Goal: Feedback & Contribution: Contribute content

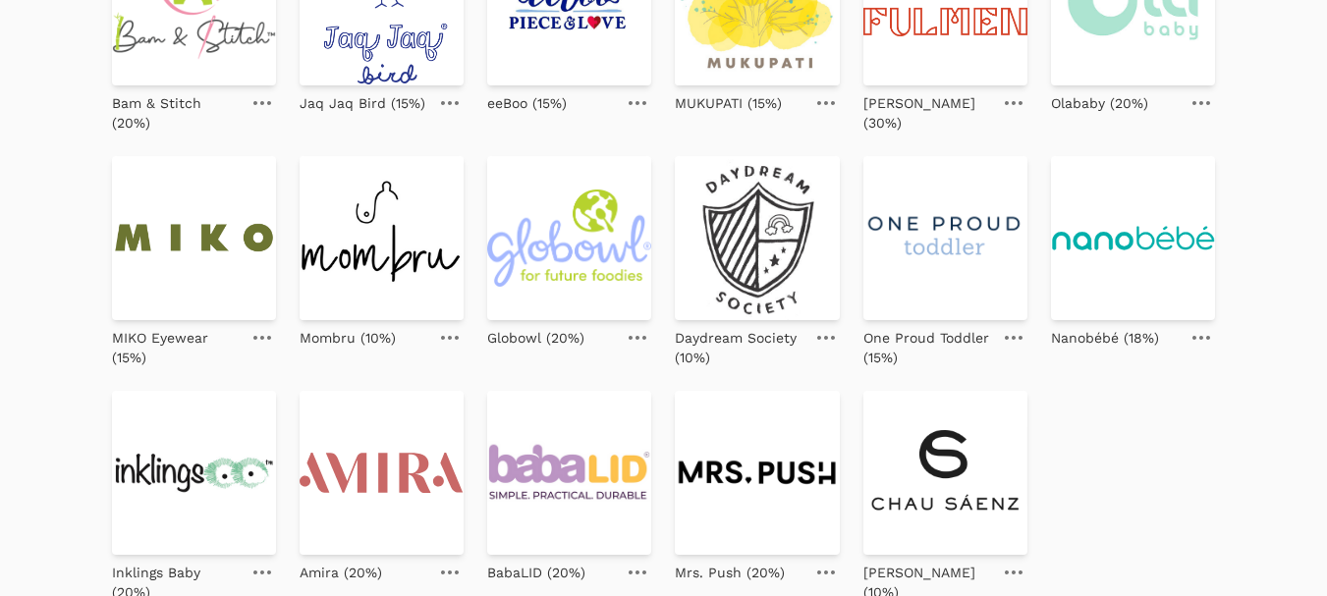
scroll to position [786, 0]
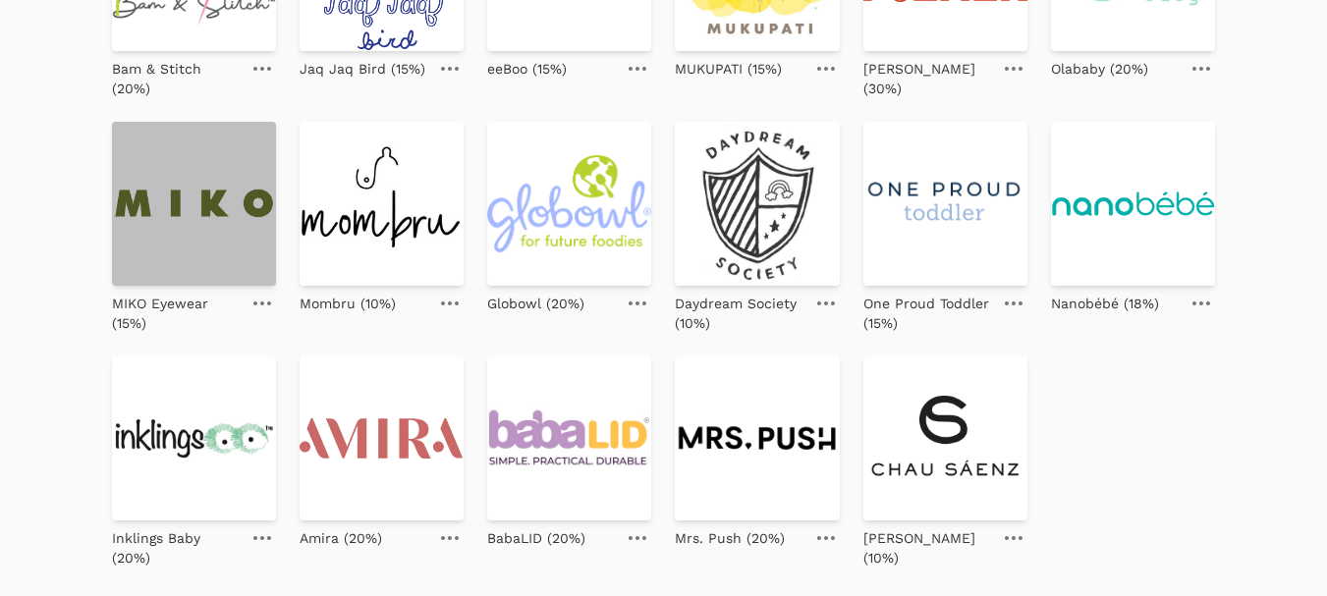
click at [156, 207] on img at bounding box center [194, 204] width 164 height 164
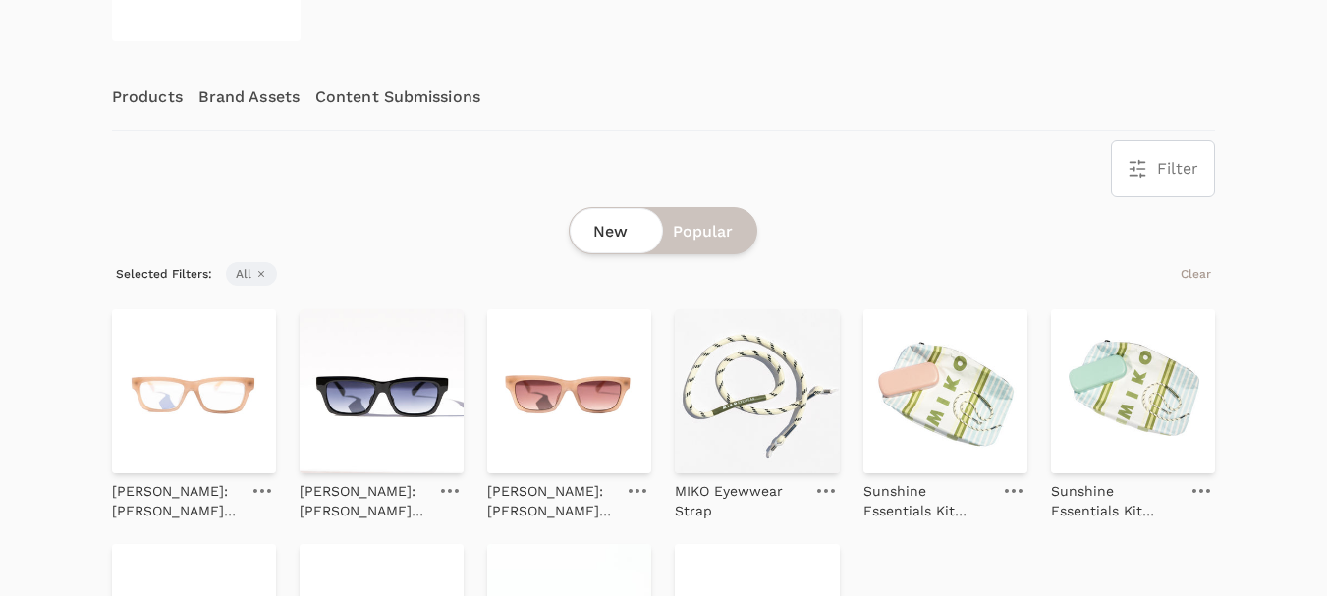
scroll to position [295, 0]
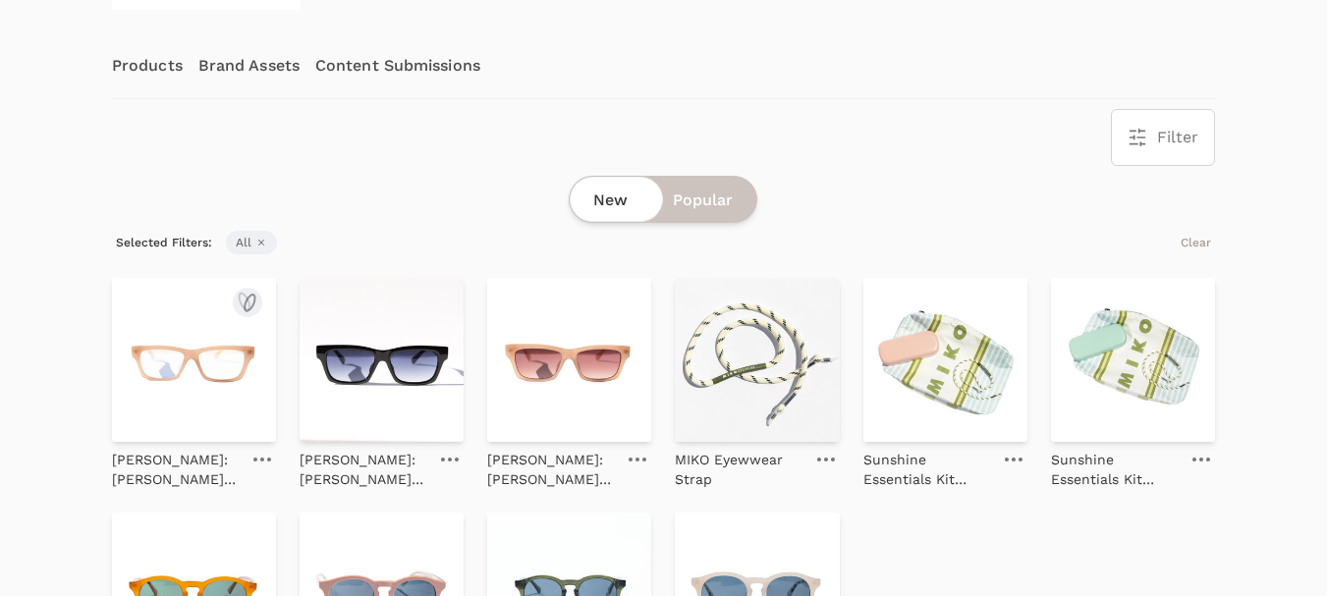
click at [182, 358] on img at bounding box center [194, 360] width 164 height 164
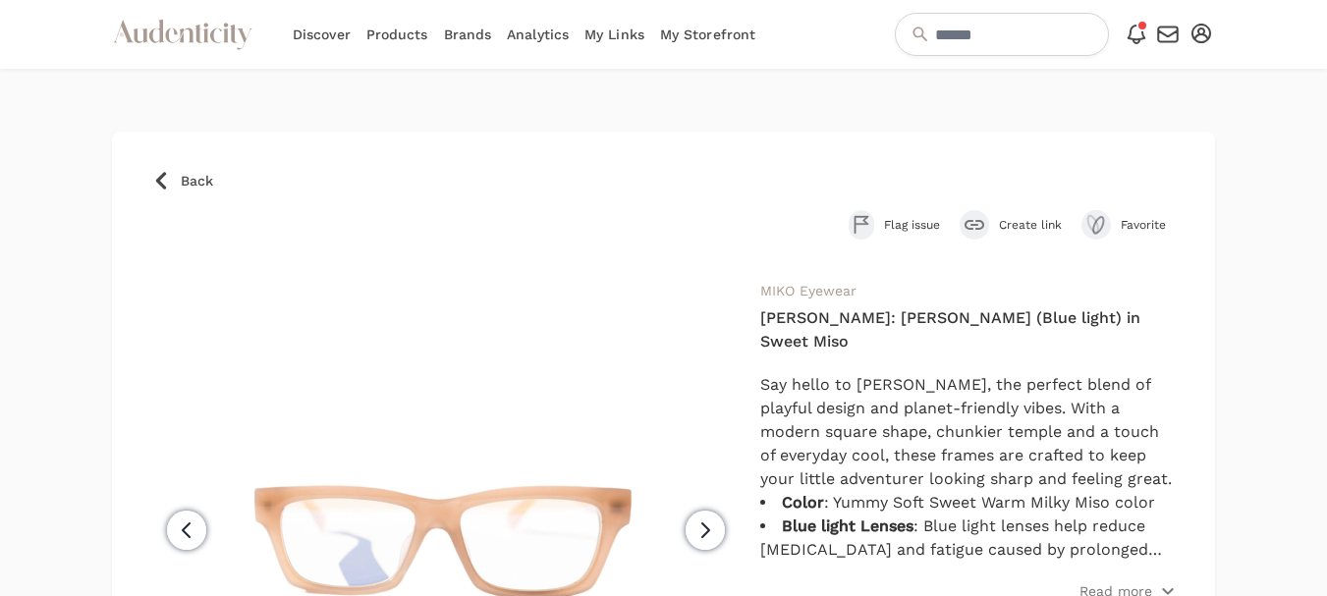
click at [1027, 232] on span "Create link" at bounding box center [1030, 225] width 63 height 16
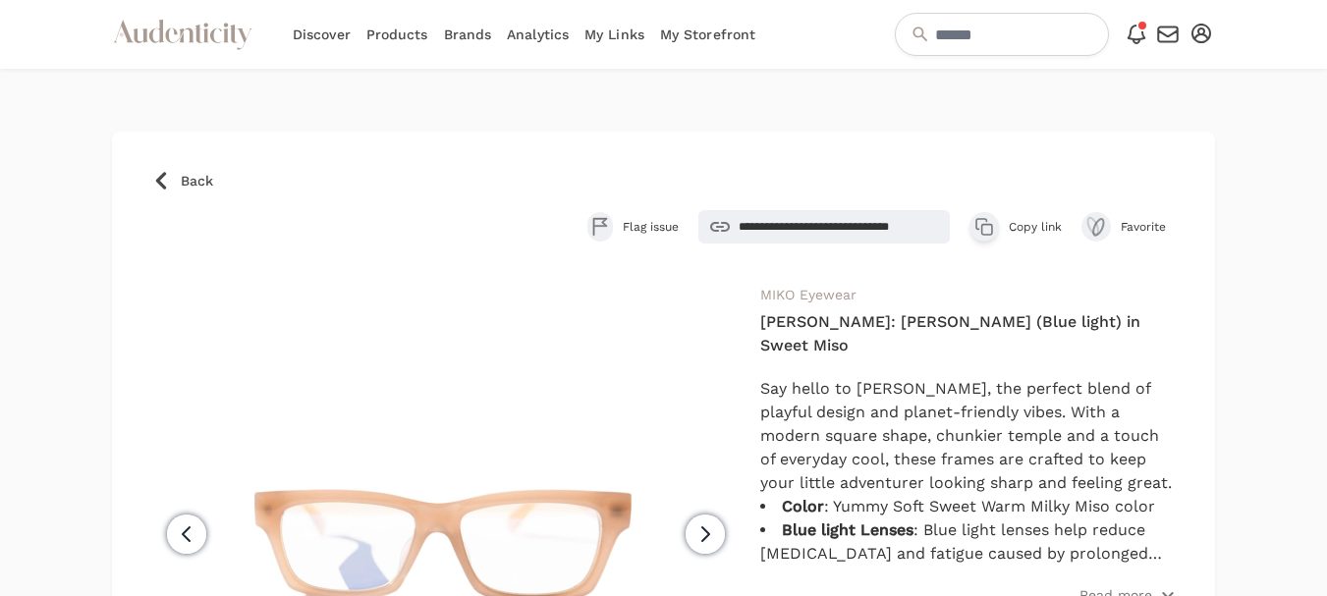
click at [1033, 221] on span "Copy link" at bounding box center [1034, 227] width 53 height 16
click at [1110, 585] on p "Read more" at bounding box center [1115, 595] width 73 height 20
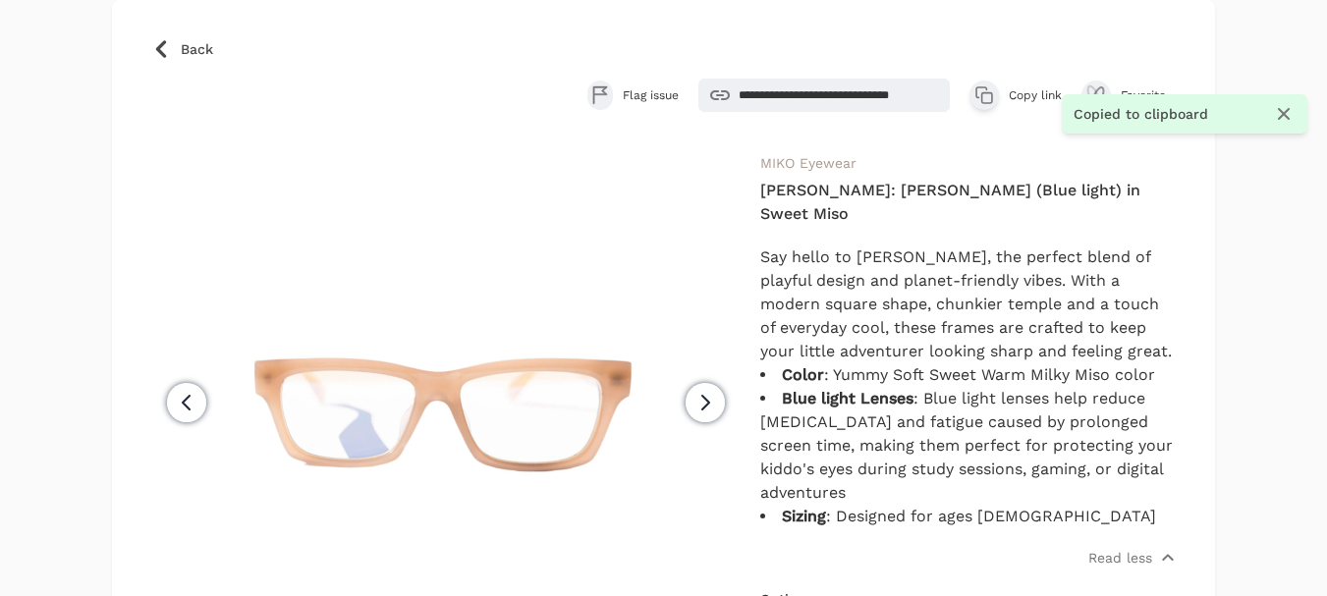
scroll to position [98, 0]
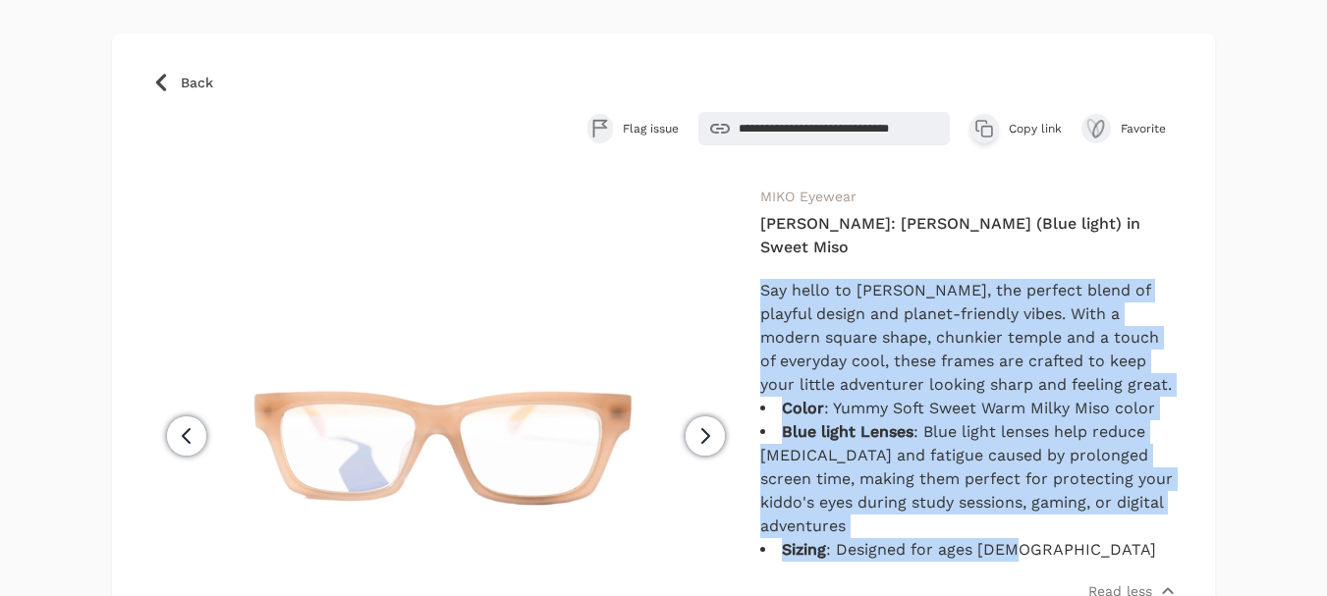
drag, startPoint x: 1020, startPoint y: 519, endPoint x: 763, endPoint y: 267, distance: 360.4
click at [763, 279] on div "Say hello to RILEY, the perfect blend of playful design and planet-friendly vib…" at bounding box center [967, 420] width 415 height 283
copy div "Say hello to RILEY, the perfect blend of playful design and planet-friendly vib…"
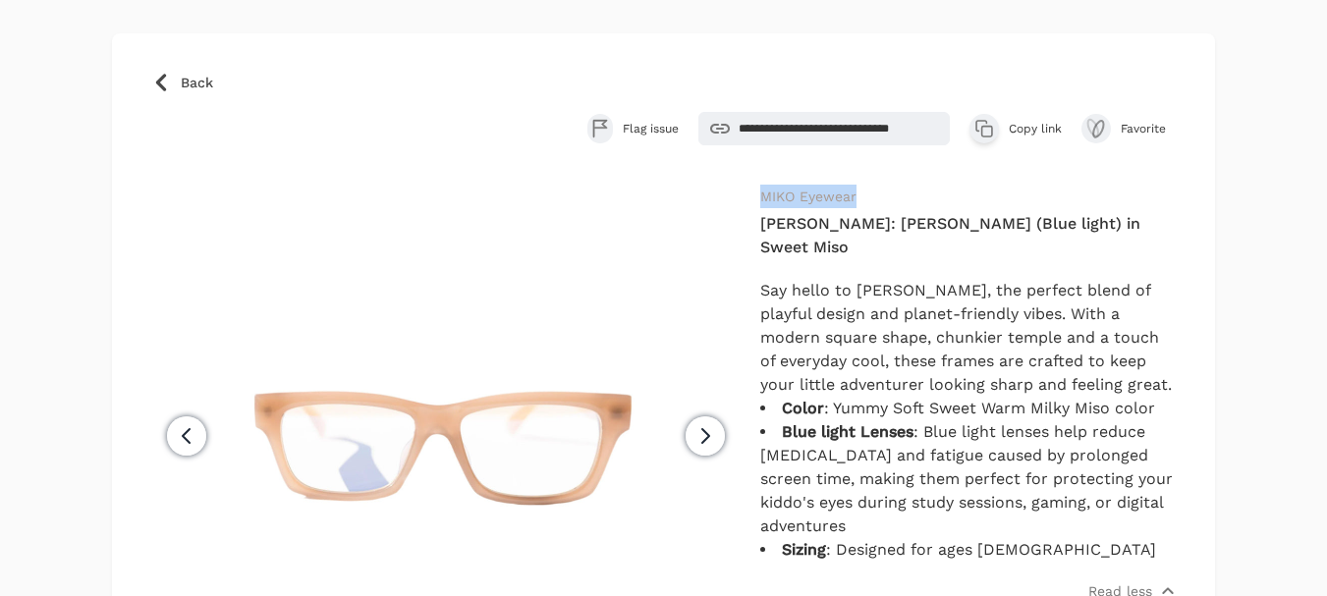
drag, startPoint x: 868, startPoint y: 191, endPoint x: 762, endPoint y: 204, distance: 106.8
click at [762, 204] on div "**********" at bounding box center [967, 526] width 415 height 683
copy link "MIKO Eyewear"
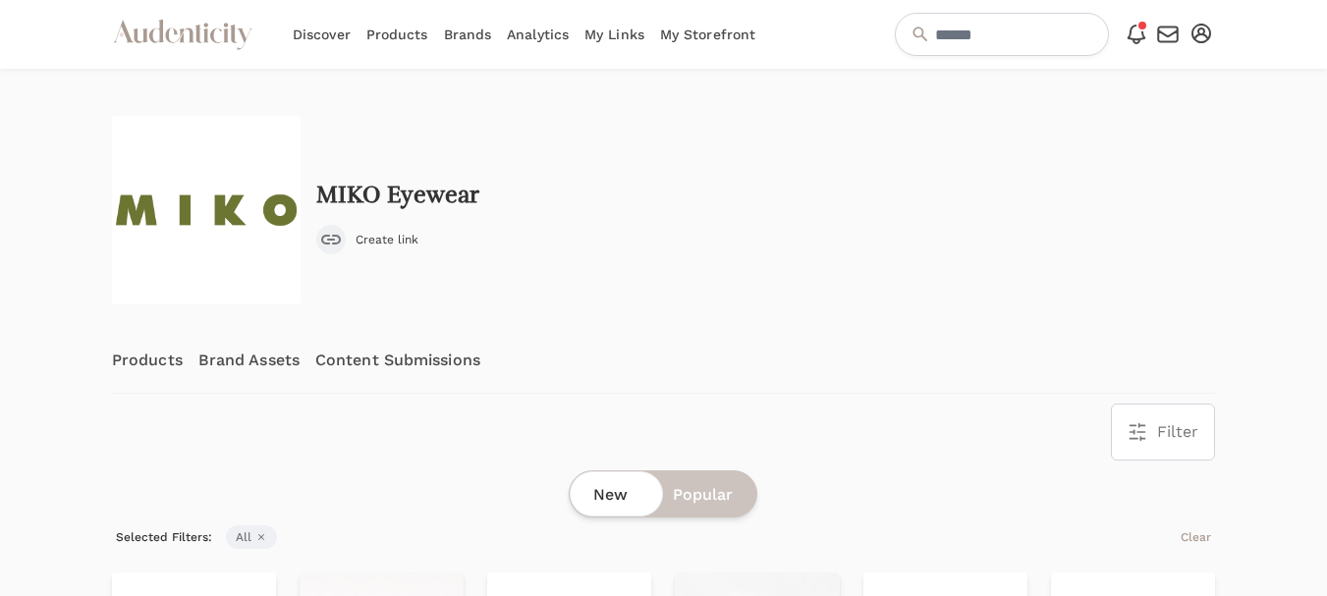
click at [416, 349] on link "Content Submissions" at bounding box center [397, 360] width 165 height 65
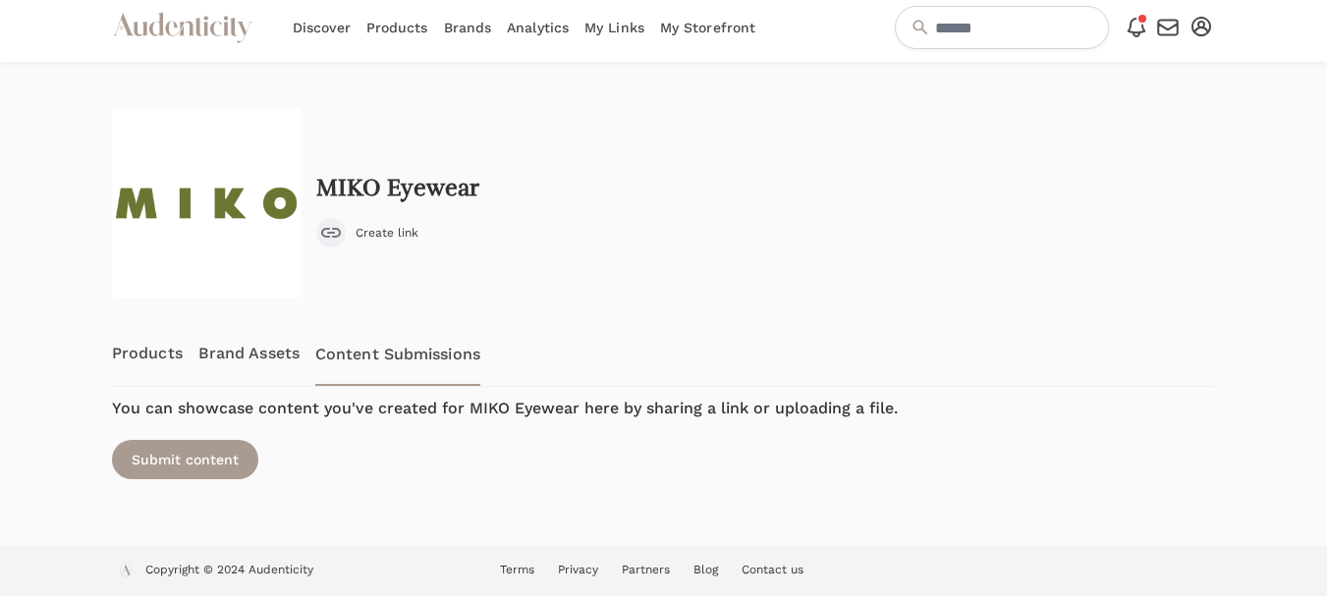
scroll to position [8, 0]
click at [191, 468] on div "Submit content" at bounding box center [185, 458] width 146 height 39
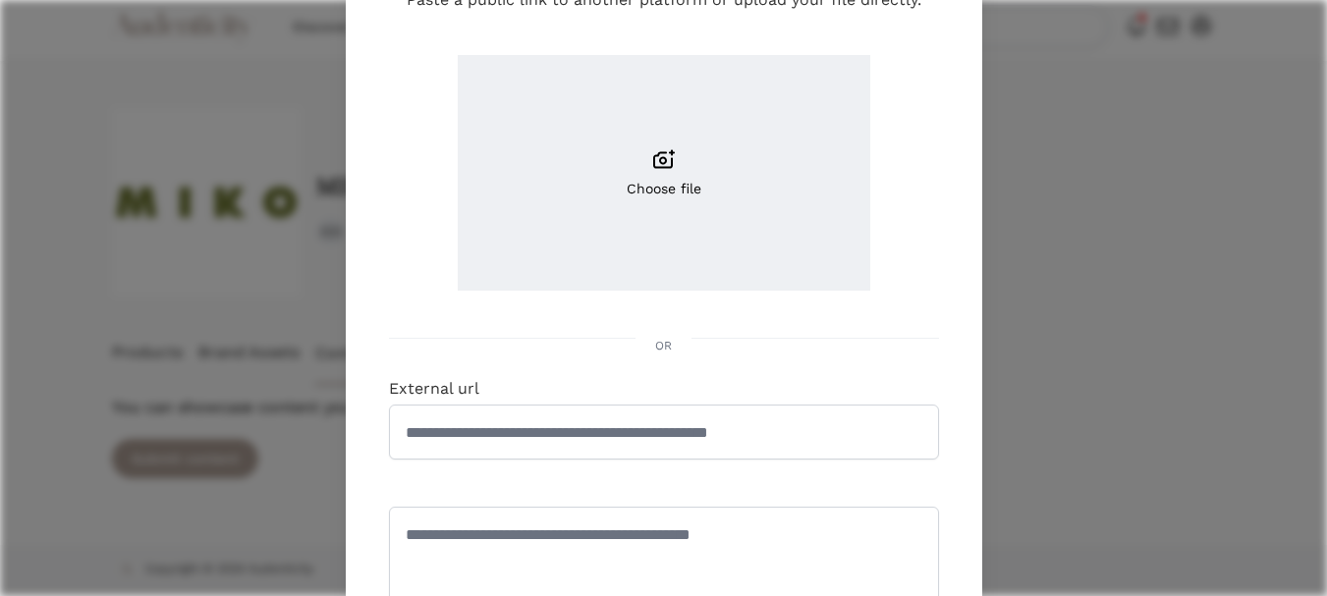
scroll to position [295, 0]
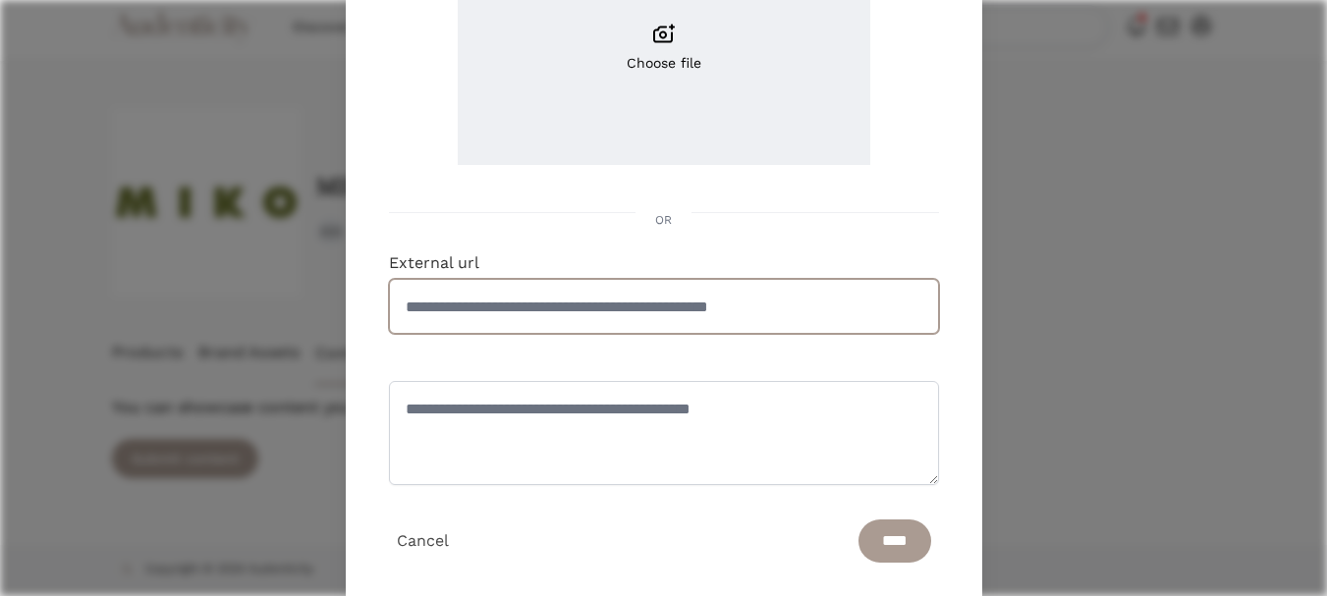
click at [604, 316] on input "External url" at bounding box center [664, 306] width 550 height 55
paste input "**********"
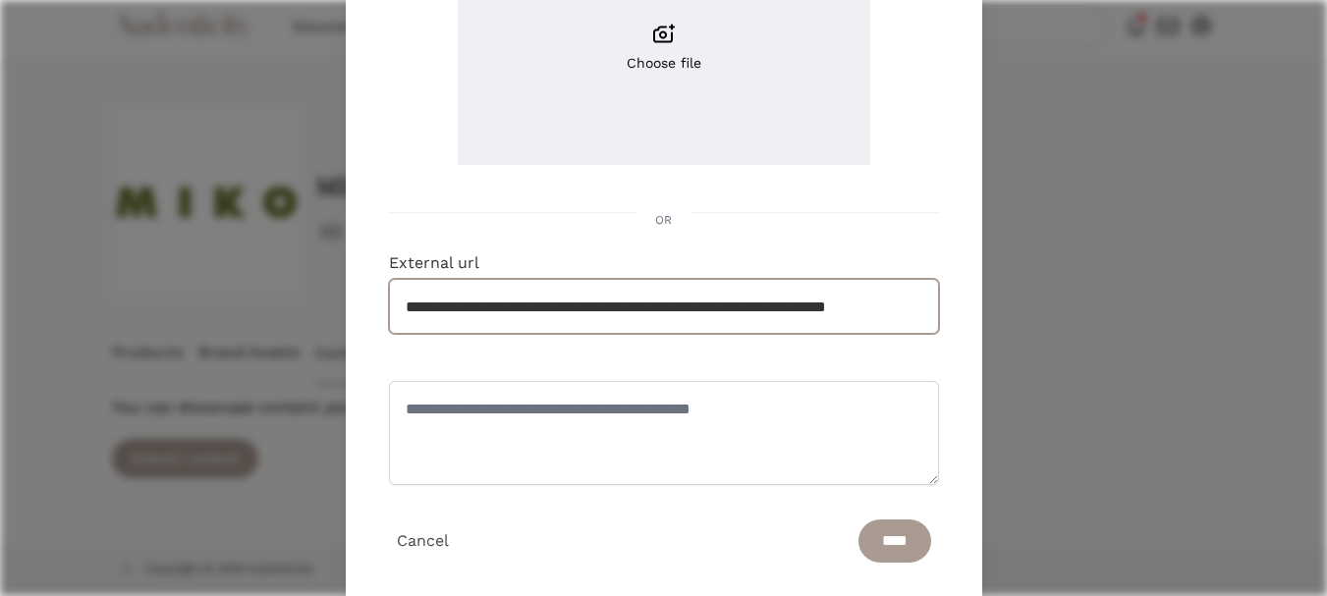
scroll to position [0, 66]
type input "**********"
click at [570, 438] on textarea at bounding box center [664, 433] width 550 height 104
click at [911, 541] on input "****" at bounding box center [894, 540] width 73 height 43
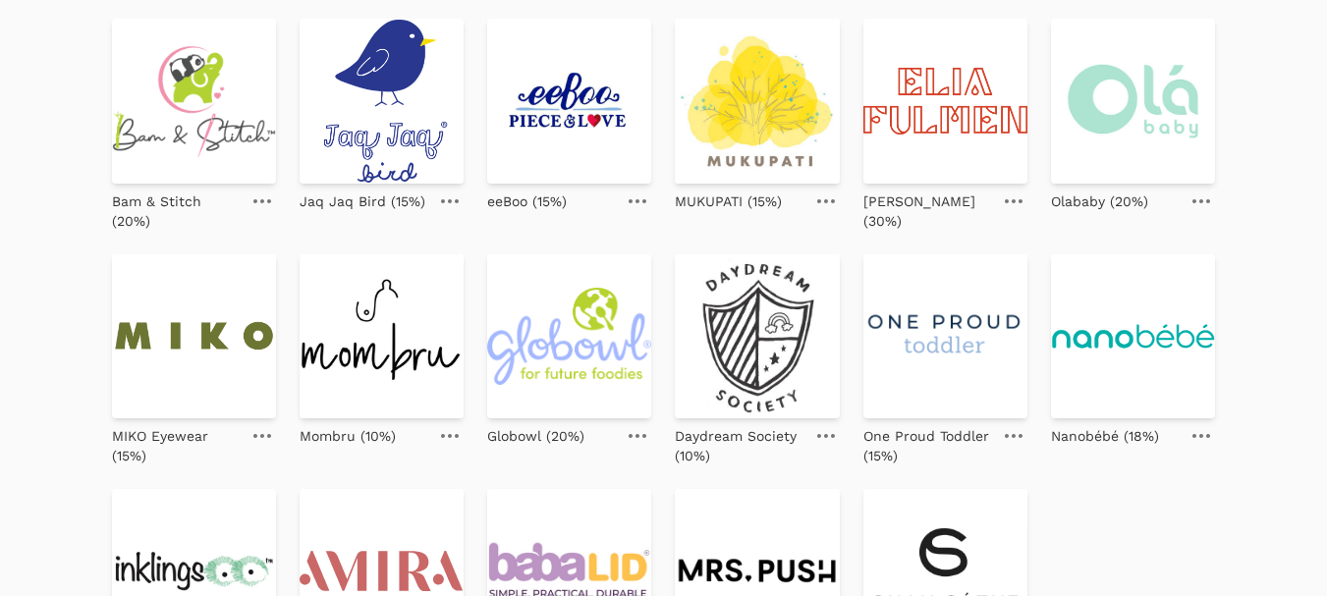
scroll to position [687, 0]
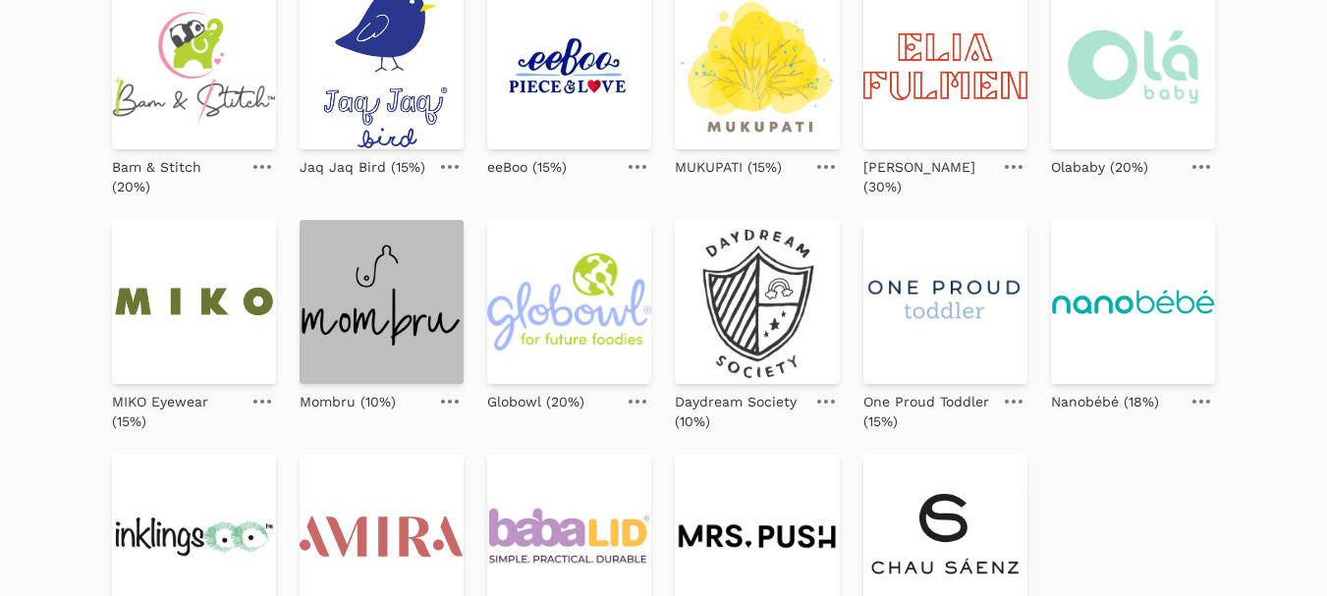
click at [409, 309] on img at bounding box center [381, 302] width 164 height 164
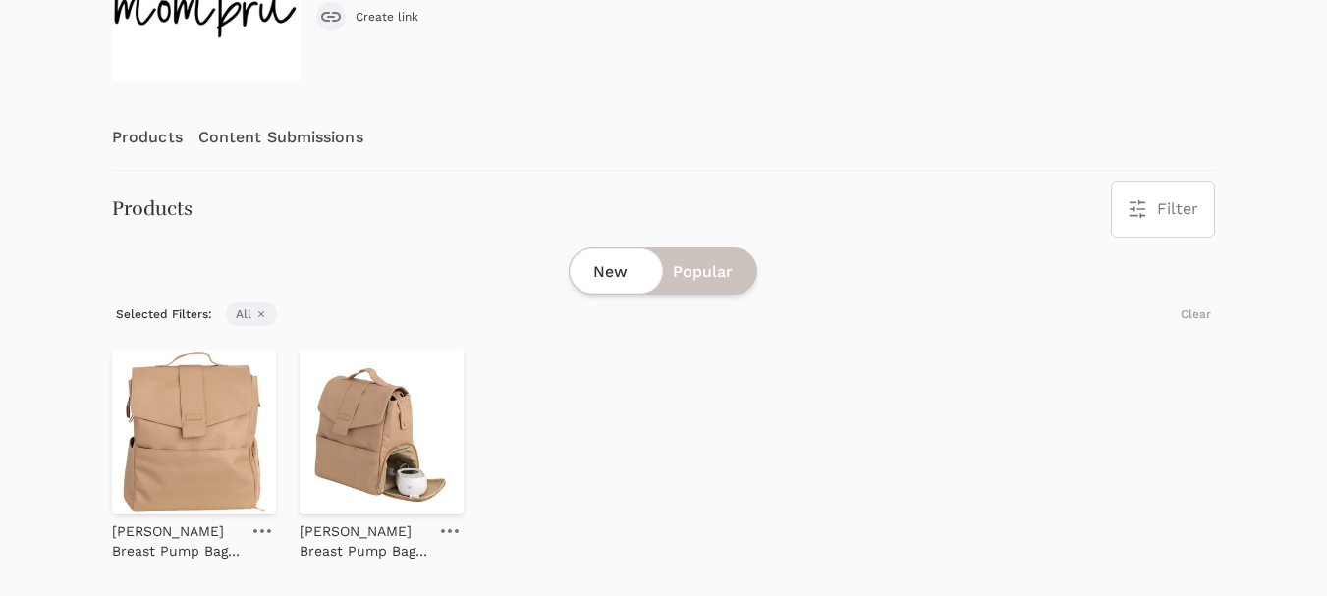
scroll to position [295, 0]
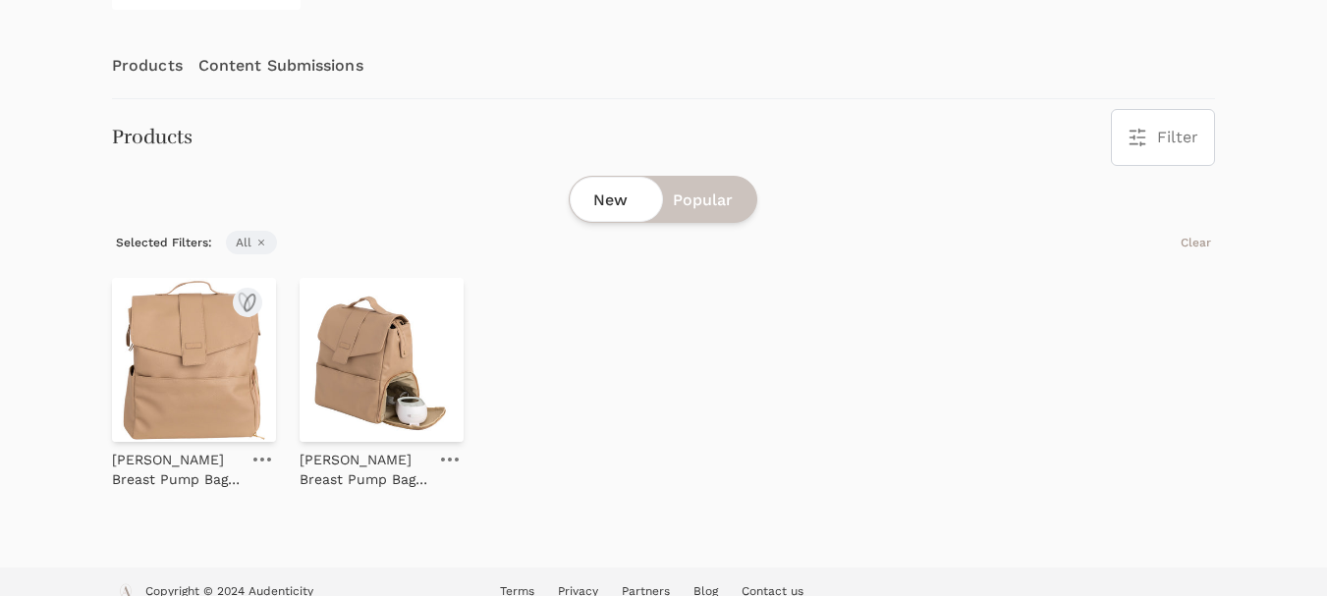
click at [190, 380] on img at bounding box center [194, 360] width 164 height 164
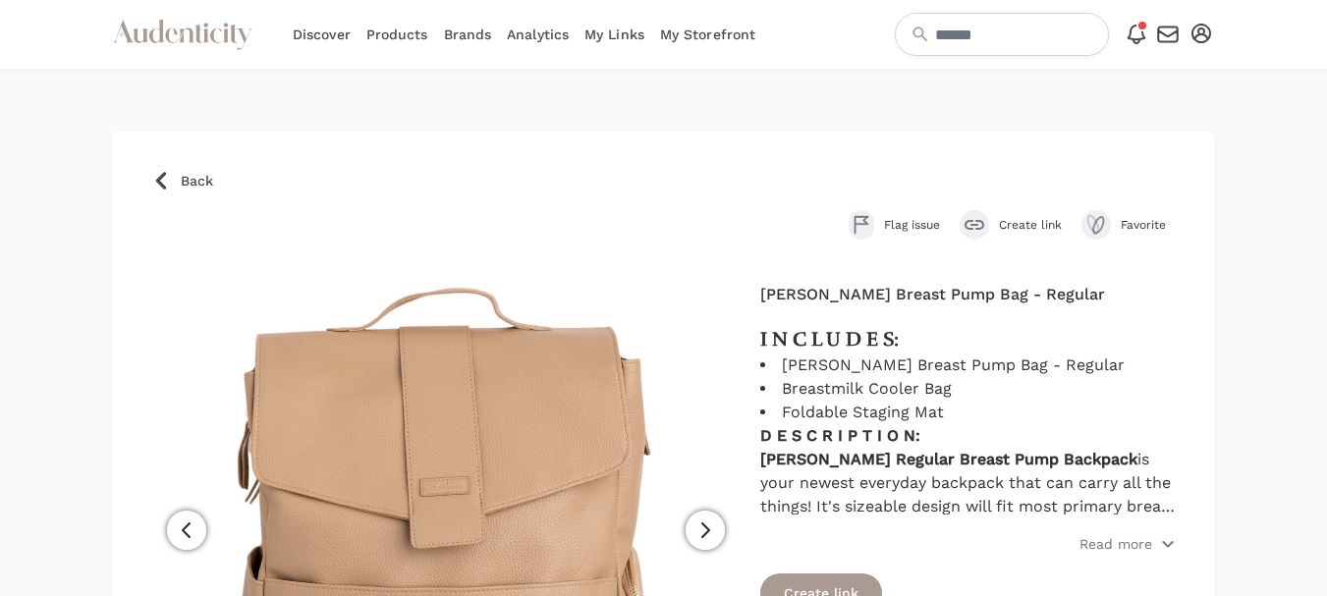
click at [1044, 225] on span "Create link" at bounding box center [1030, 225] width 63 height 16
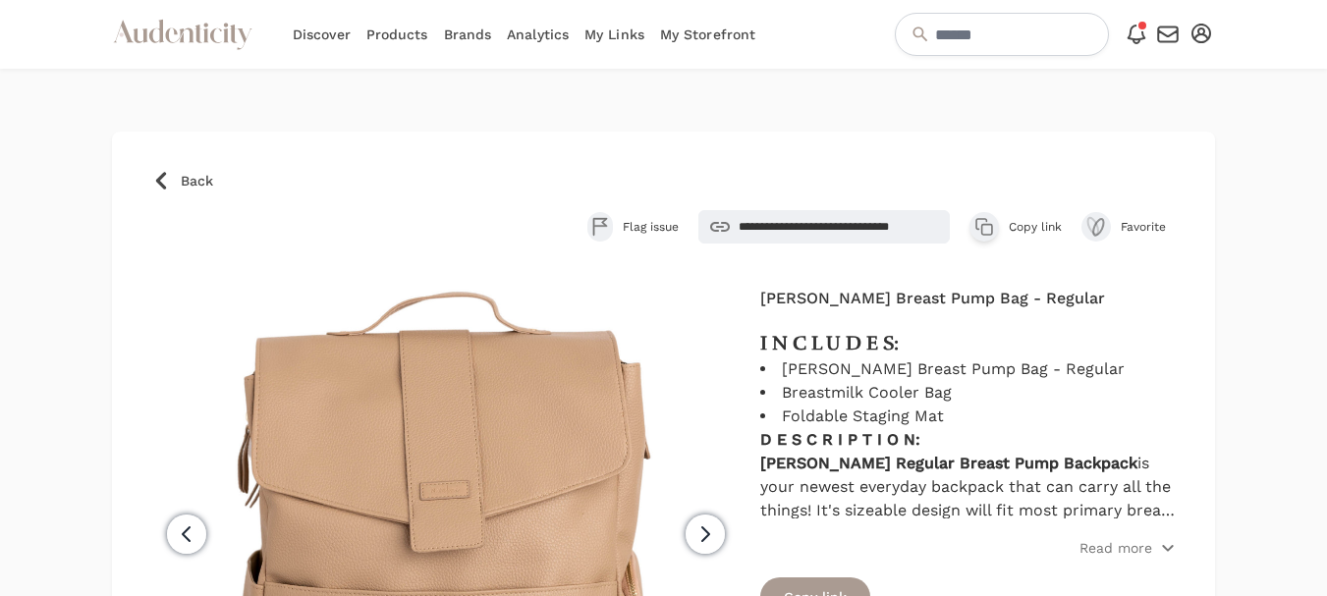
click at [1041, 224] on span "Copy link" at bounding box center [1034, 227] width 53 height 16
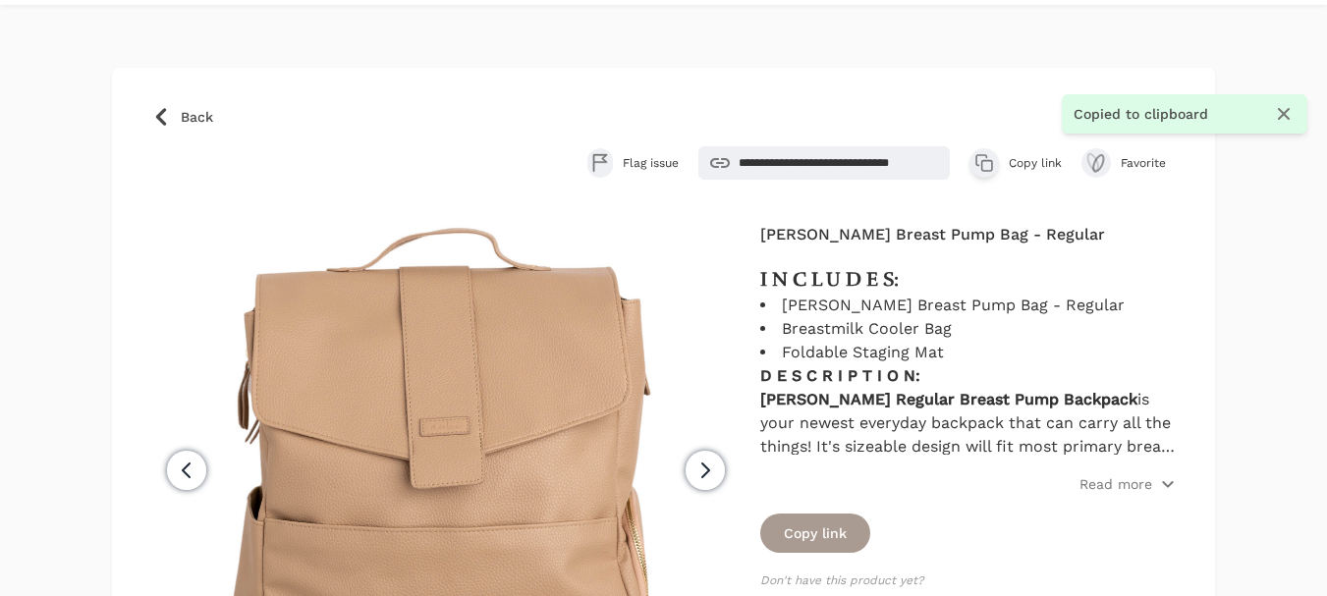
scroll to position [98, 0]
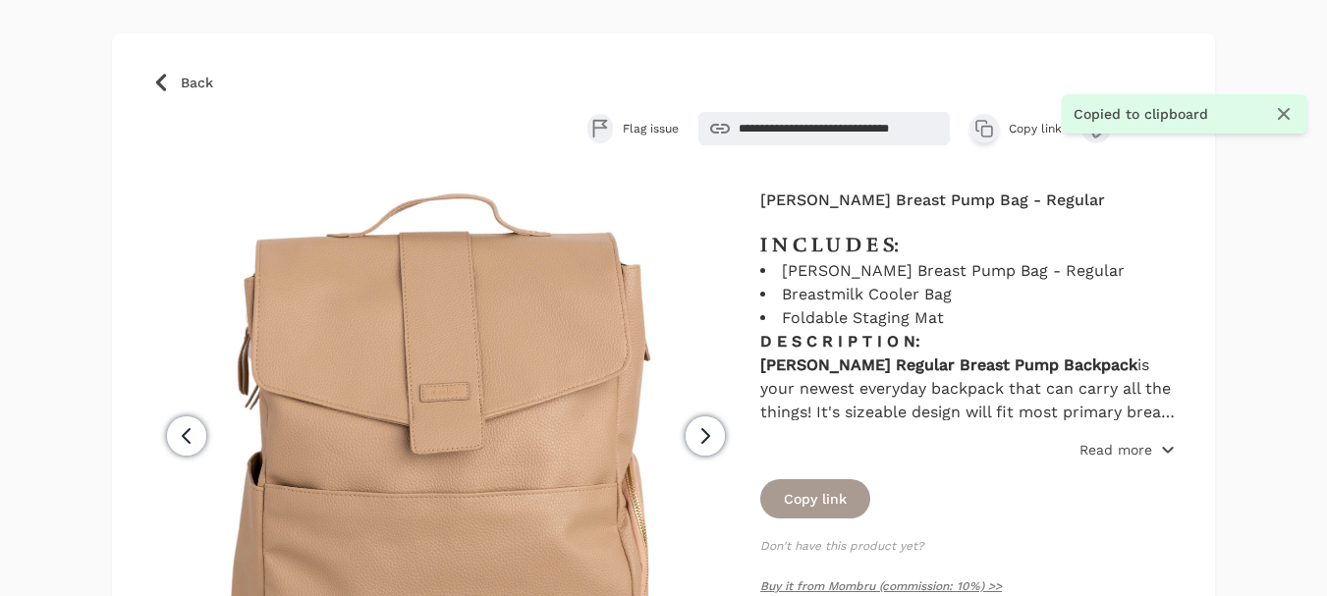
click at [1124, 452] on p "Read more" at bounding box center [1115, 450] width 73 height 20
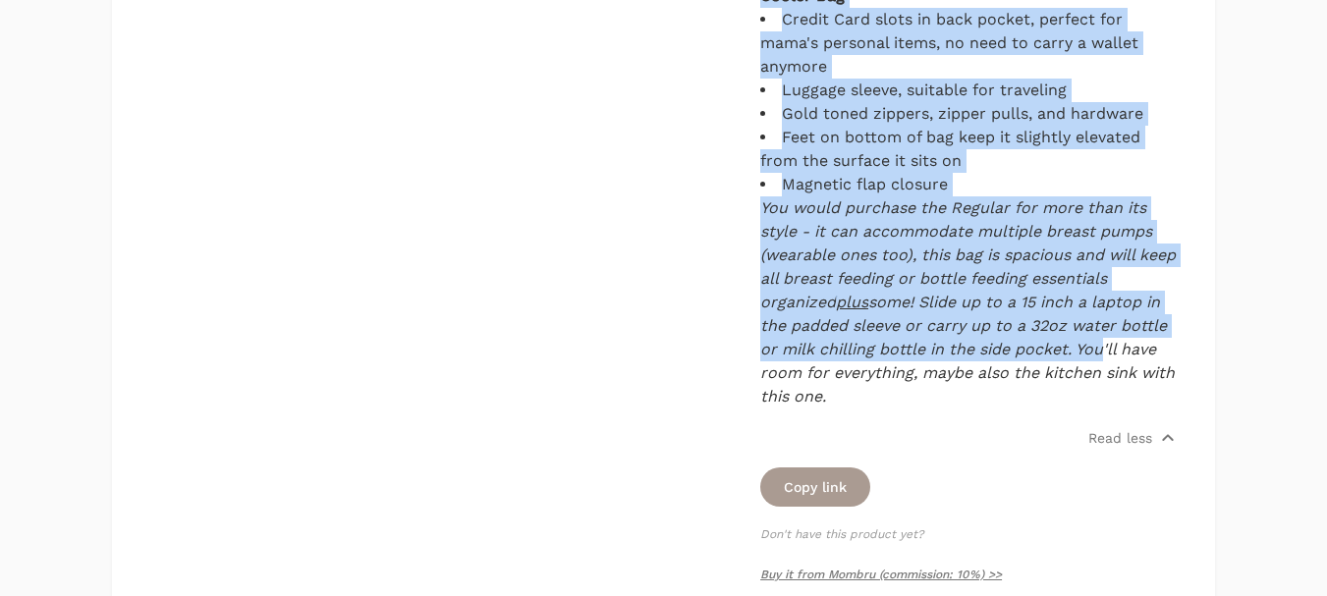
scroll to position [1277, 0]
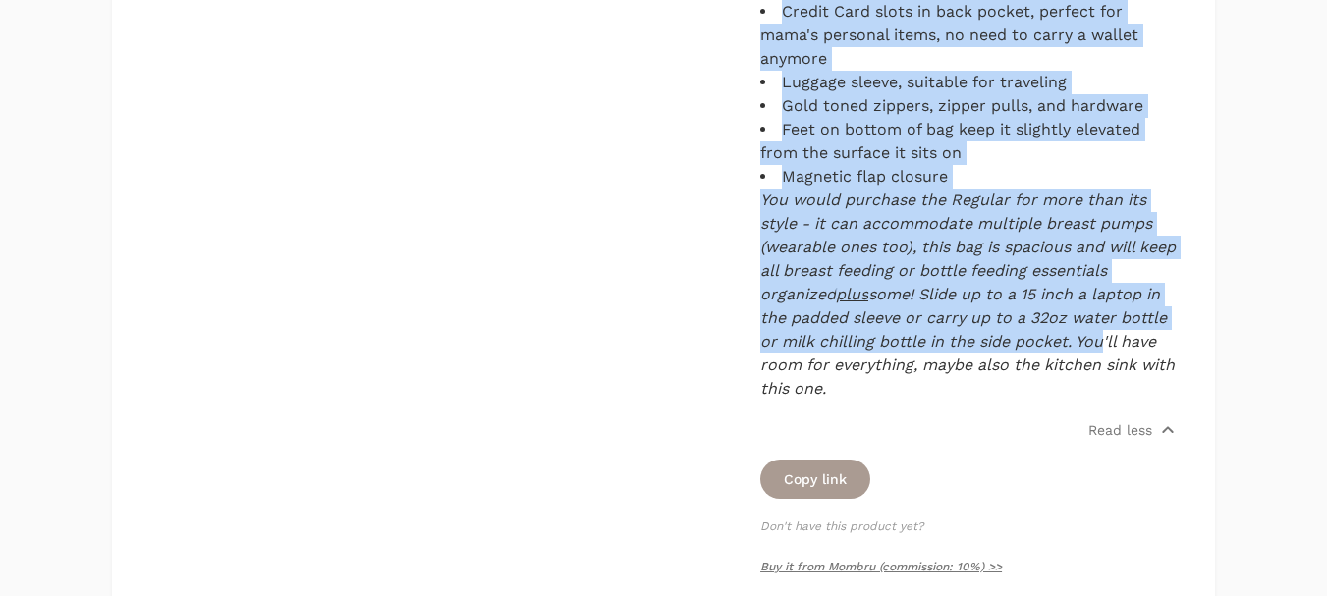
drag, startPoint x: 758, startPoint y: 138, endPoint x: 1115, endPoint y: 387, distance: 435.3
copy div "I N C L U D E S: Hallie Breast Pump Bag - Regular Breastmilk Cooler Bag Foldabl…"
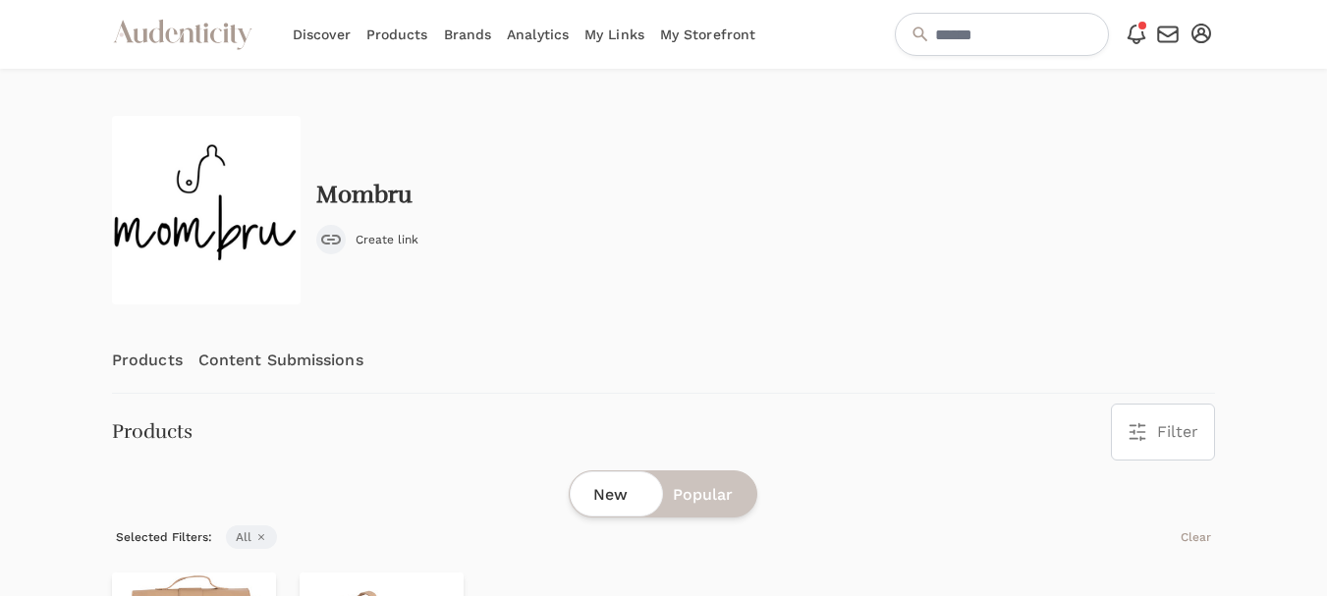
click at [316, 364] on link "Content Submissions" at bounding box center [280, 360] width 165 height 65
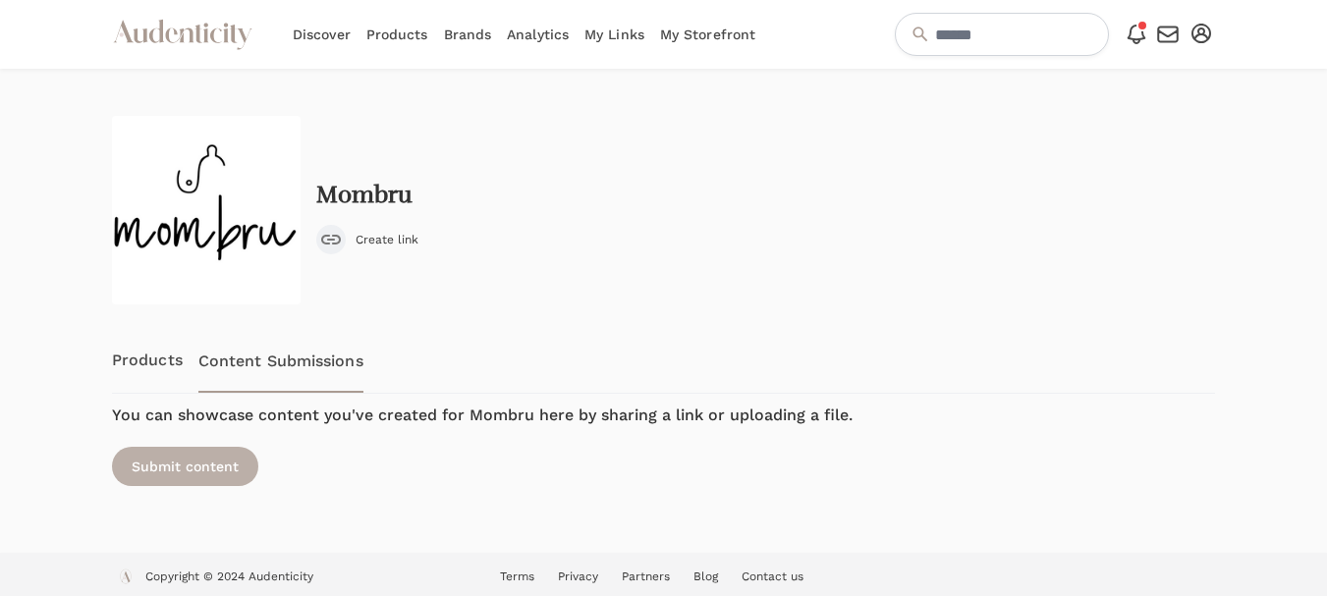
click at [214, 466] on div "Submit content" at bounding box center [185, 466] width 146 height 39
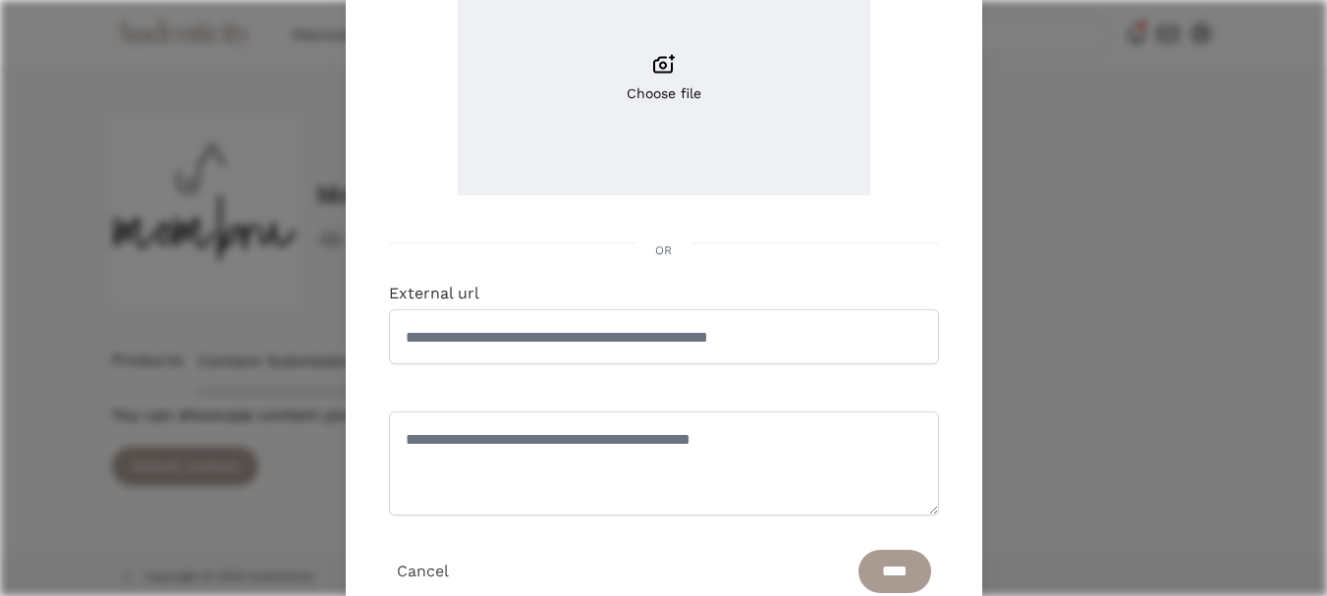
scroll to position [295, 0]
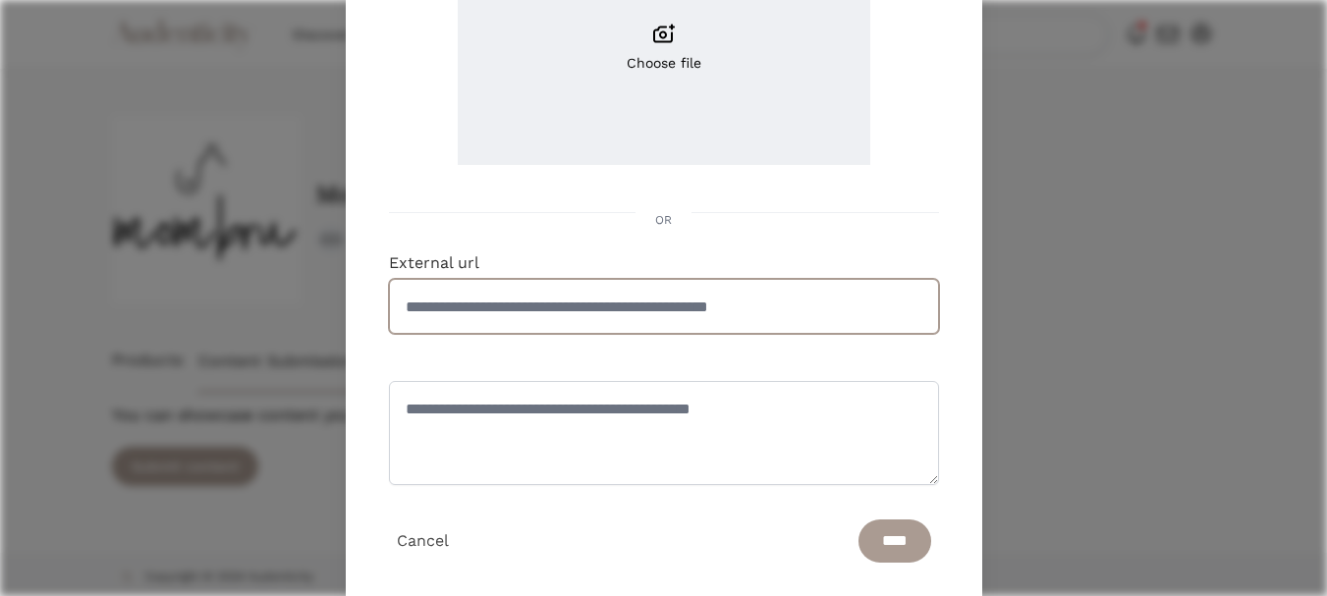
click at [563, 309] on input "External url" at bounding box center [664, 306] width 550 height 55
paste input "**********"
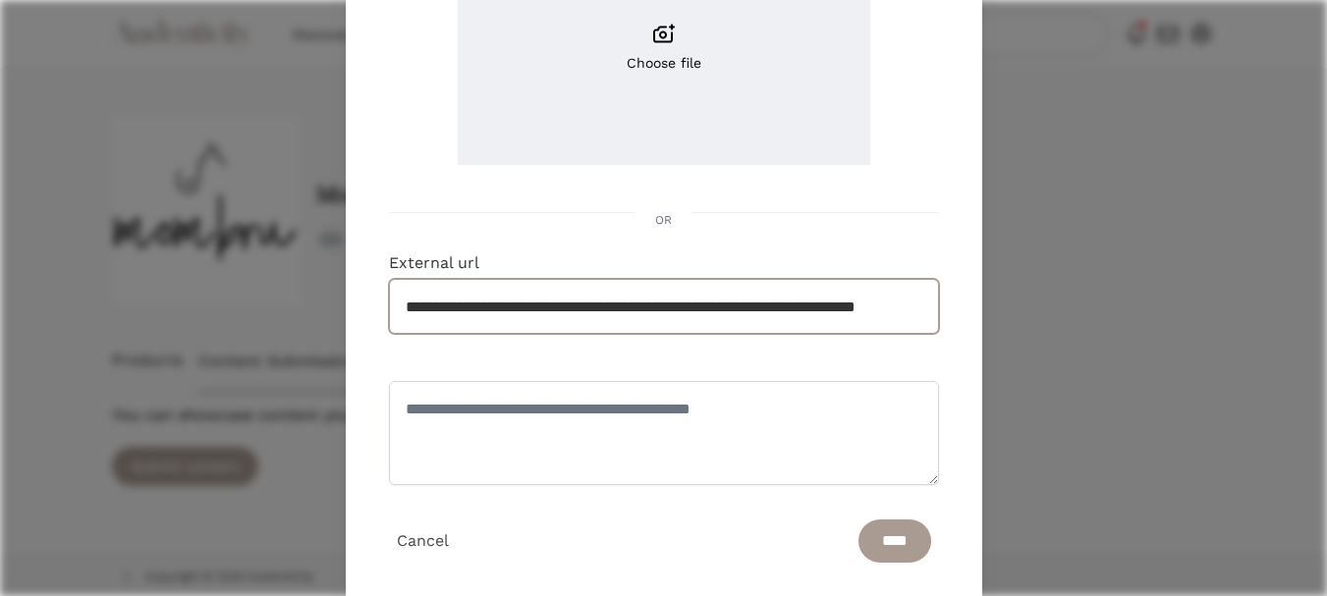
scroll to position [0, 98]
type input "**********"
click at [869, 542] on input "****" at bounding box center [894, 540] width 73 height 43
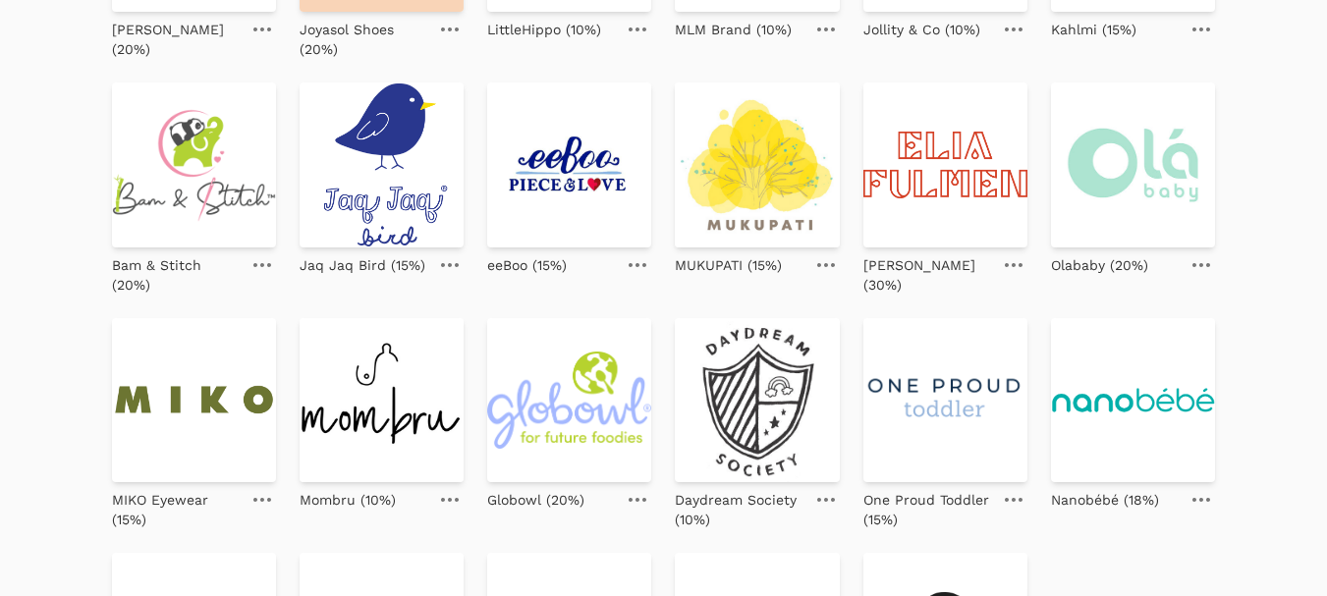
scroll to position [786, 0]
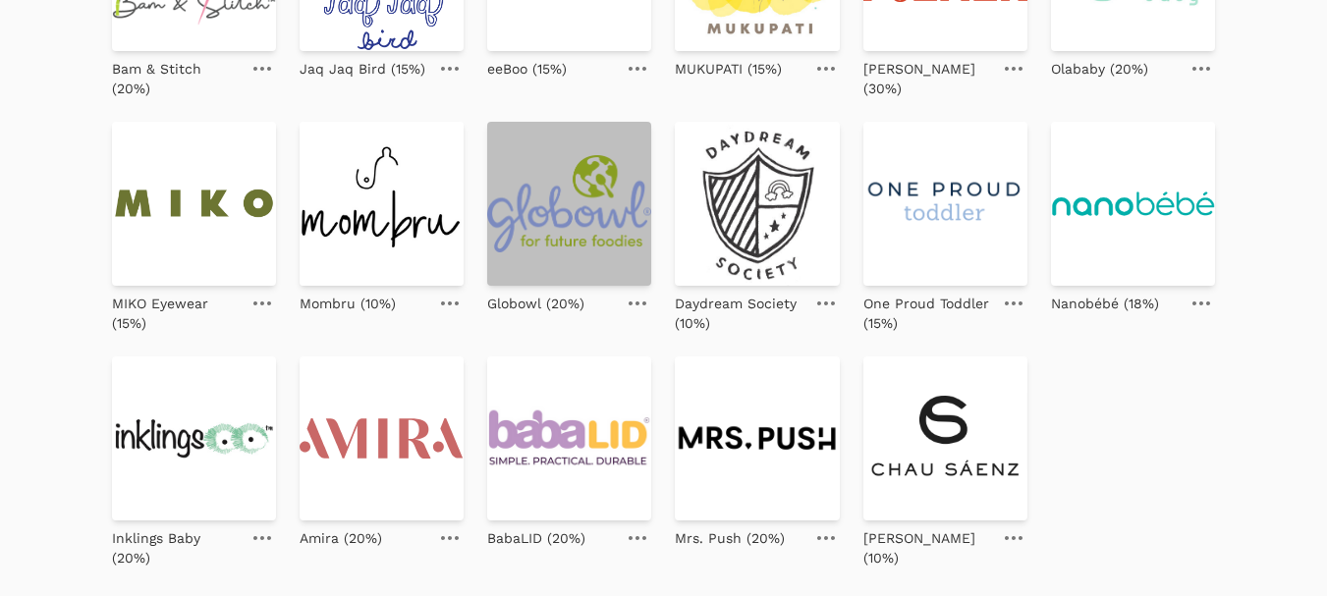
click at [541, 224] on img at bounding box center [569, 204] width 164 height 164
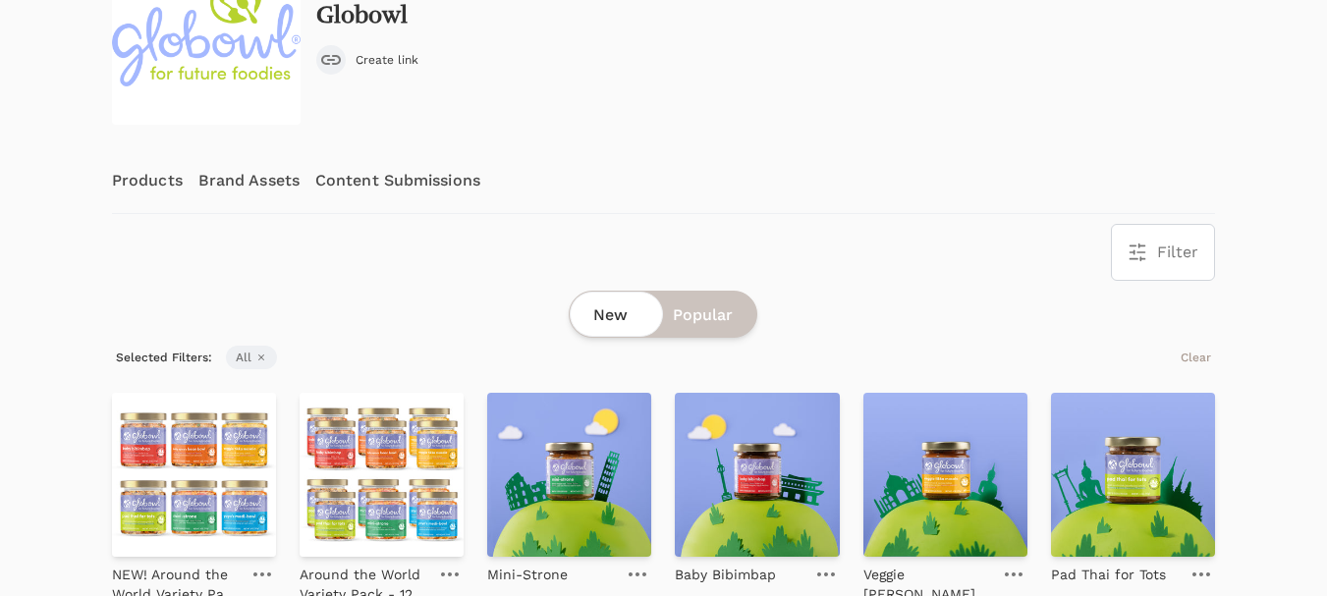
scroll to position [196, 0]
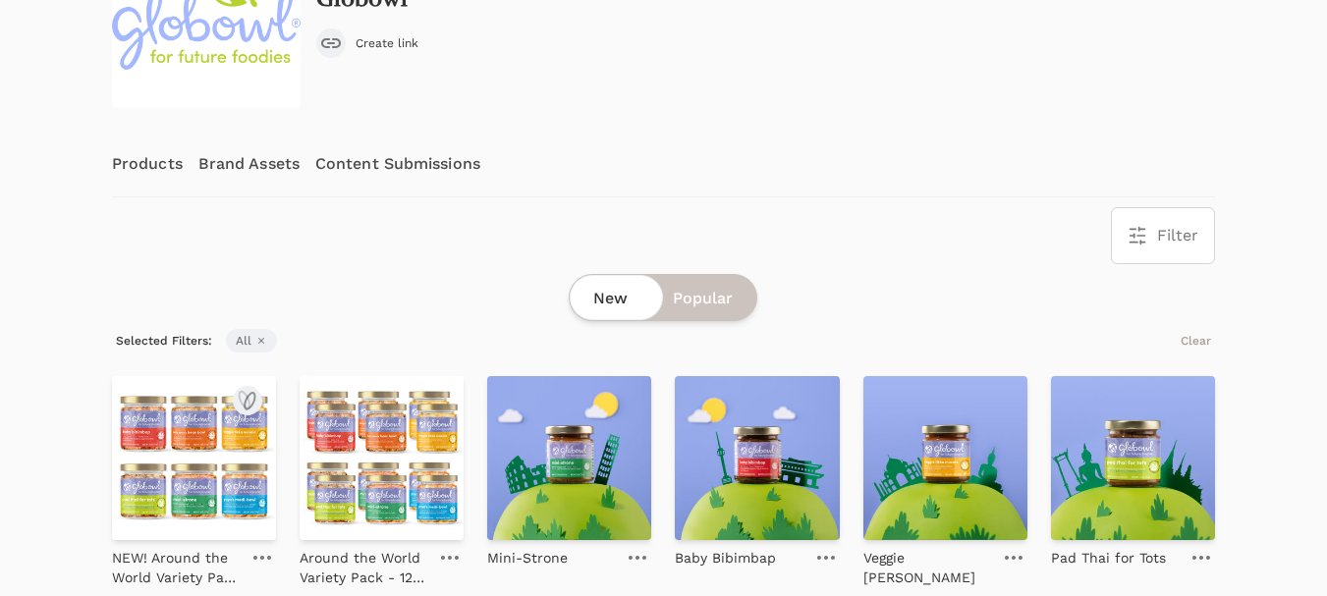
click at [202, 454] on img at bounding box center [194, 458] width 164 height 164
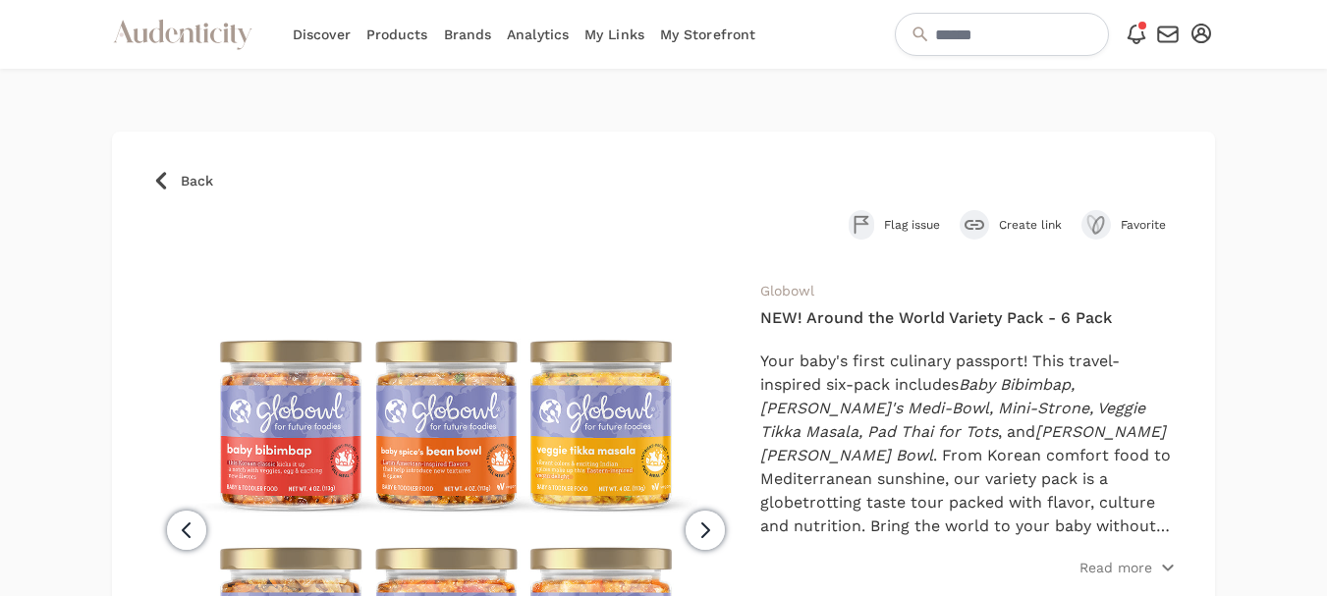
click at [1023, 226] on span "Create link" at bounding box center [1030, 225] width 63 height 16
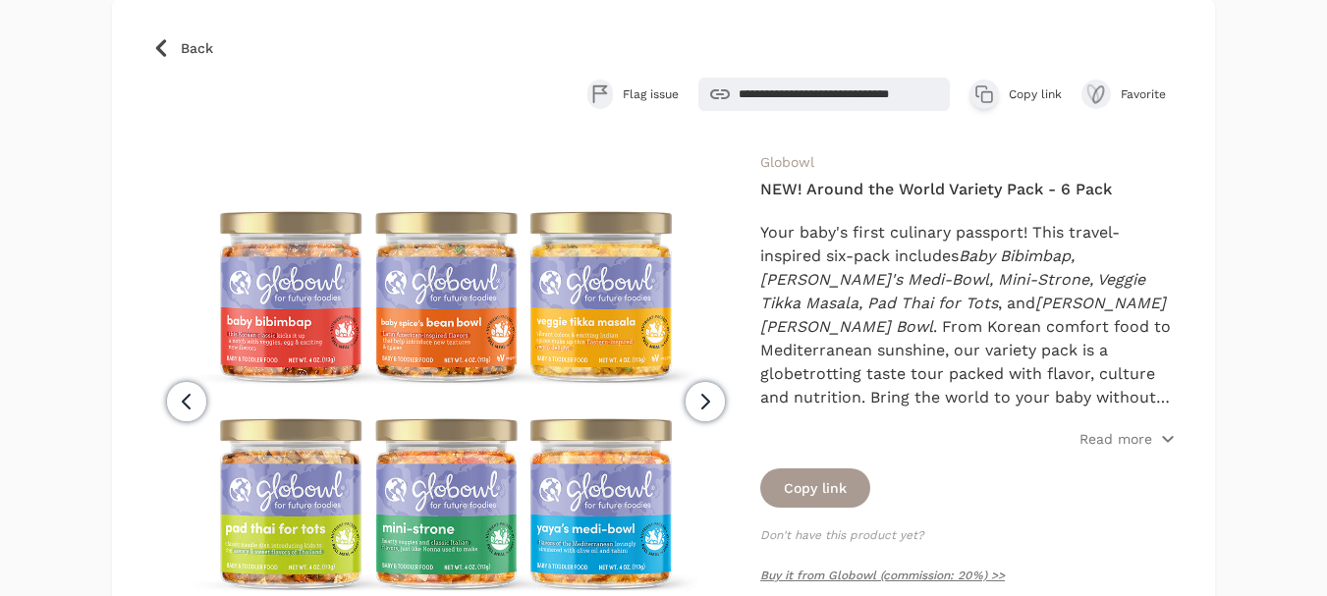
scroll to position [98, 0]
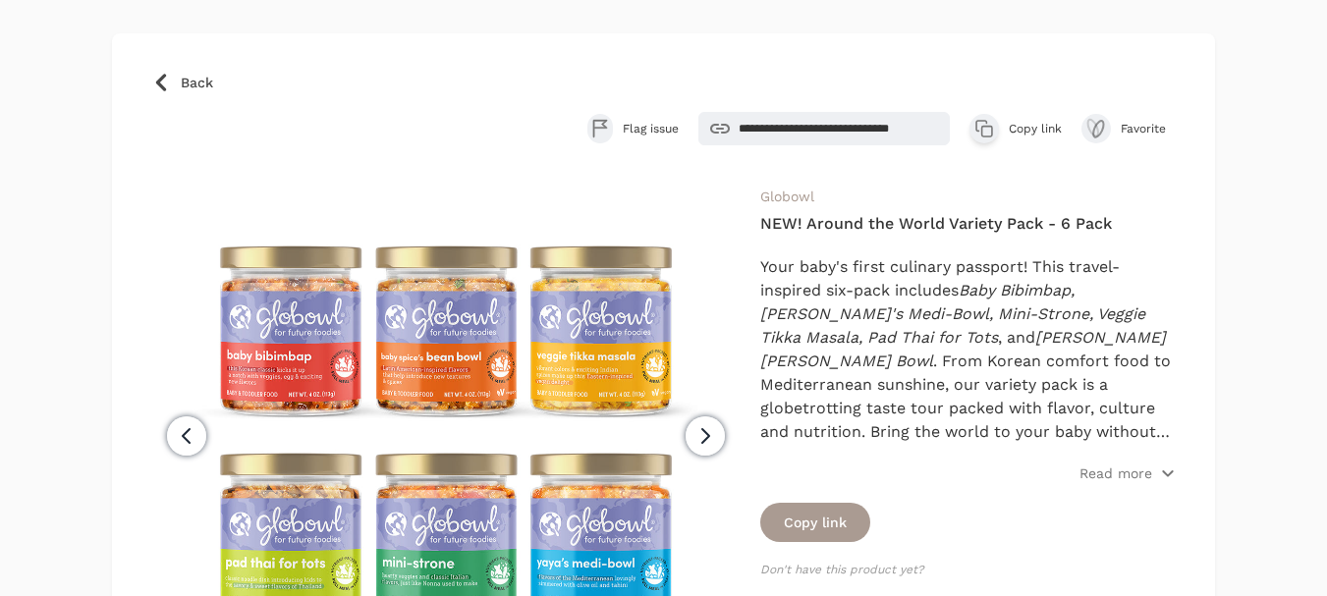
click at [1036, 128] on span "Copy link" at bounding box center [1034, 129] width 53 height 16
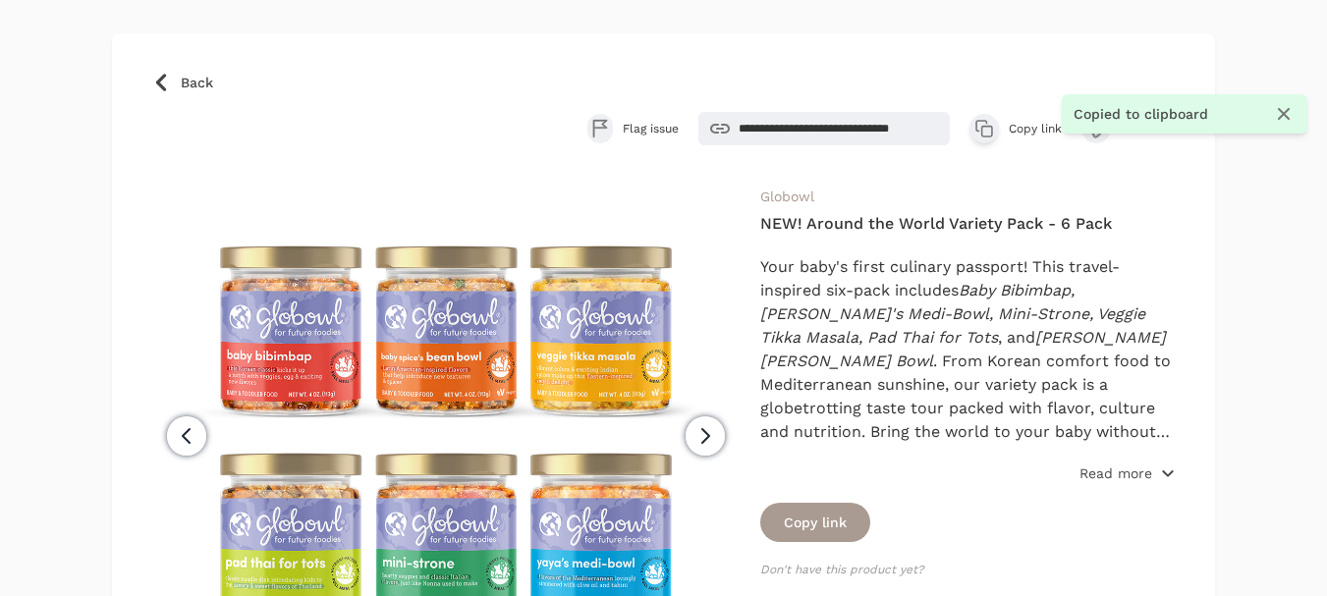
click at [1116, 476] on p "Read more" at bounding box center [1115, 473] width 73 height 20
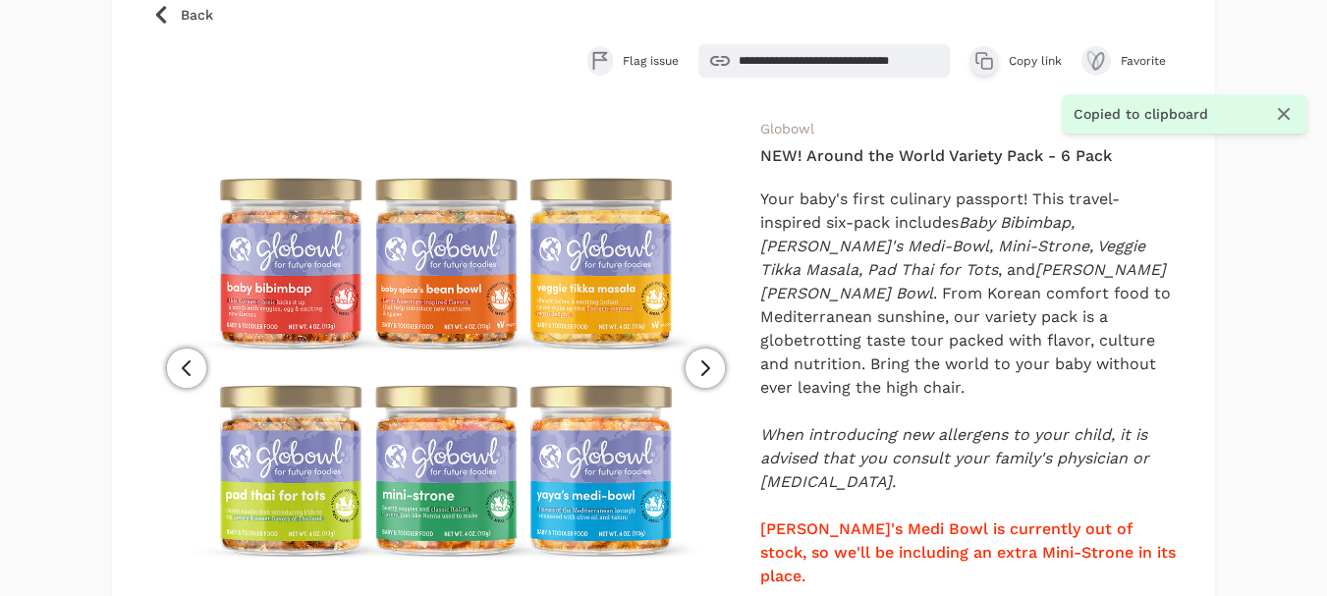
scroll to position [196, 0]
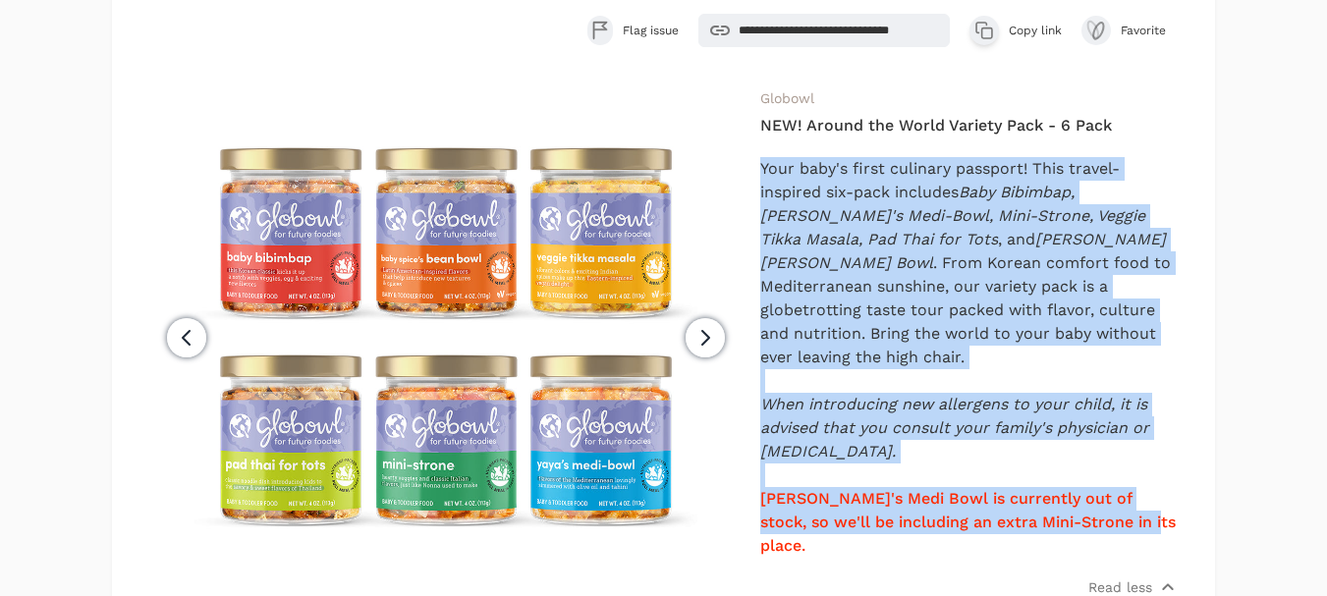
drag, startPoint x: 758, startPoint y: 170, endPoint x: 1155, endPoint y: 505, distance: 519.1
click at [1155, 505] on div "Previous" at bounding box center [663, 422] width 1024 height 672
copy div "Your baby's first culinary passport! This travel-inspired six - pack includes B…"
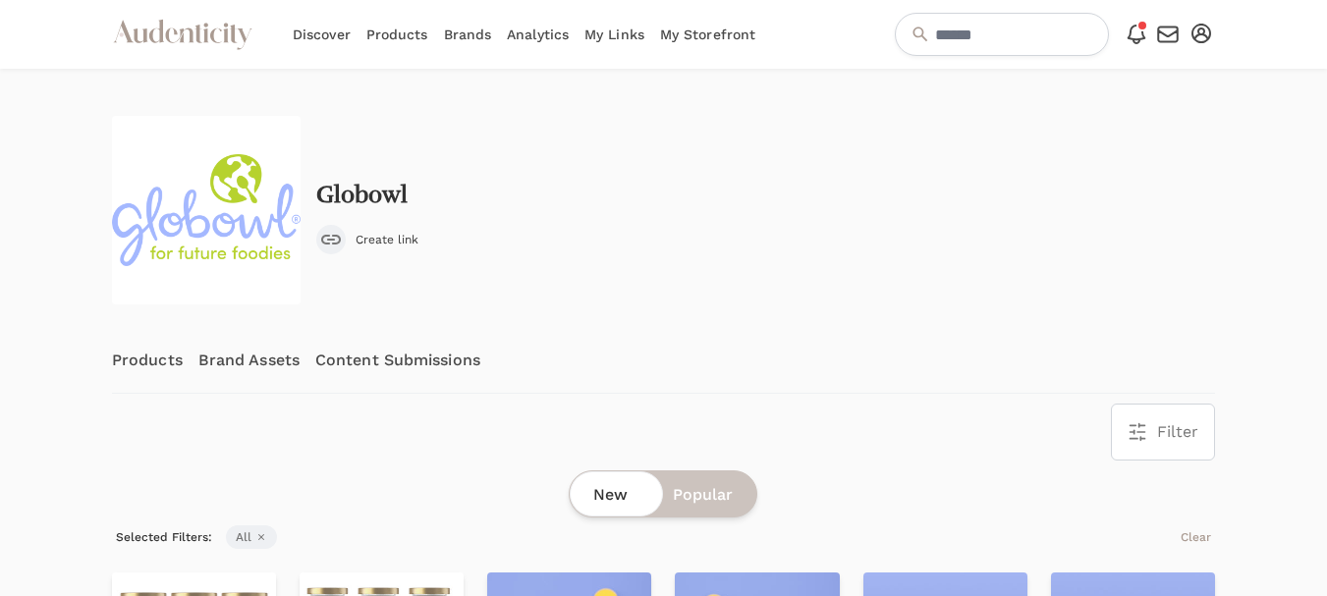
click at [377, 356] on link "Content Submissions" at bounding box center [397, 360] width 165 height 65
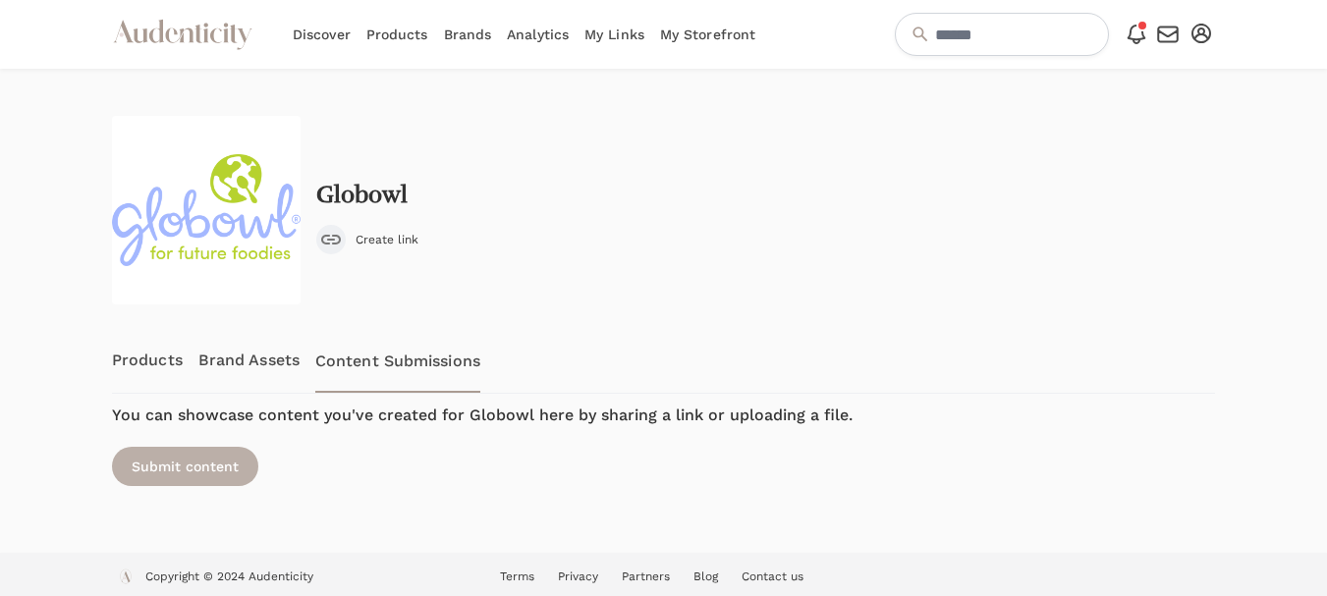
click at [172, 470] on div "Submit content" at bounding box center [185, 466] width 146 height 39
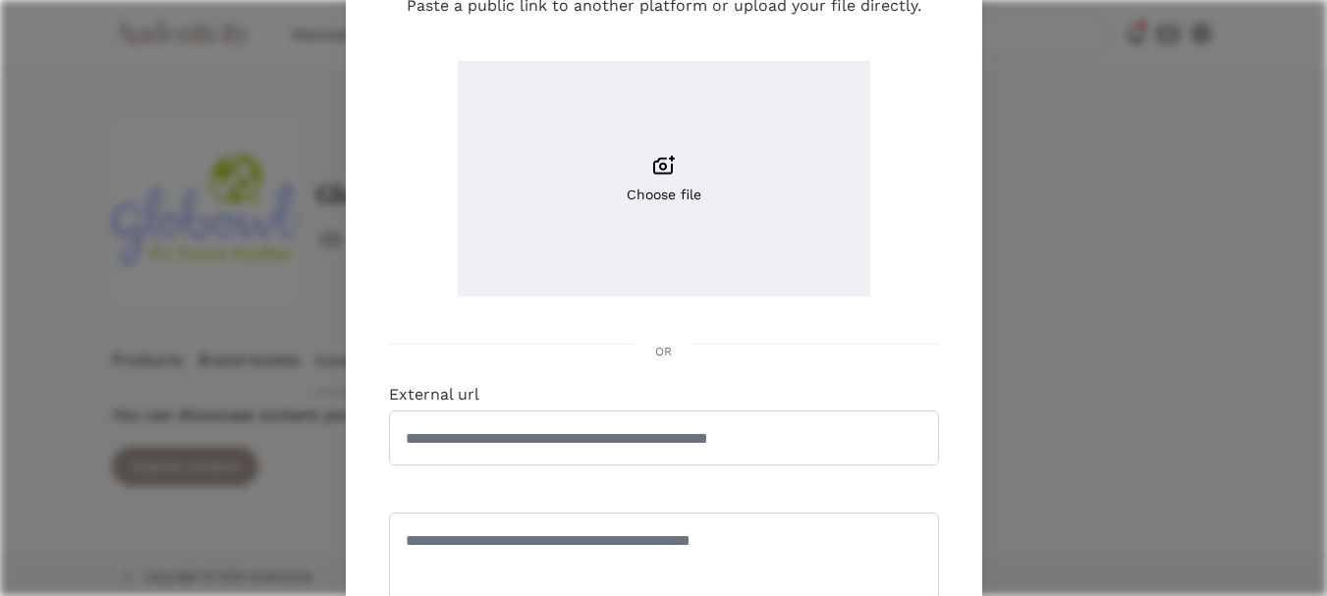
scroll to position [196, 0]
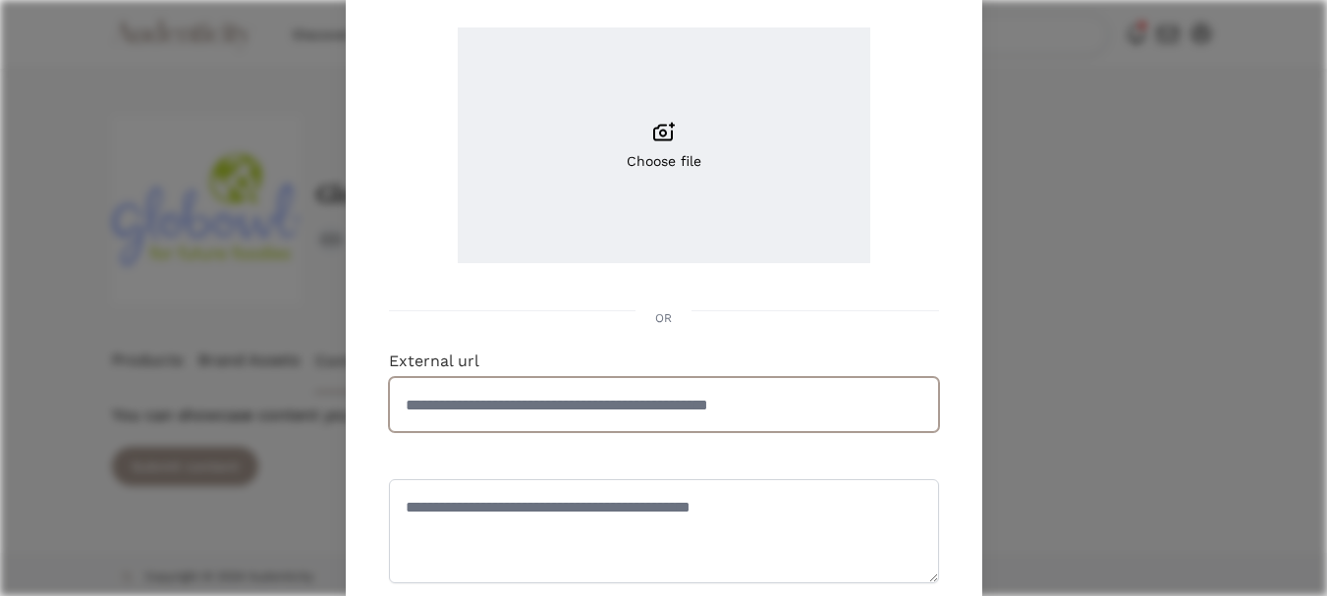
click at [547, 409] on input "External url" at bounding box center [664, 404] width 550 height 55
paste input "**********"
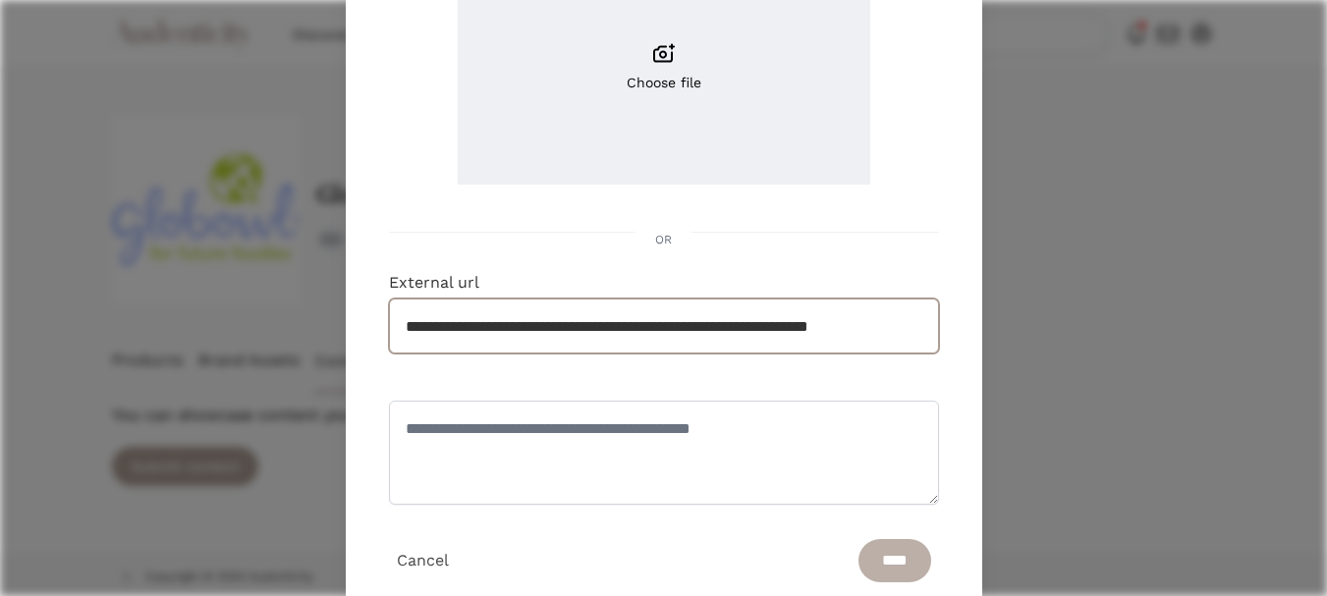
scroll to position [340, 0]
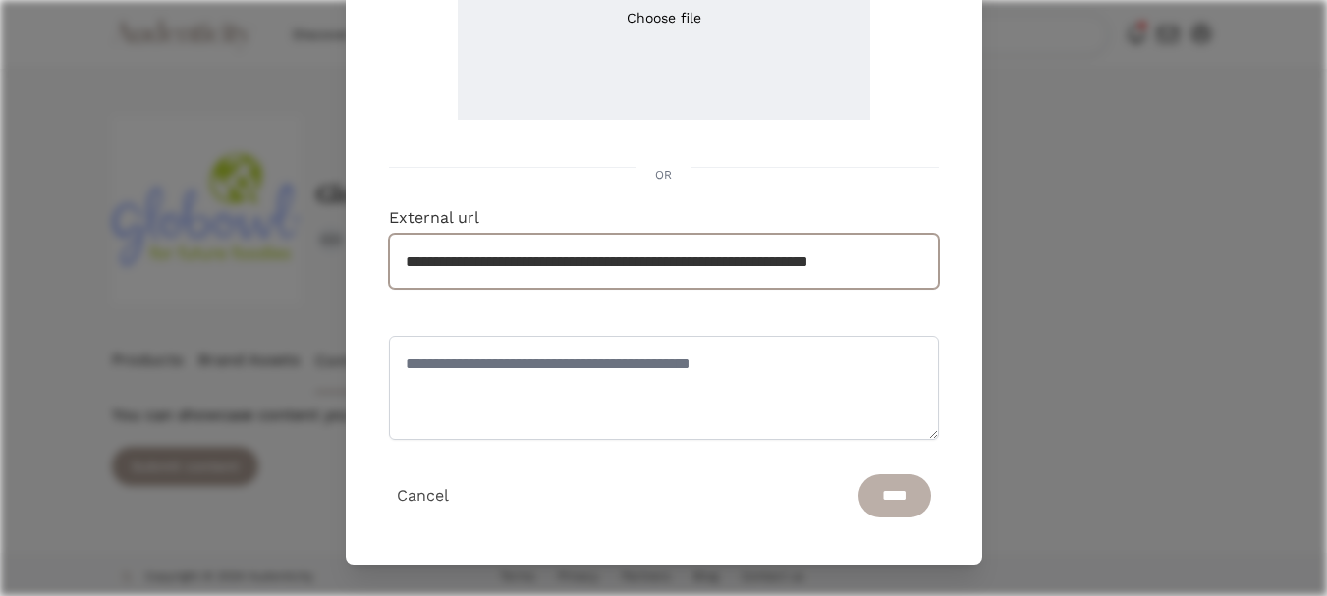
type input "**********"
click at [860, 497] on input "****" at bounding box center [894, 495] width 73 height 43
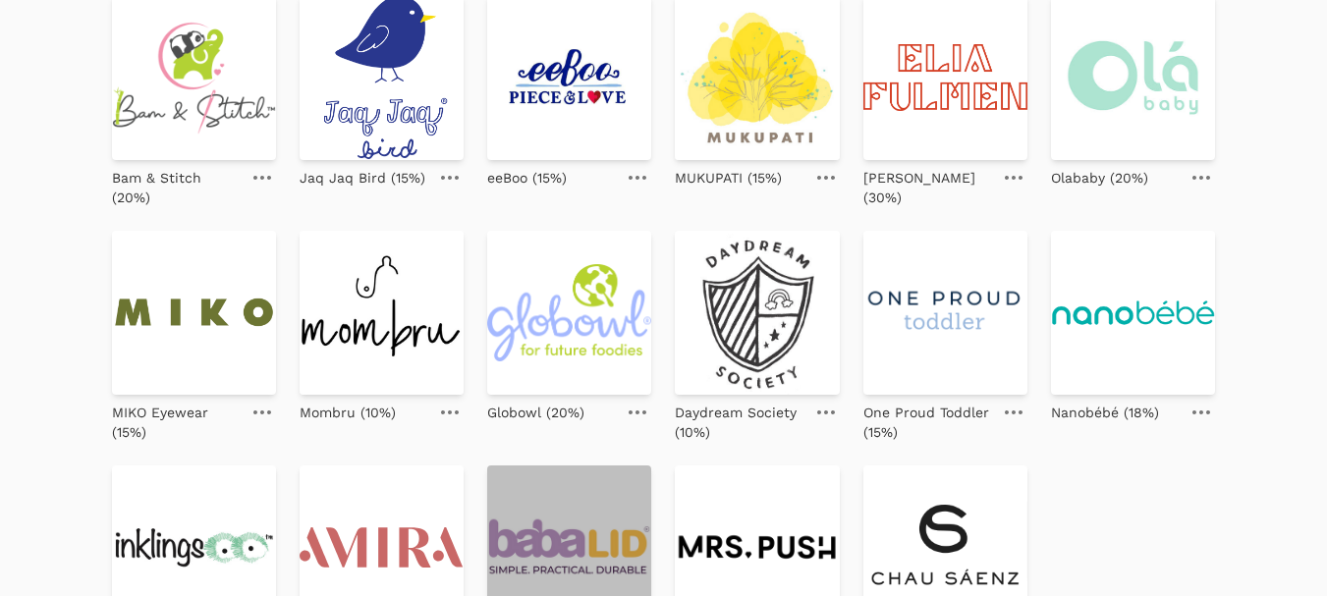
scroll to position [786, 0]
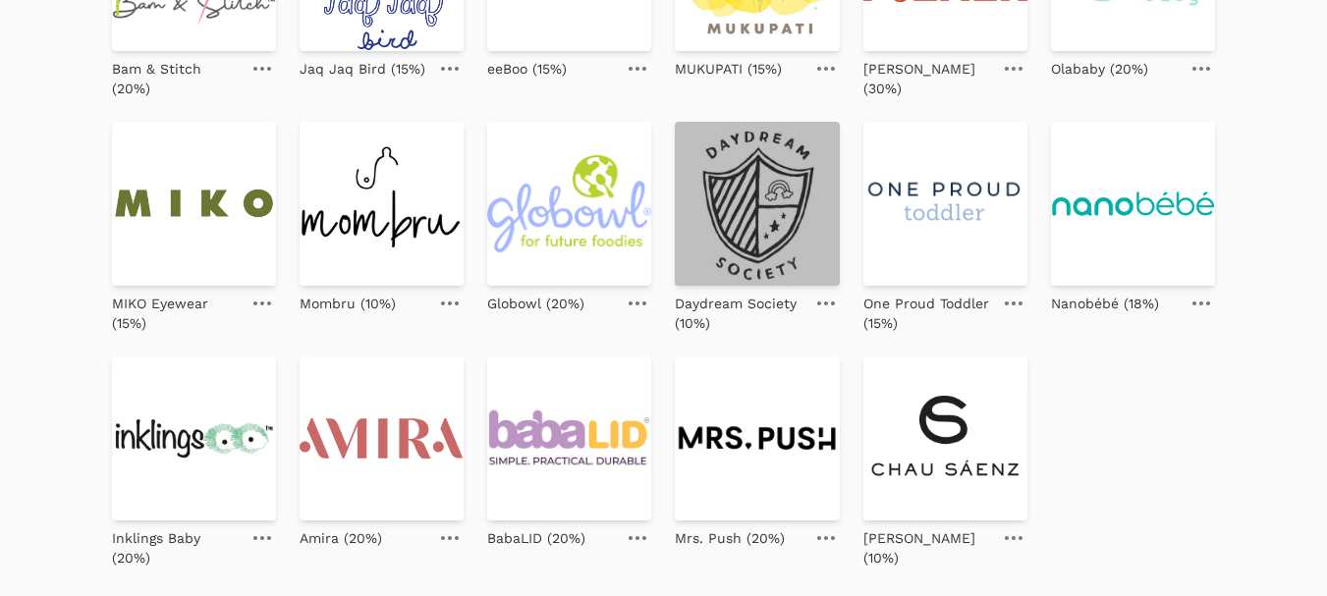
click at [773, 222] on img at bounding box center [757, 204] width 164 height 164
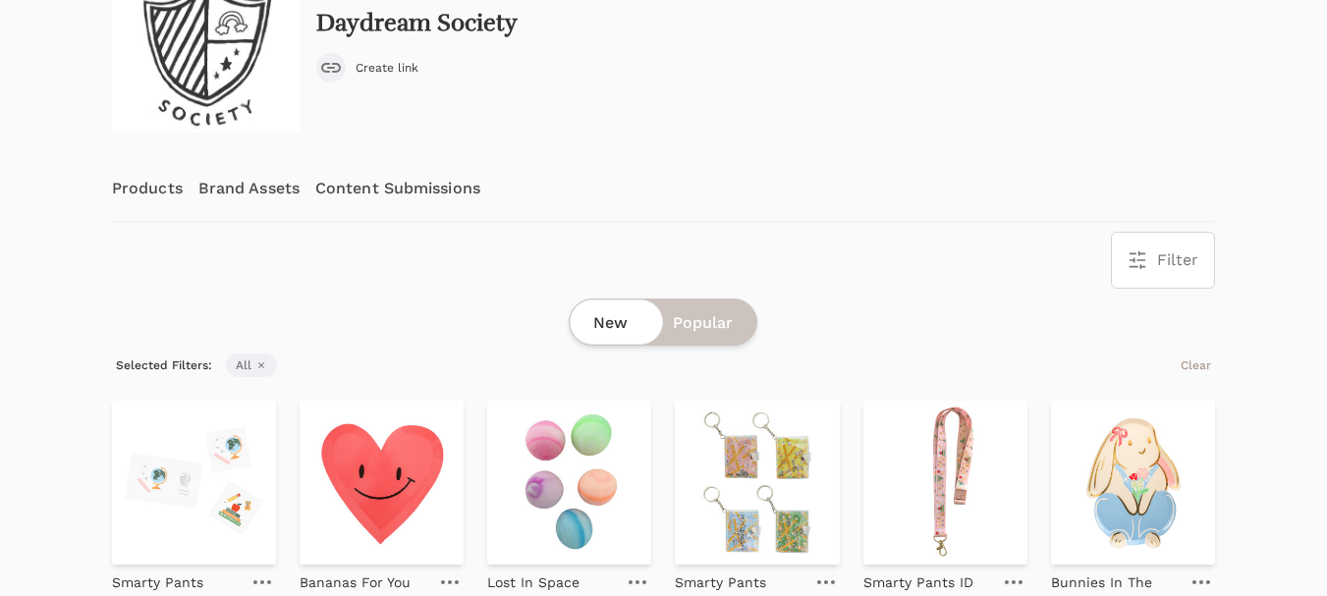
scroll to position [196, 0]
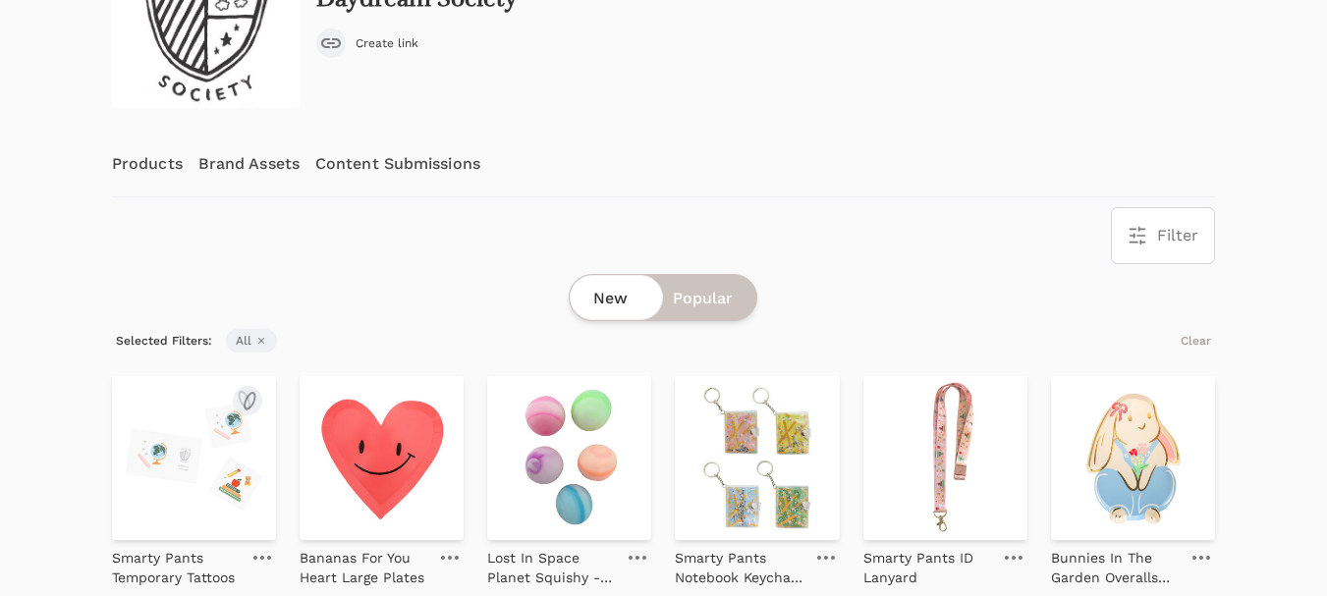
click at [168, 449] on img at bounding box center [194, 458] width 164 height 164
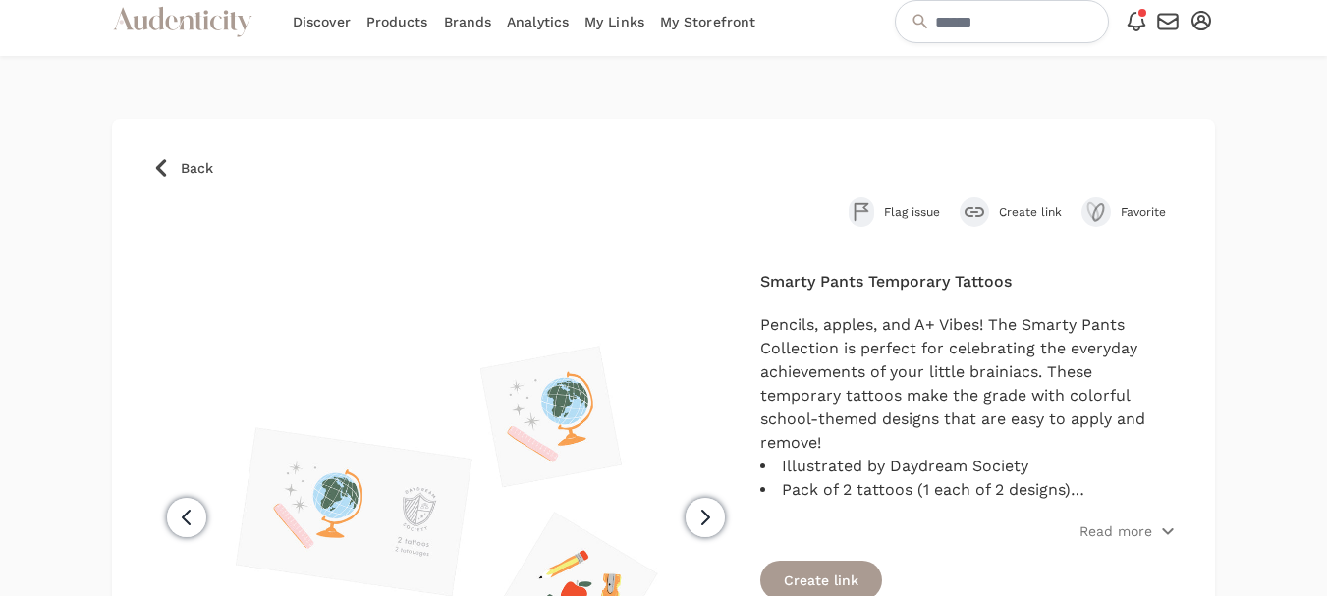
scroll to position [98, 0]
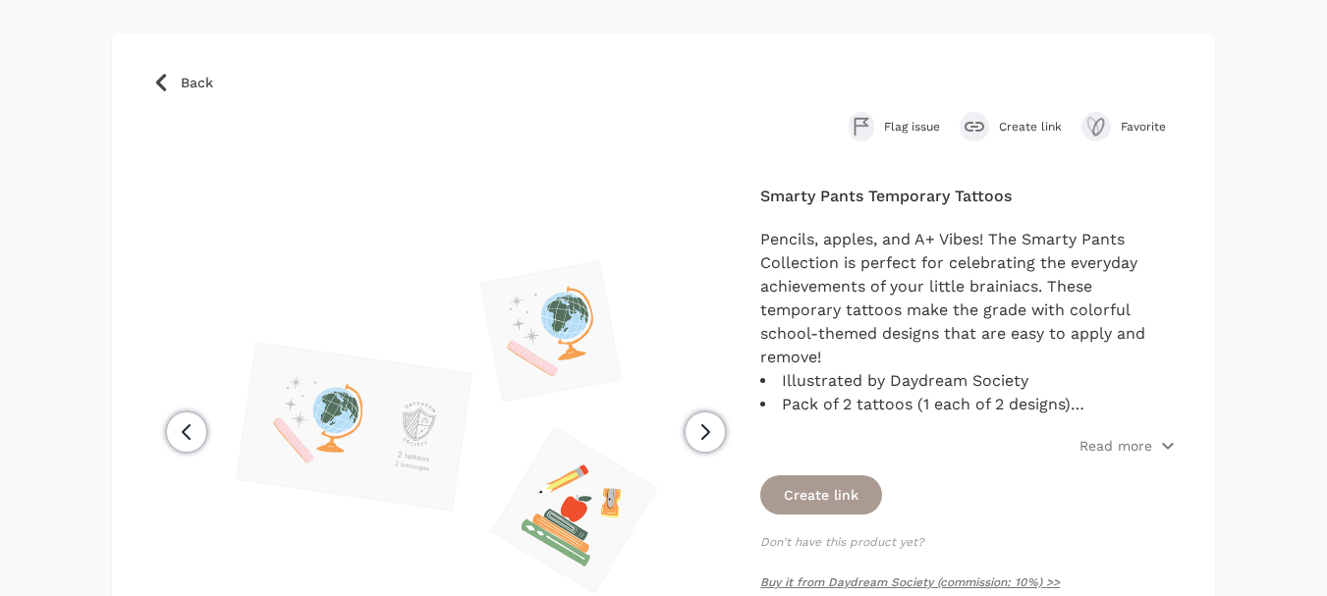
click at [1015, 130] on span "Create link" at bounding box center [1030, 127] width 63 height 16
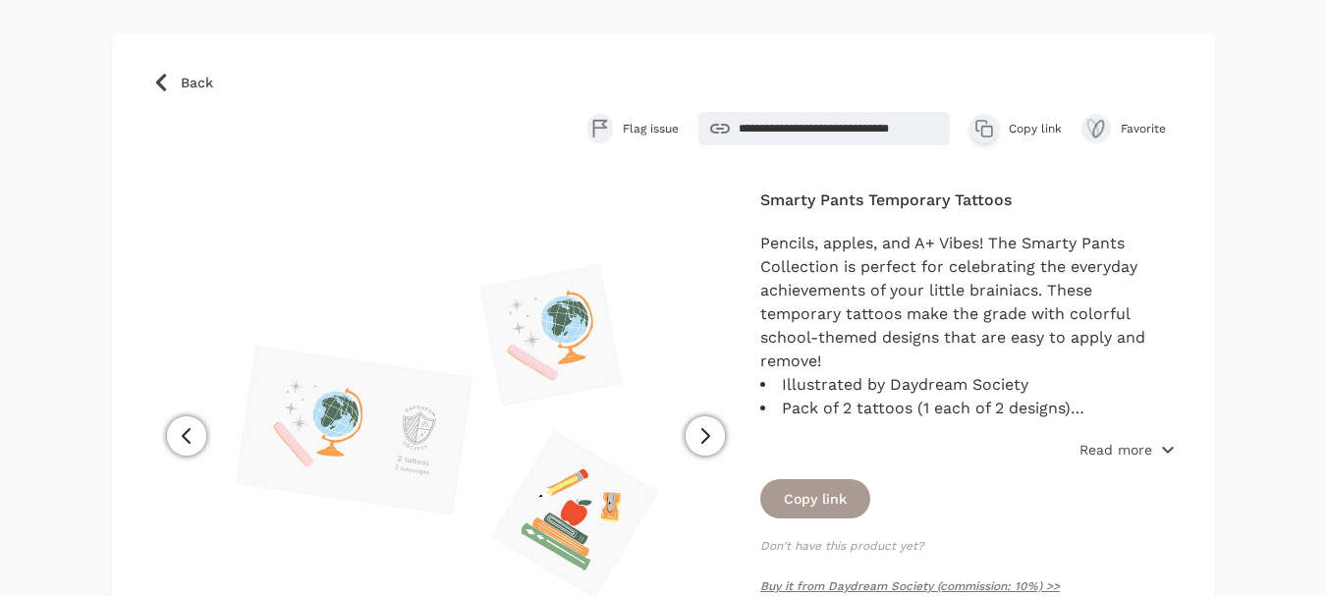
click at [1125, 455] on p "Read more" at bounding box center [1115, 450] width 73 height 20
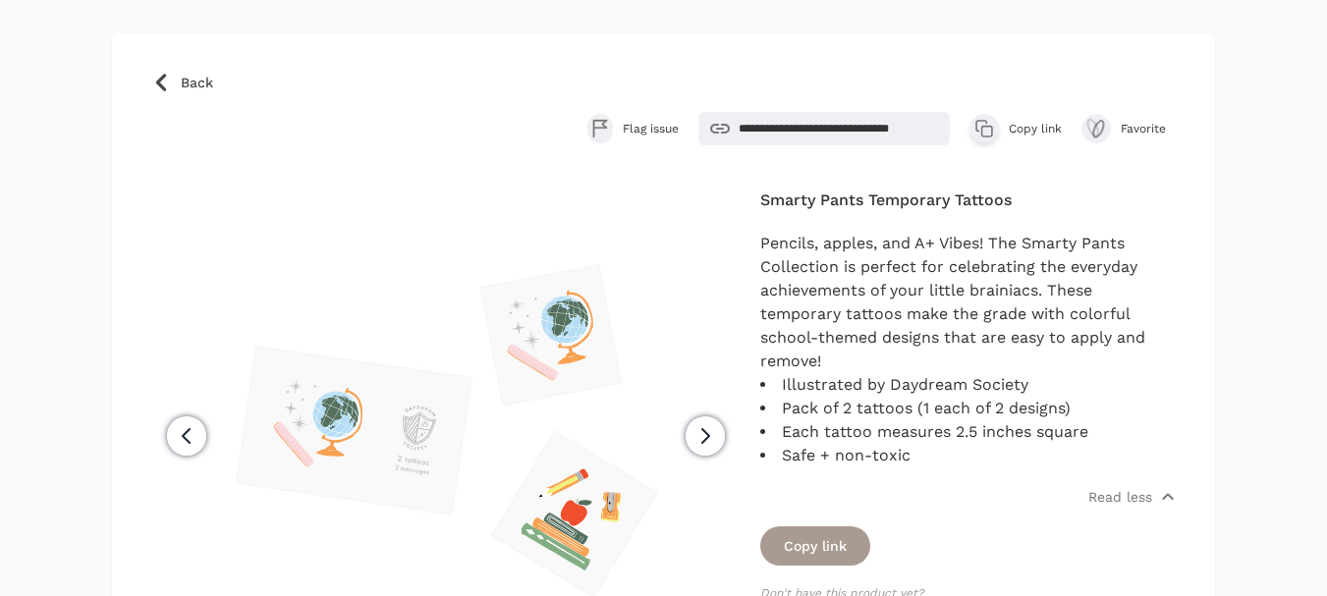
click at [1028, 136] on span "Copy link" at bounding box center [1034, 129] width 53 height 16
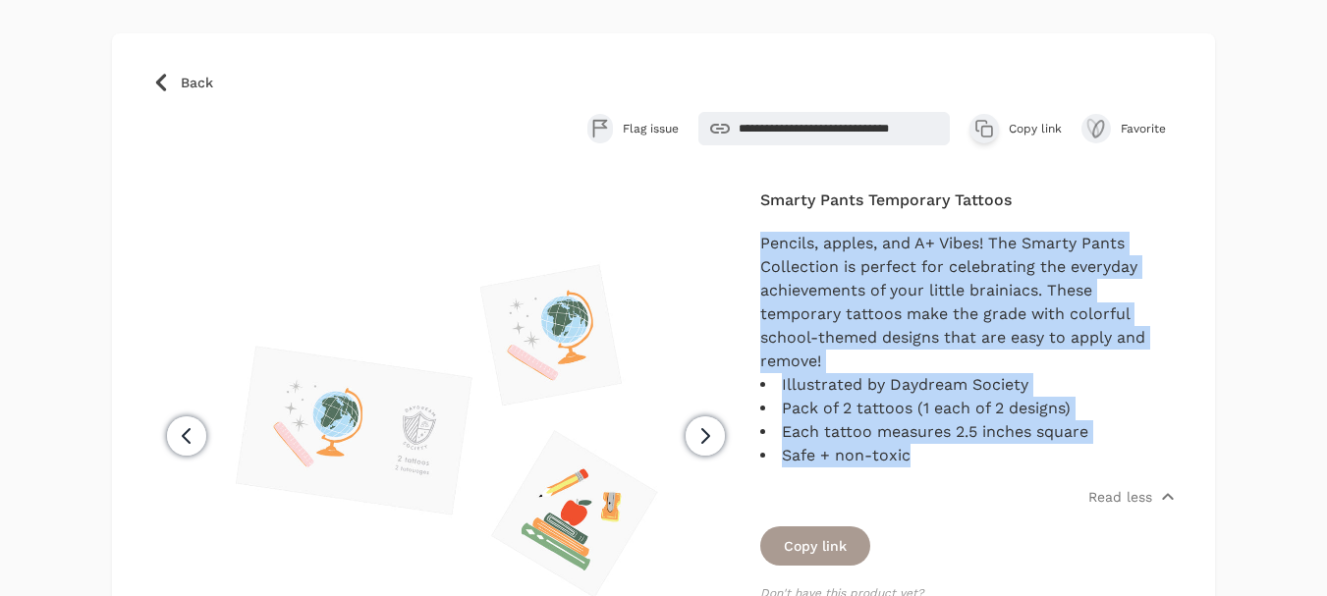
drag, startPoint x: 907, startPoint y: 456, endPoint x: 754, endPoint y: 244, distance: 260.8
click at [754, 244] on div "Previous Next Smarty Pants Temporary Tattoos Pencils, apples, and A+ Vibes! The…" at bounding box center [663, 521] width 1024 height 672
copy div "Pencils, apples, and A+ Vibes! The Smarty Pants Collection is perfect for celeb…"
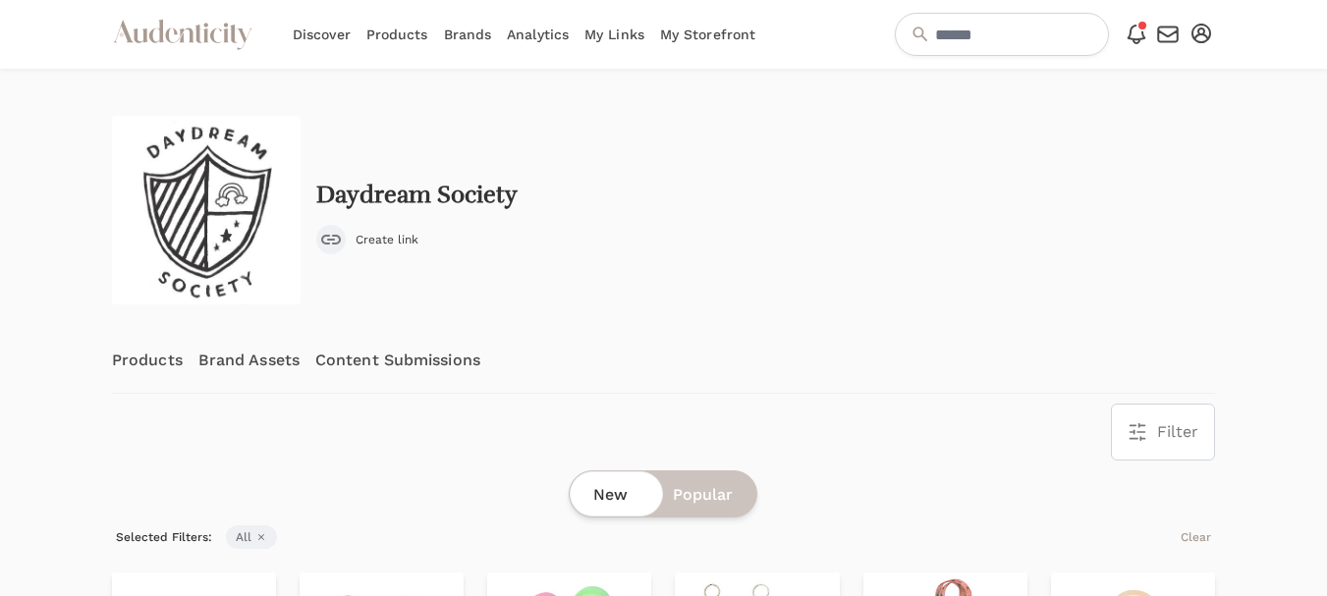
click at [374, 361] on link "Content Submissions" at bounding box center [397, 360] width 165 height 65
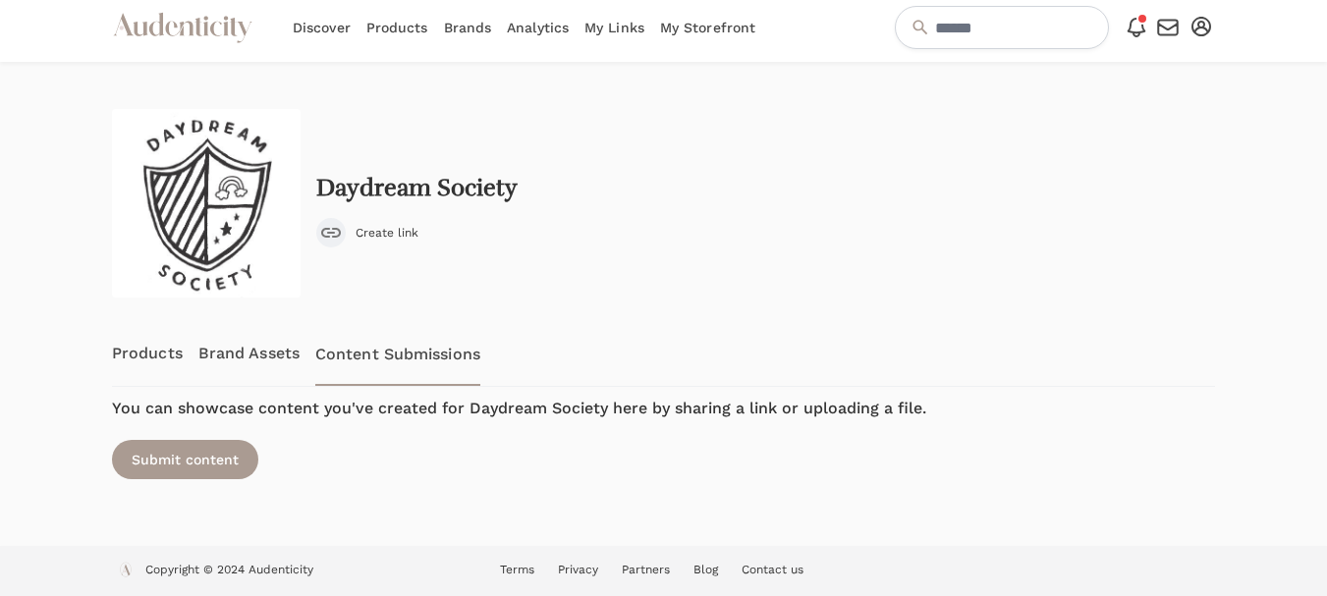
scroll to position [8, 0]
click at [192, 437] on turbo-frame "Previous Products Brand Assets Content Submissions Next You can showcase conten…" at bounding box center [663, 407] width 1103 height 182
click at [187, 447] on div "Submit content" at bounding box center [185, 458] width 146 height 39
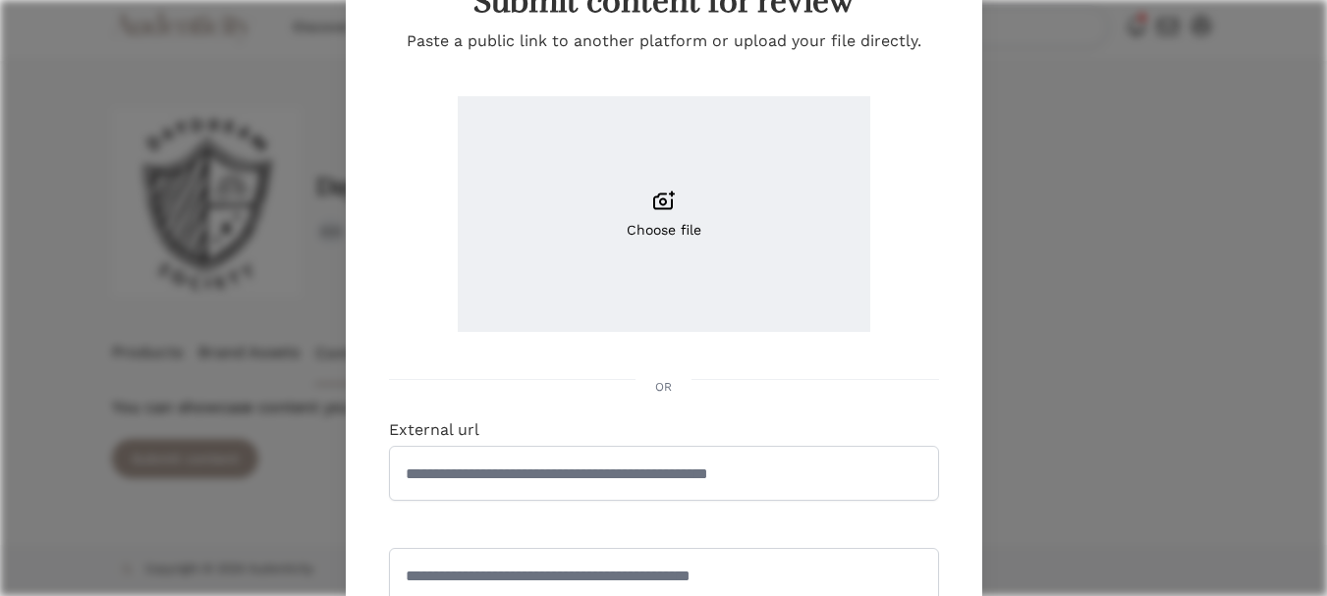
scroll to position [295, 0]
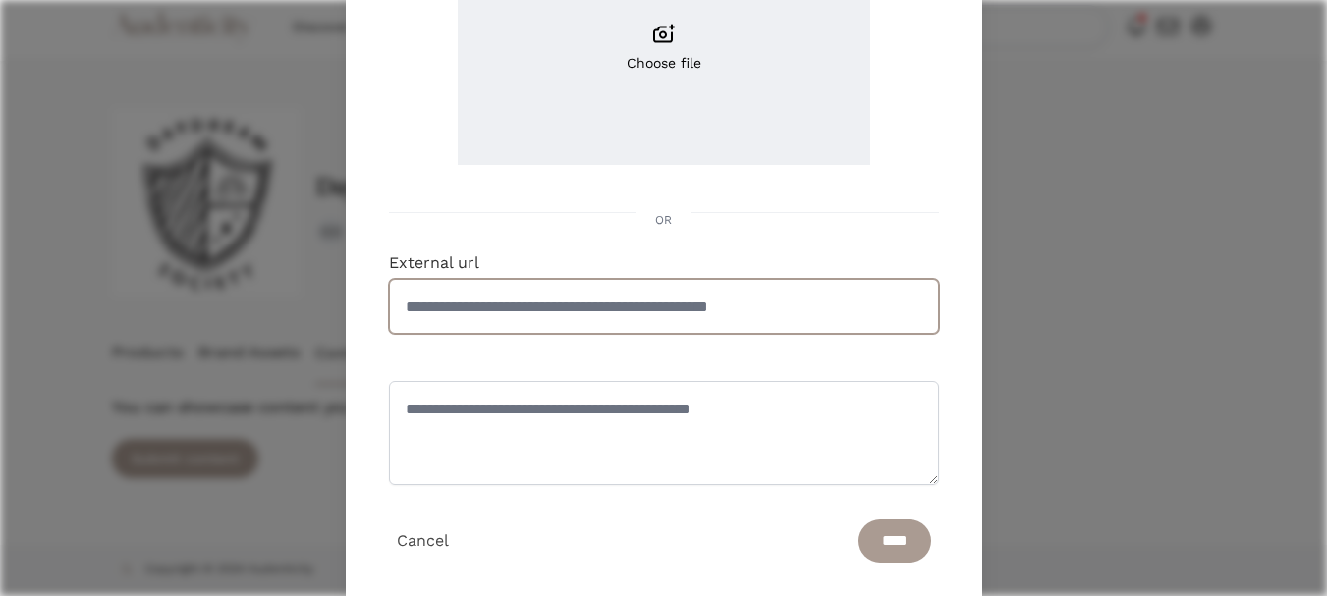
click at [641, 302] on input "External url" at bounding box center [664, 306] width 550 height 55
paste input "**********"
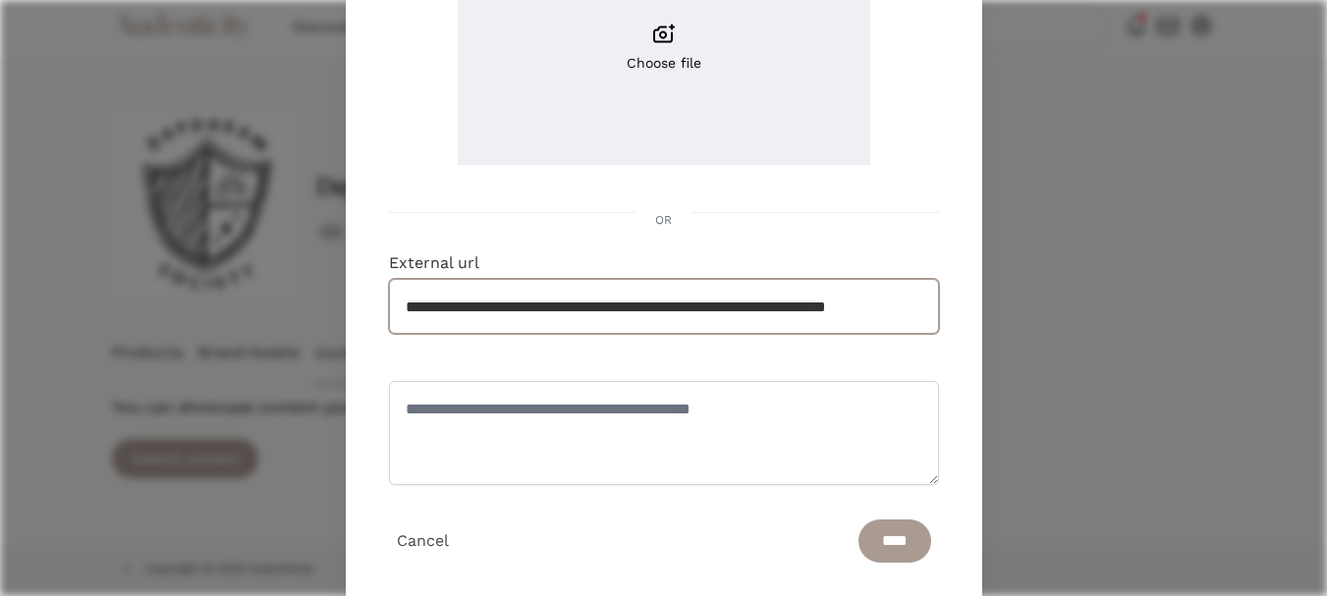
scroll to position [0, 64]
type input "**********"
click at [871, 535] on input "****" at bounding box center [894, 540] width 73 height 43
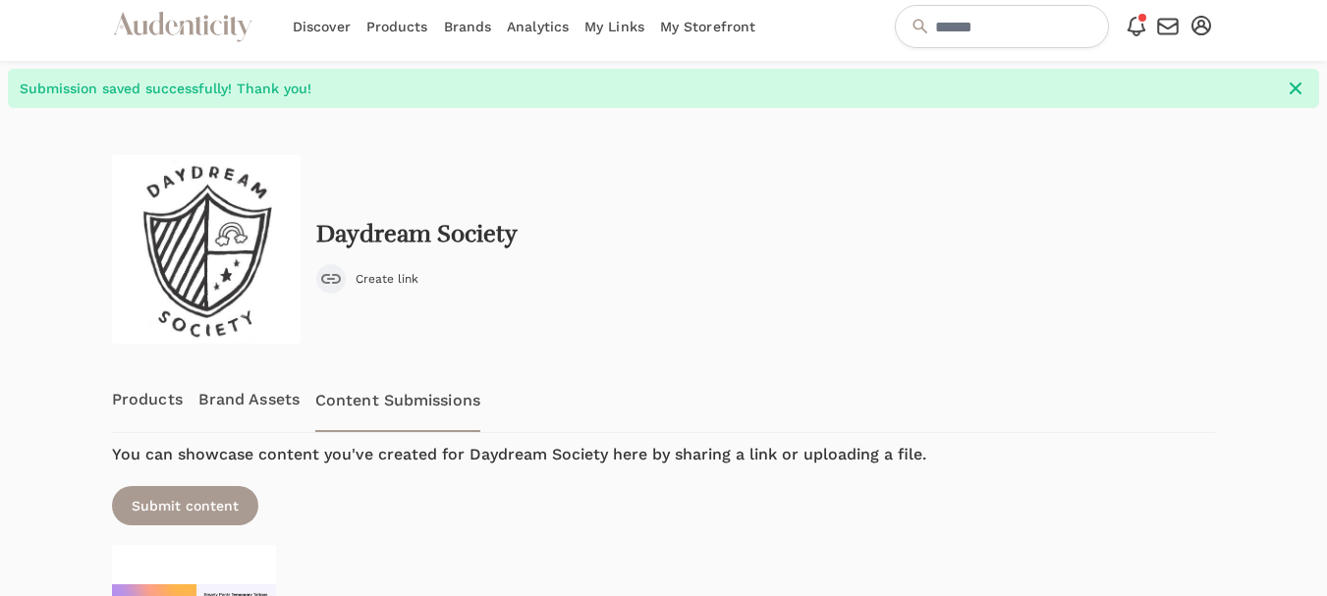
click at [71, 298] on div at bounding box center [48, 450] width 96 height 685
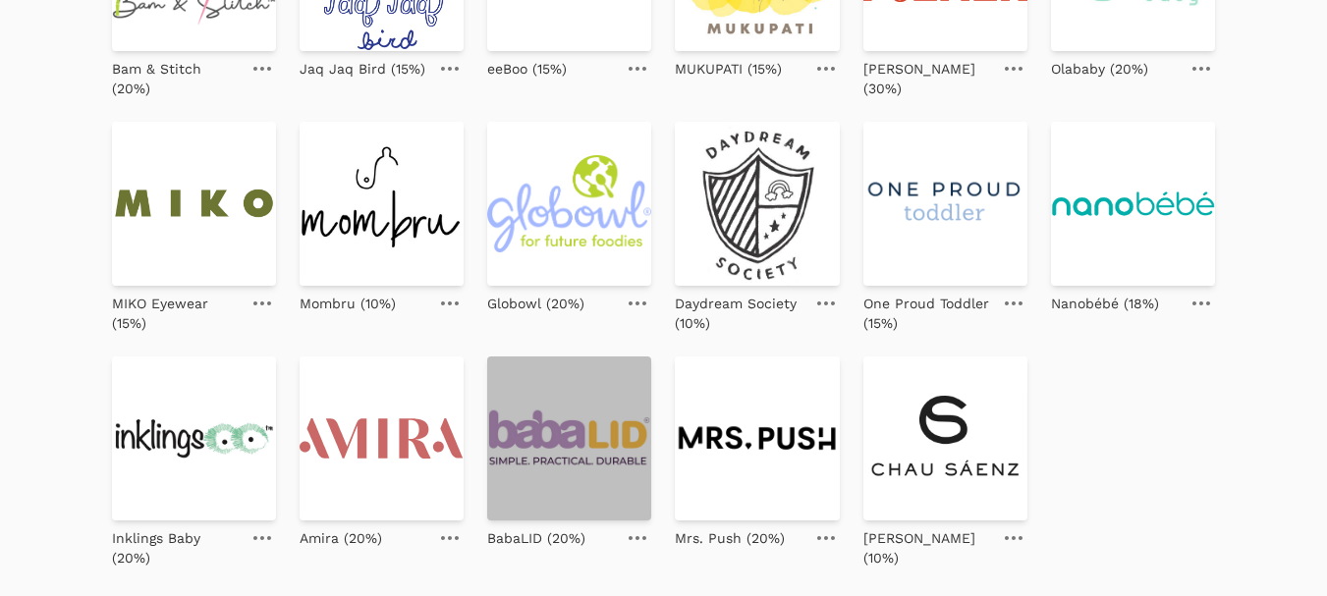
scroll to position [884, 0]
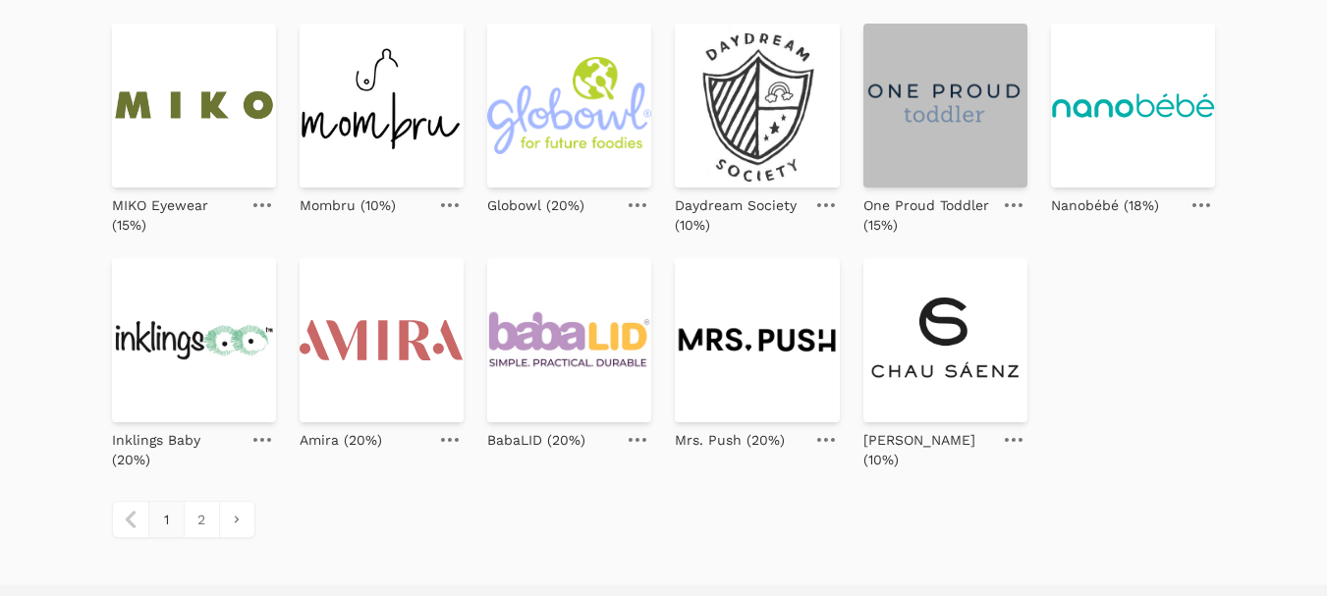
click at [945, 104] on img at bounding box center [945, 106] width 164 height 164
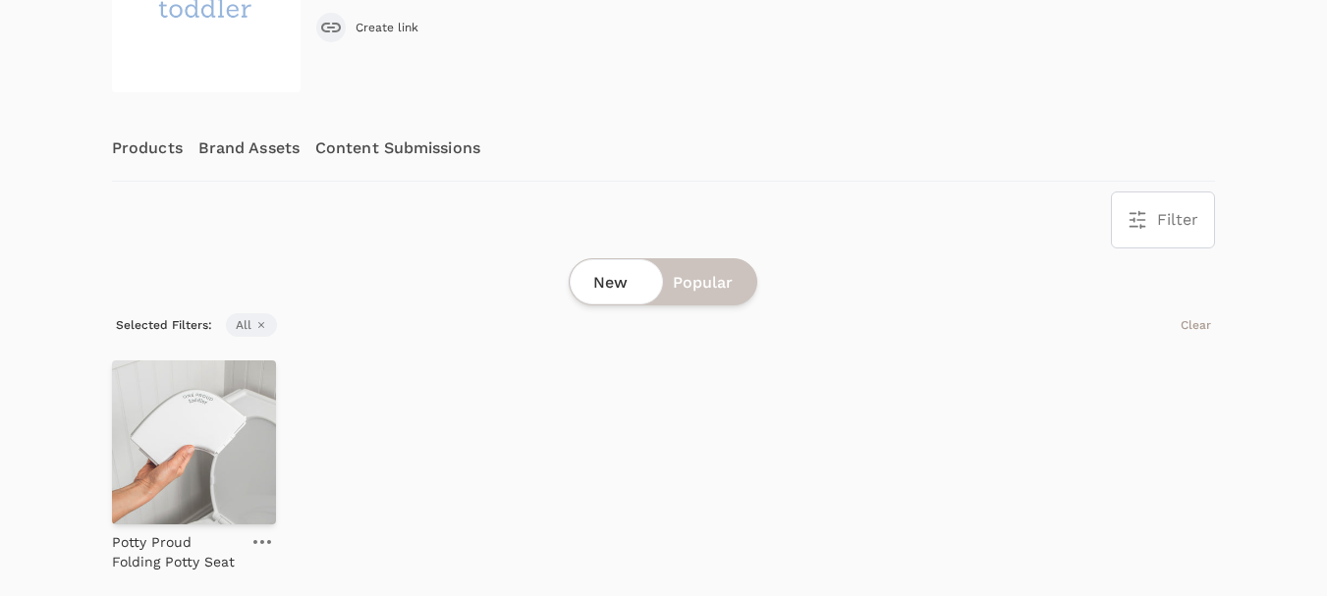
scroll to position [219, 0]
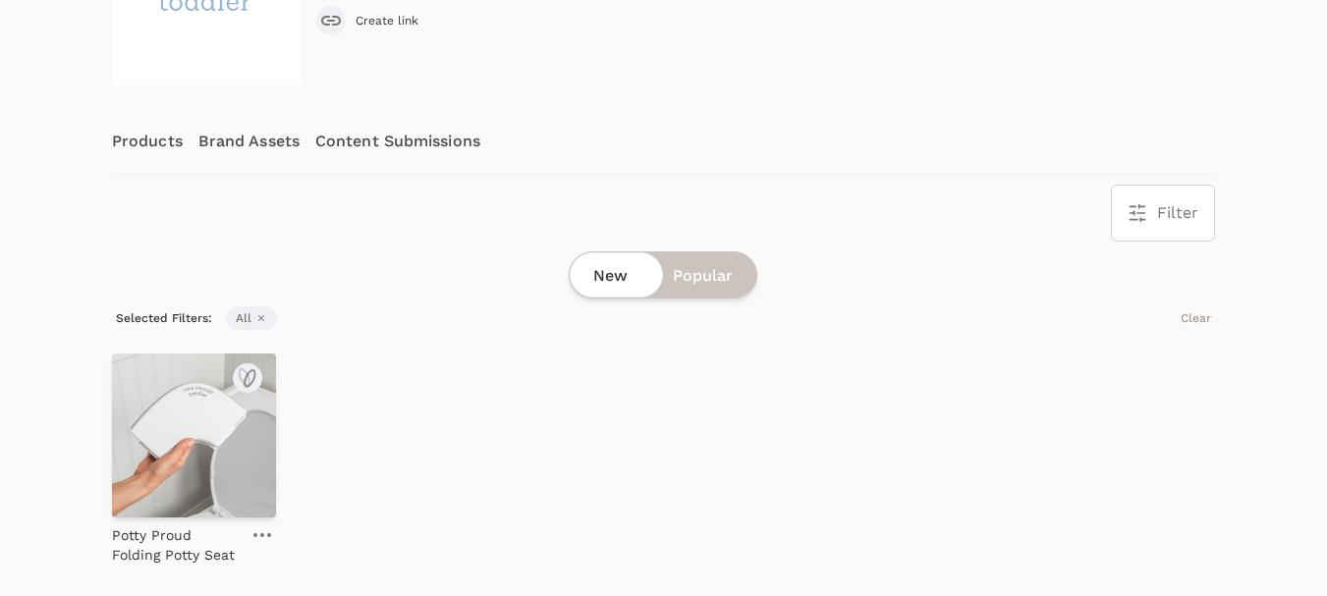
click at [204, 436] on img at bounding box center [194, 435] width 164 height 164
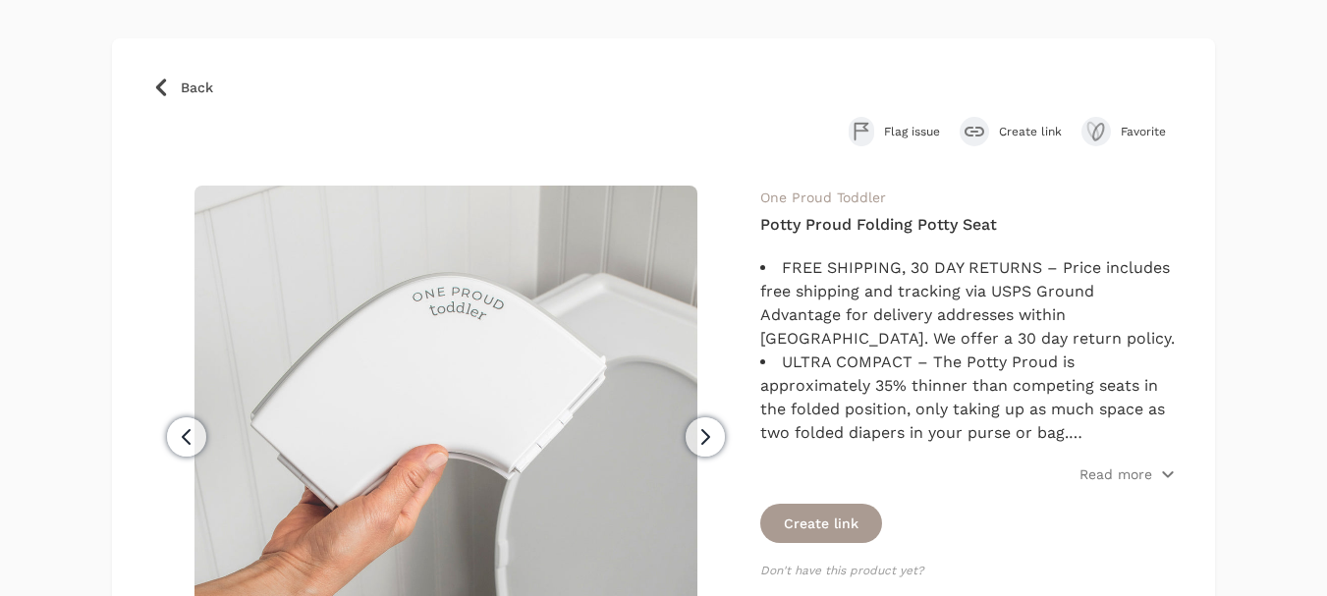
scroll to position [98, 0]
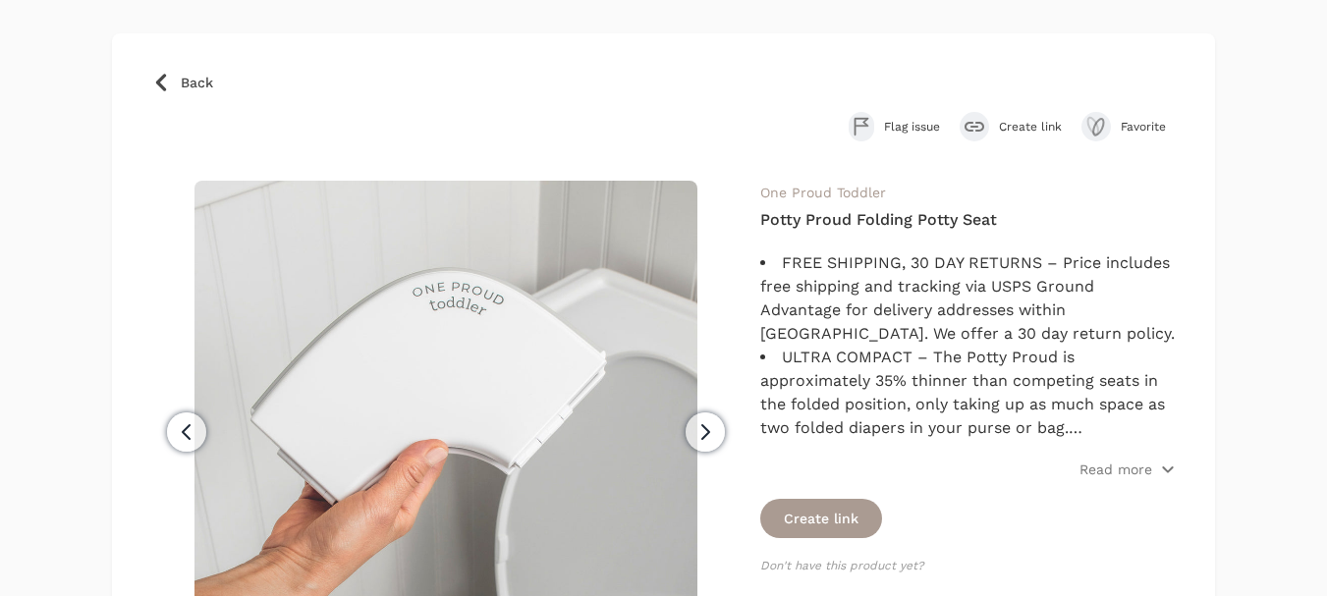
click at [1020, 132] on span "Create link" at bounding box center [1030, 127] width 63 height 16
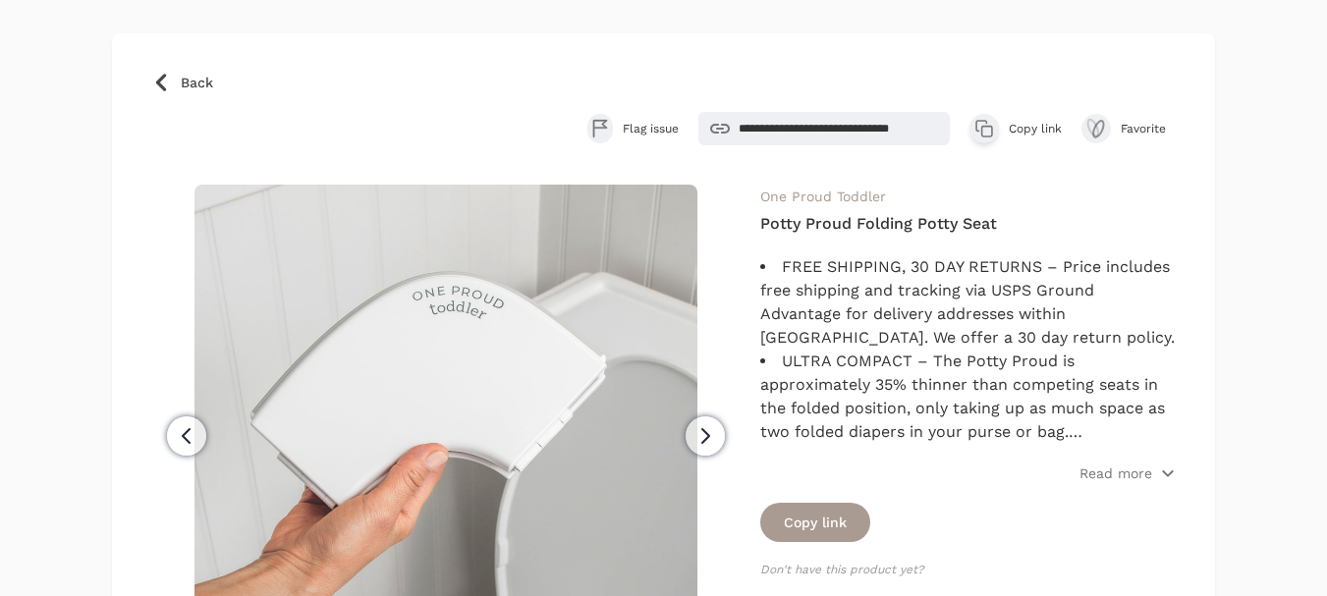
click at [1043, 128] on span "Copy link" at bounding box center [1034, 129] width 53 height 16
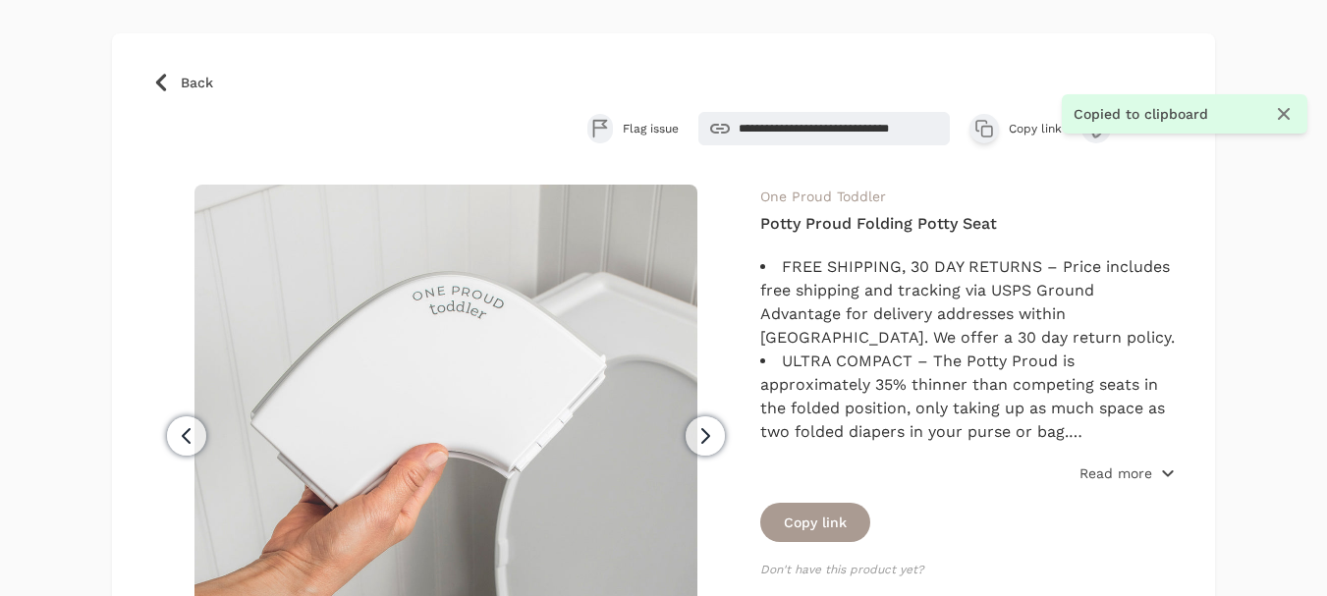
click at [1135, 470] on p "Read more" at bounding box center [1115, 473] width 73 height 20
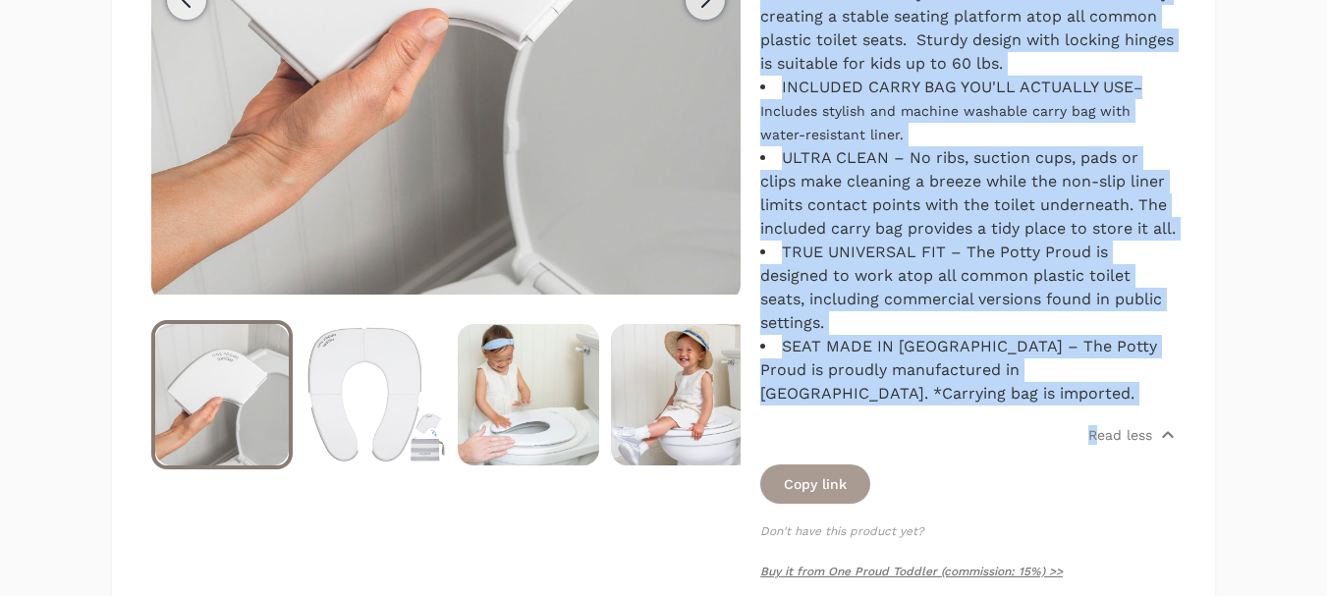
scroll to position [589, 0]
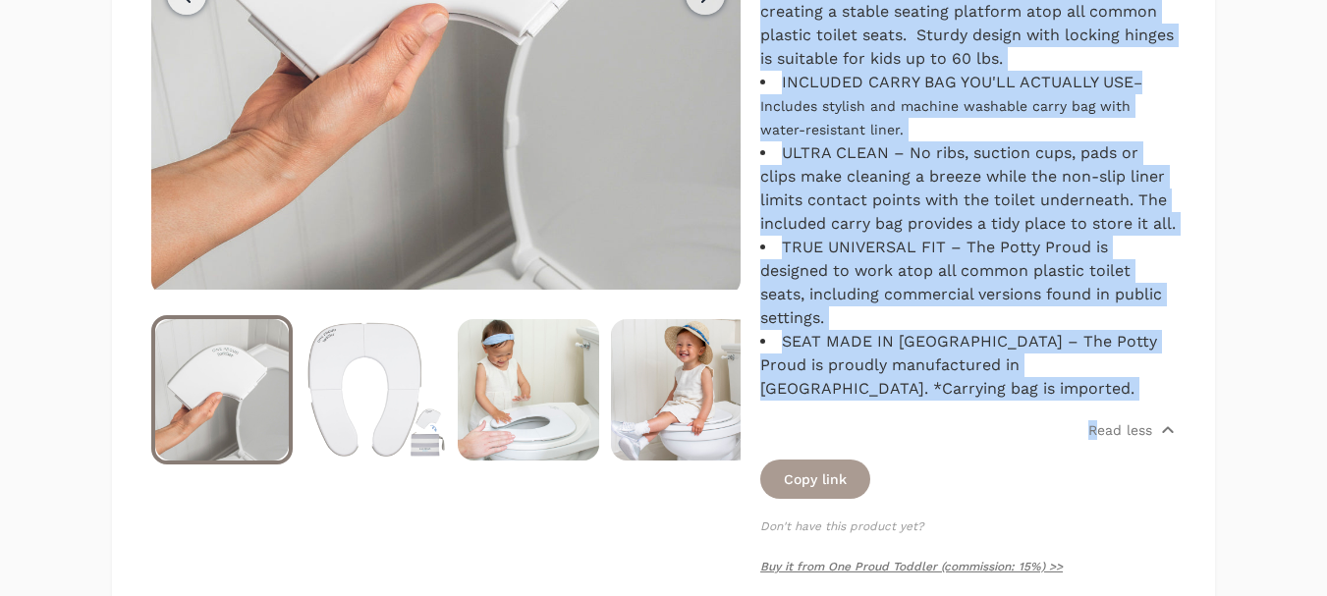
drag, startPoint x: 797, startPoint y: 266, endPoint x: 1092, endPoint y: 443, distance: 343.5
click at [1092, 440] on div "FREE SHIPPING, 30 DAY RETURNS – Price includes free shipping and tracking via U…" at bounding box center [967, 102] width 415 height 676
copy div "FREE SHIPPING, 30 DAY RETURNS – Price includes free shipping and tracking via U…"
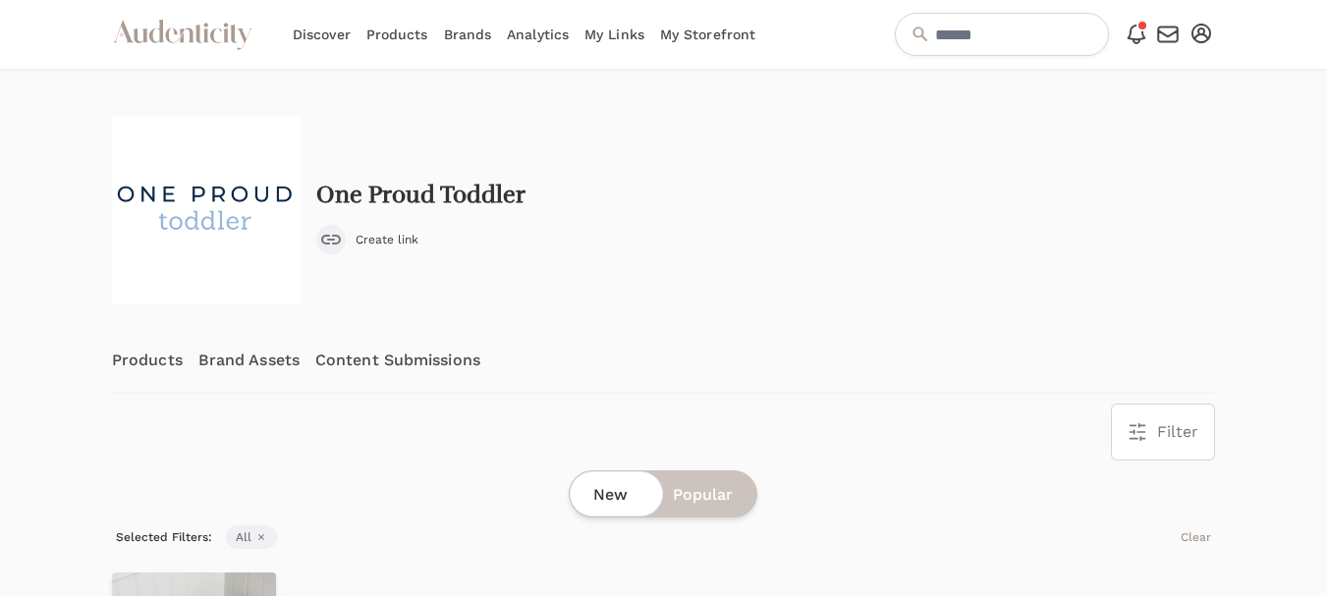
click at [390, 365] on link "Content Submissions" at bounding box center [397, 360] width 165 height 65
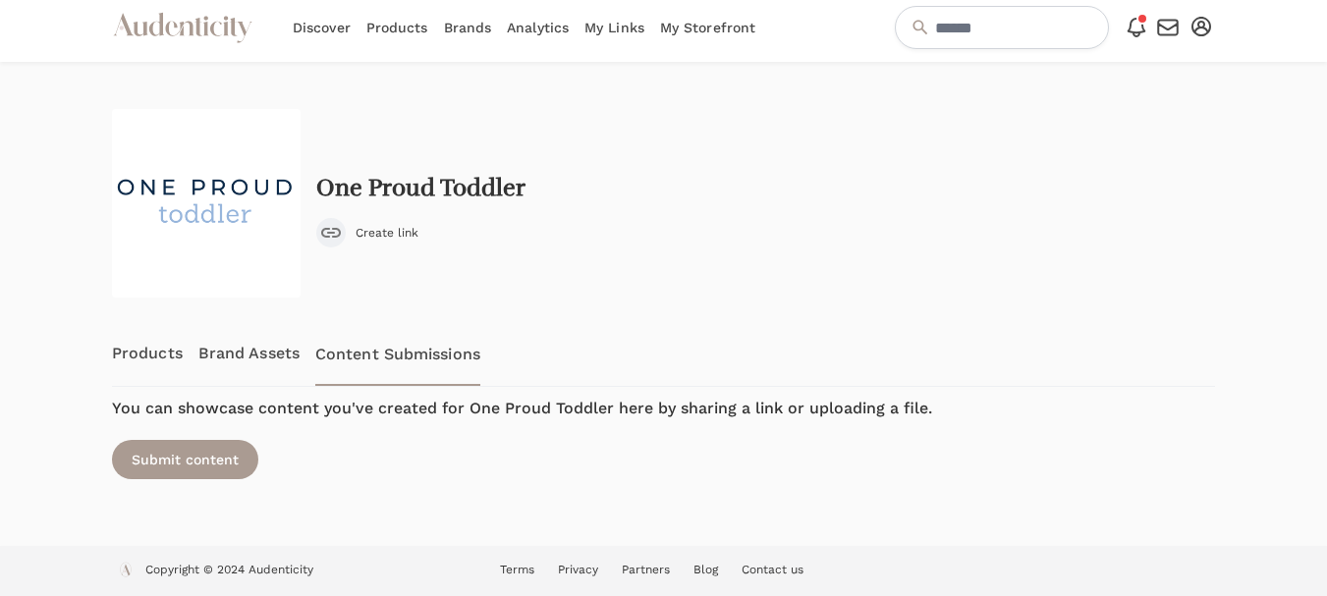
scroll to position [8, 0]
click at [183, 454] on div "Submit content" at bounding box center [185, 458] width 146 height 39
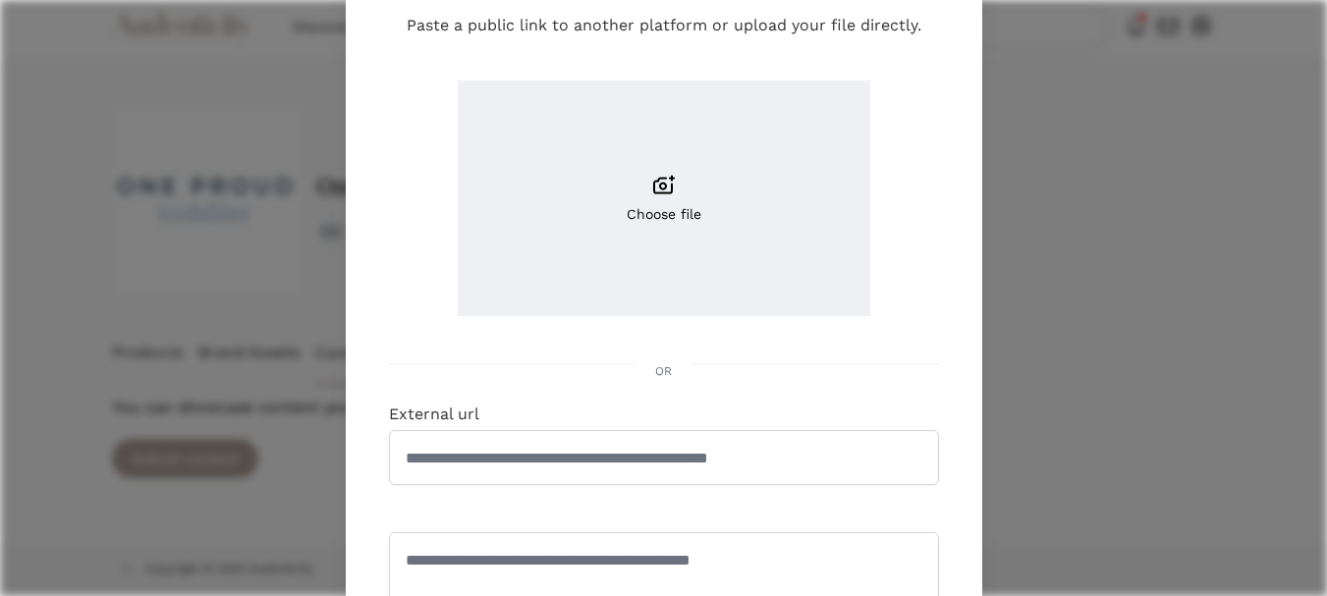
scroll to position [295, 0]
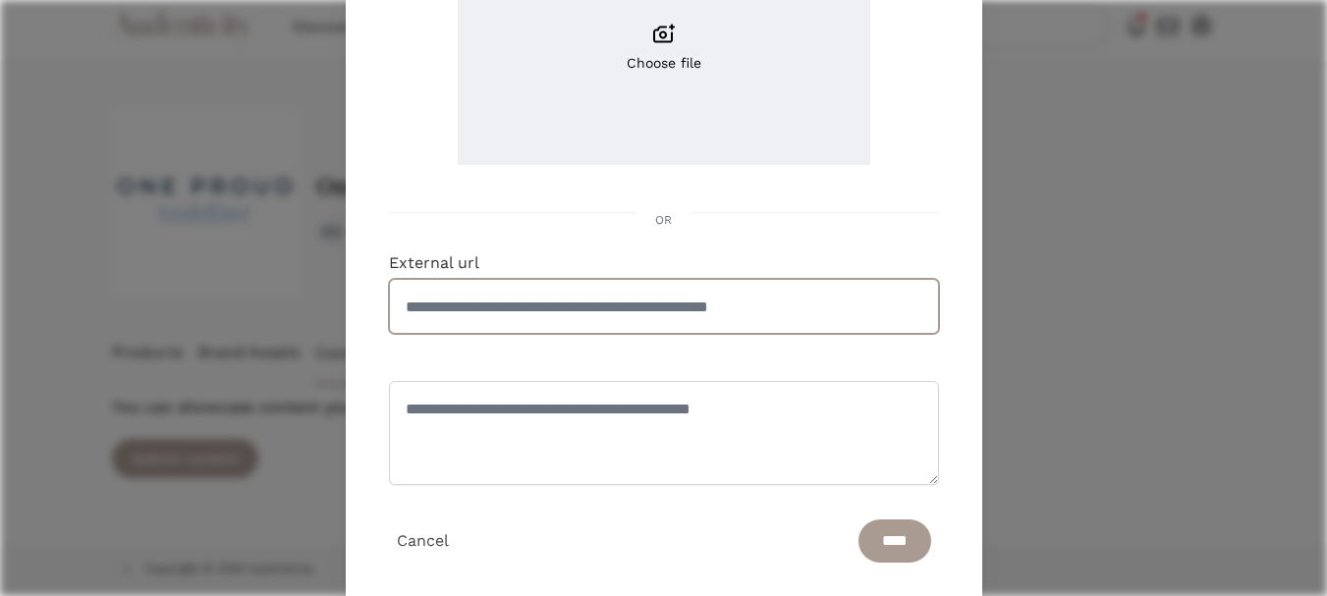
click at [537, 299] on input "External url" at bounding box center [664, 306] width 550 height 55
paste input "**********"
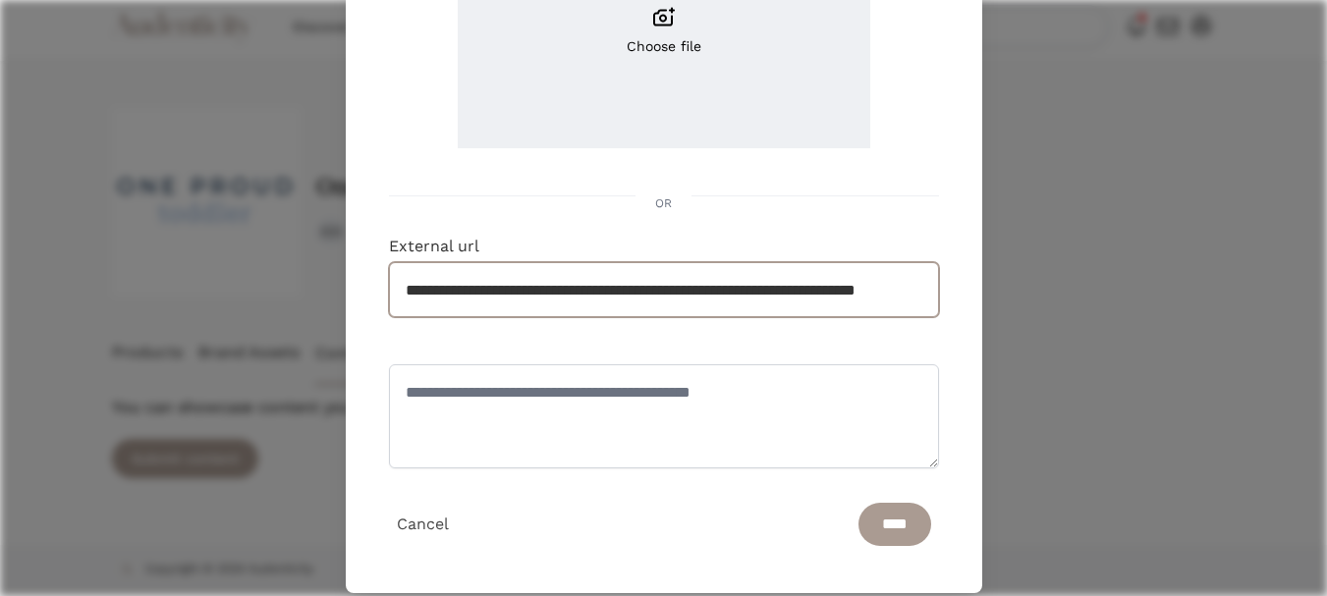
scroll to position [340, 0]
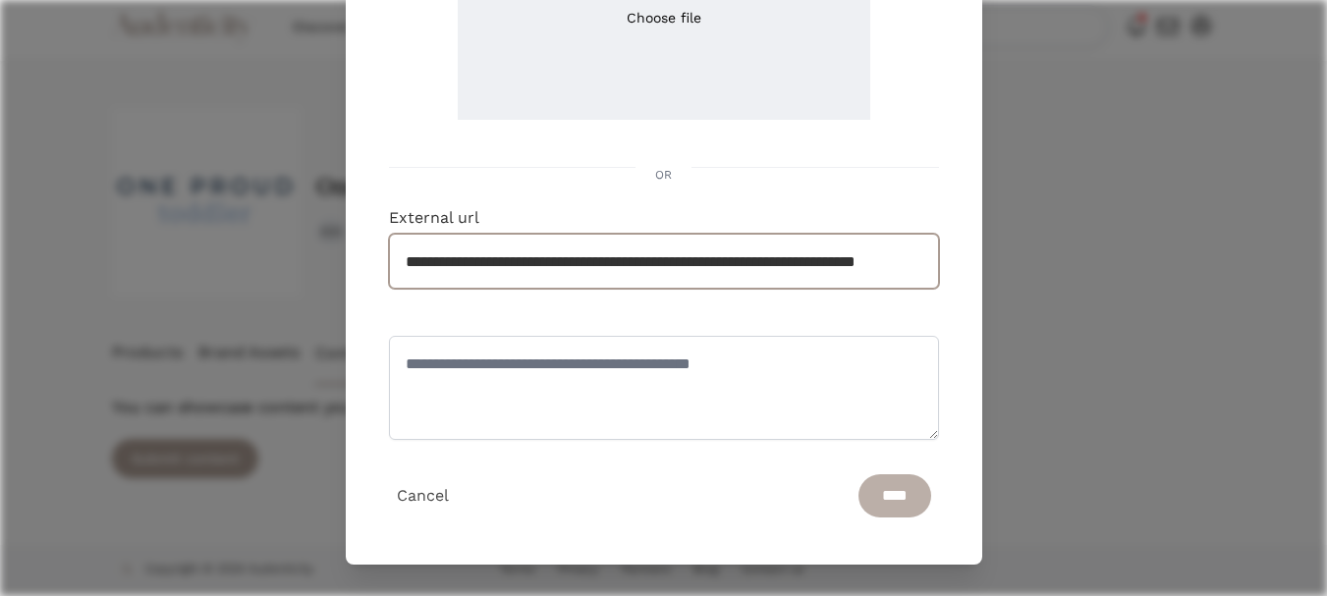
type input "**********"
click at [870, 490] on input "****" at bounding box center [894, 495] width 73 height 43
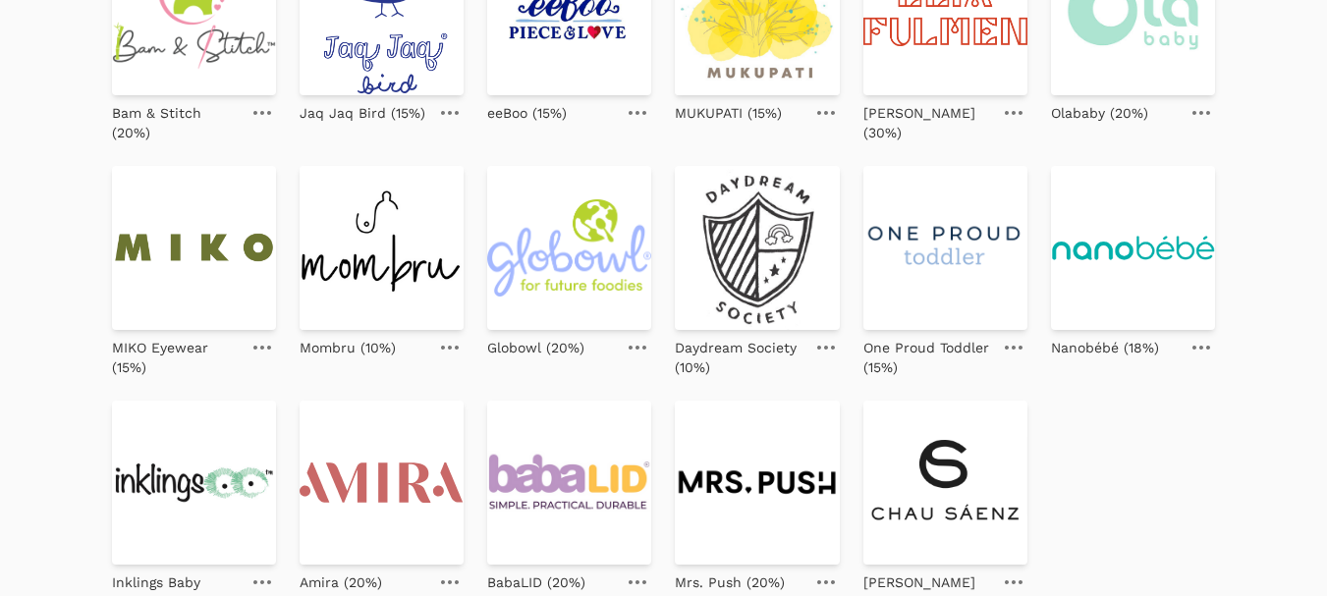
scroll to position [786, 0]
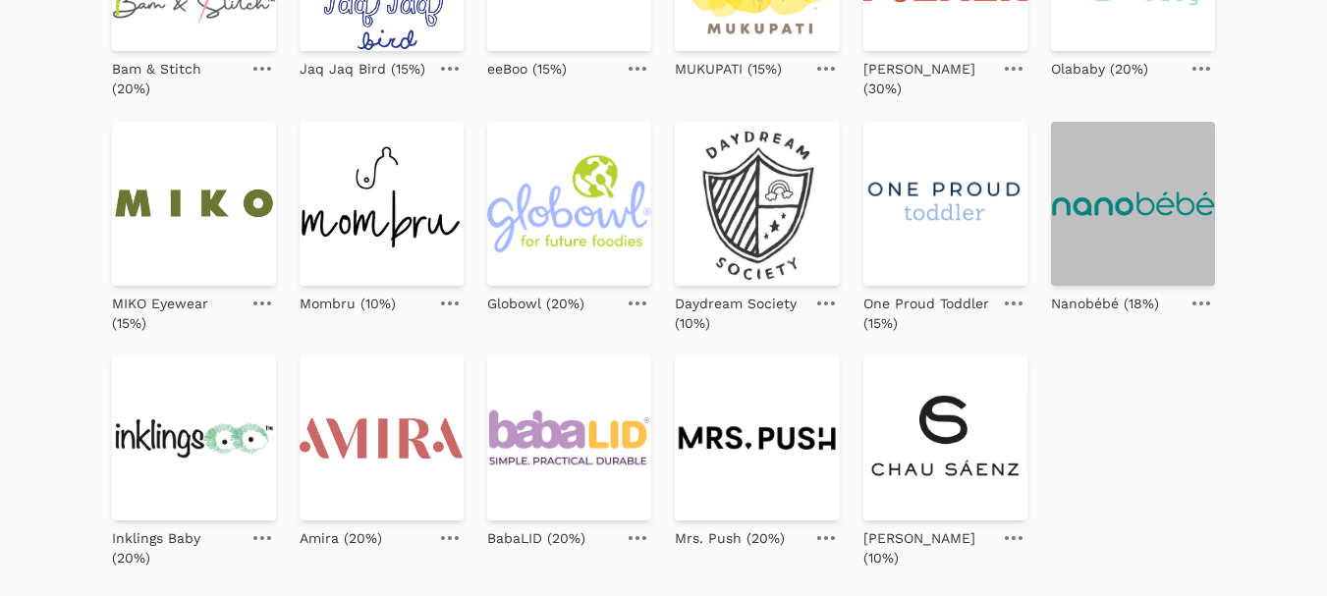
click at [1121, 205] on img at bounding box center [1133, 204] width 164 height 164
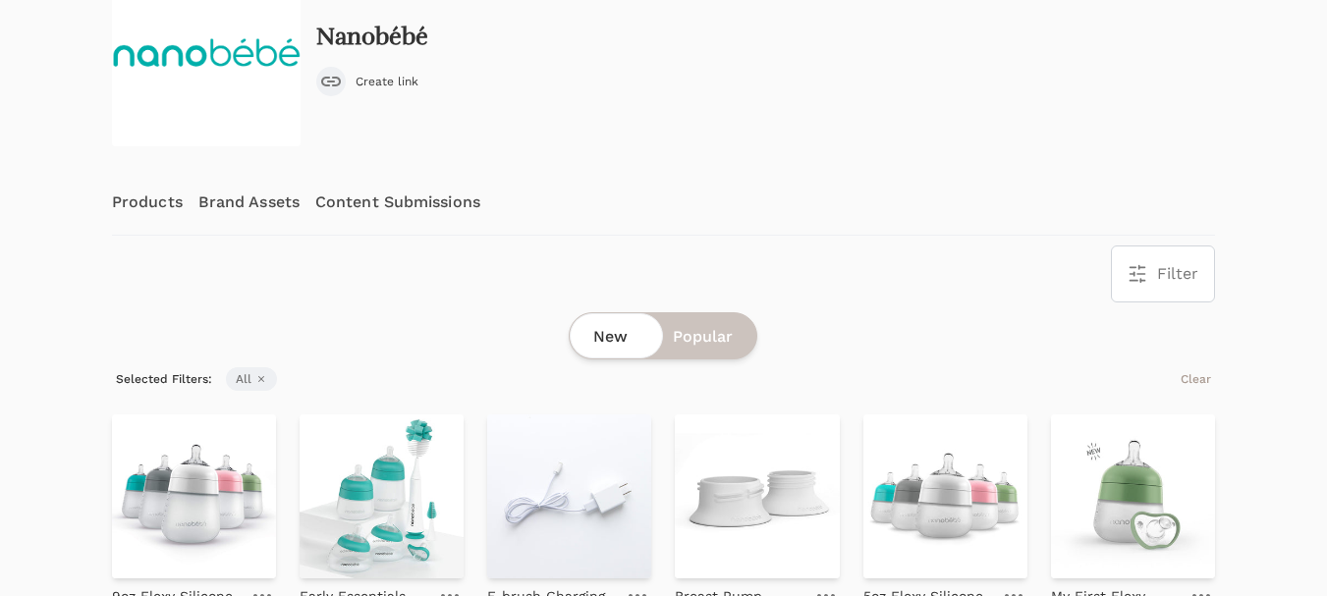
scroll to position [196, 0]
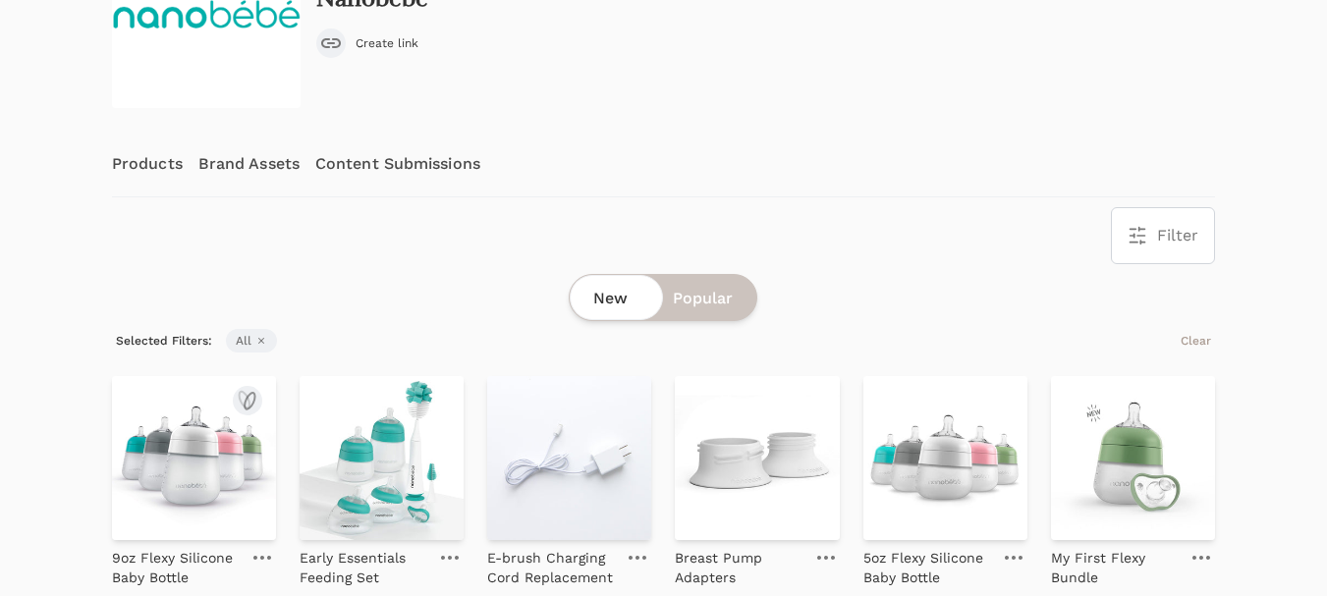
click at [179, 457] on img at bounding box center [194, 458] width 164 height 164
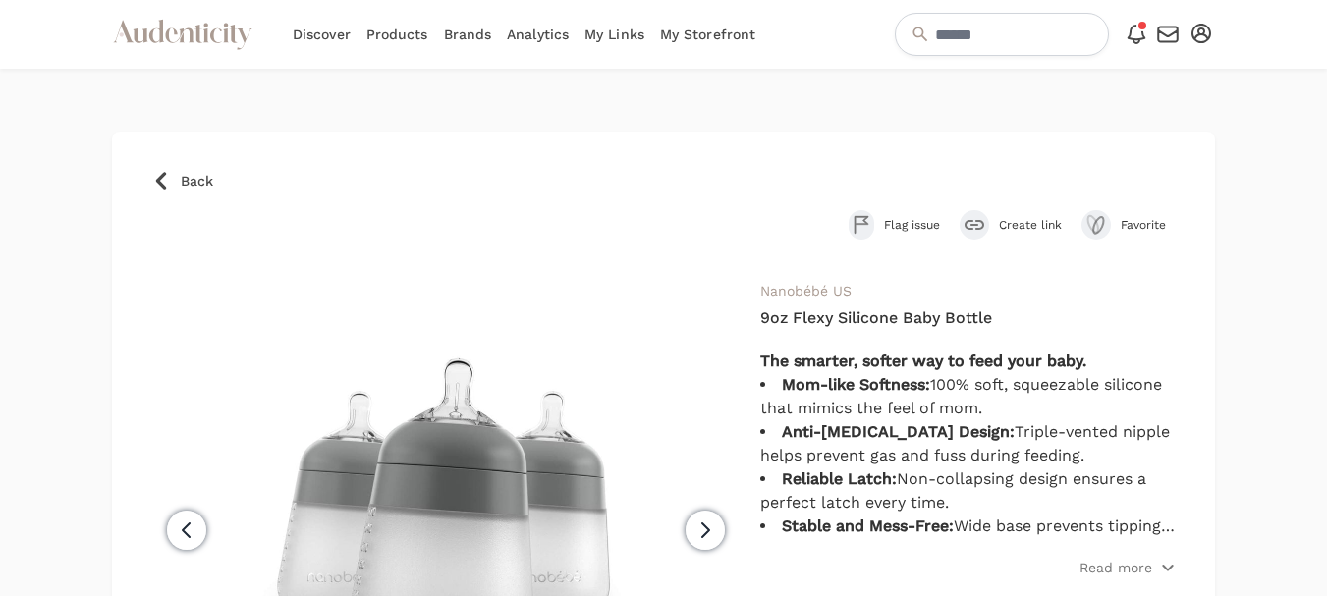
click at [1024, 228] on span "Create link" at bounding box center [1030, 225] width 63 height 16
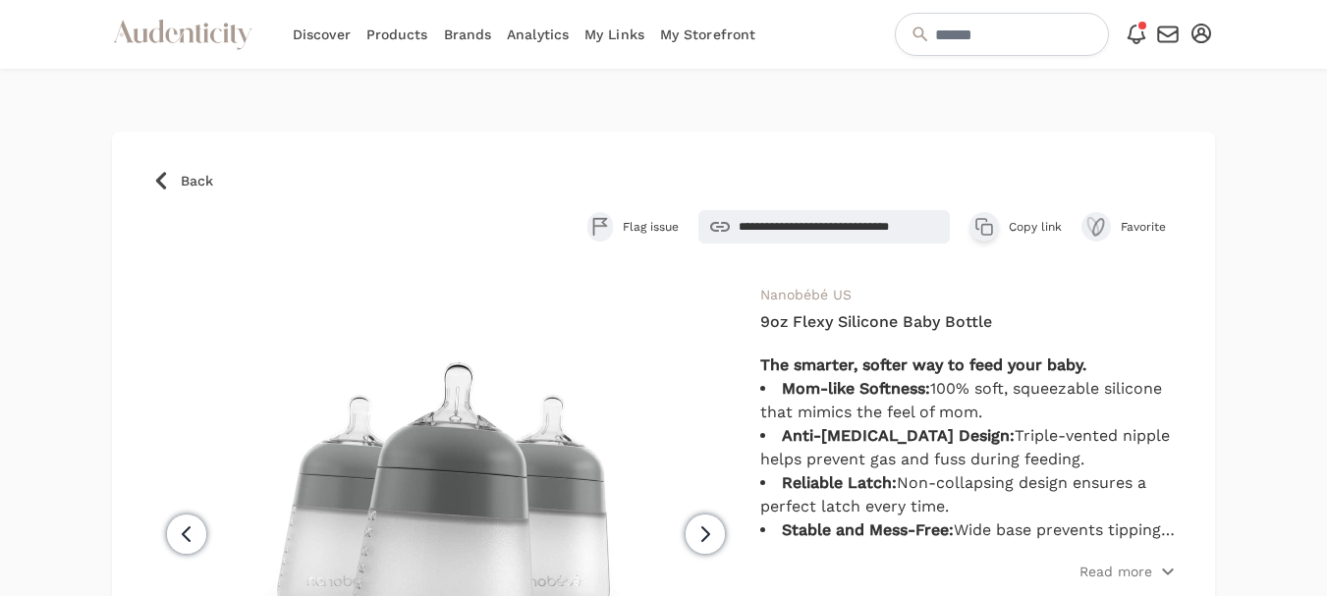
click at [1035, 230] on span "Copy link" at bounding box center [1034, 227] width 53 height 16
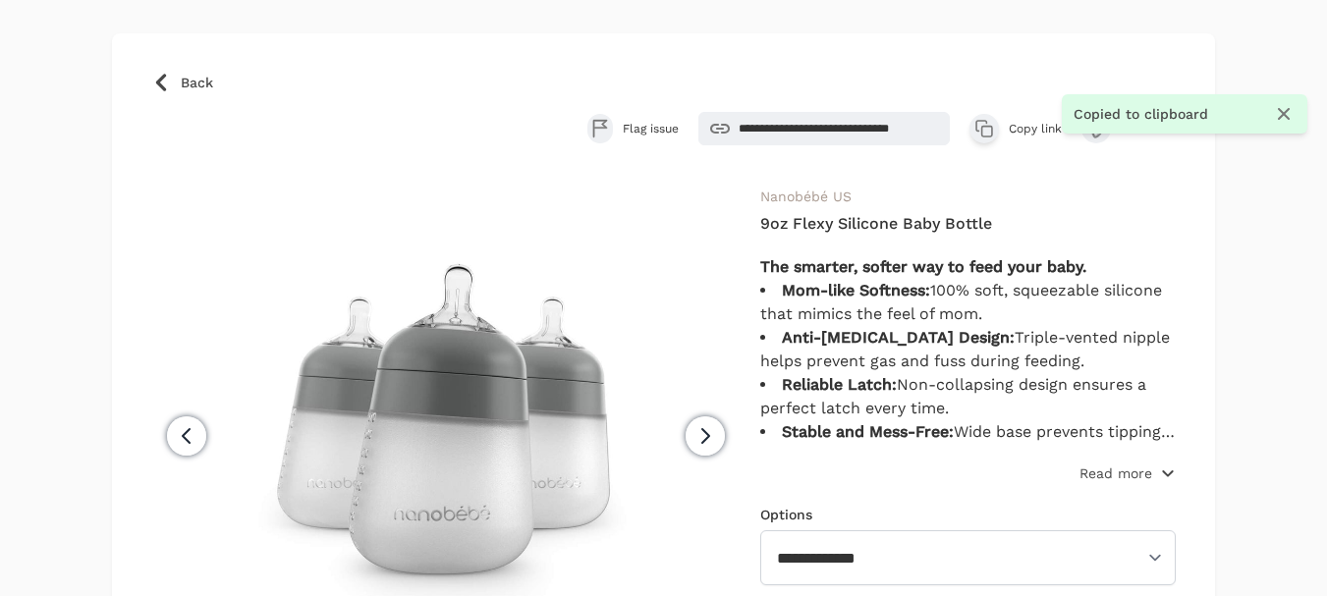
click at [1107, 468] on p "Read more" at bounding box center [1115, 473] width 73 height 20
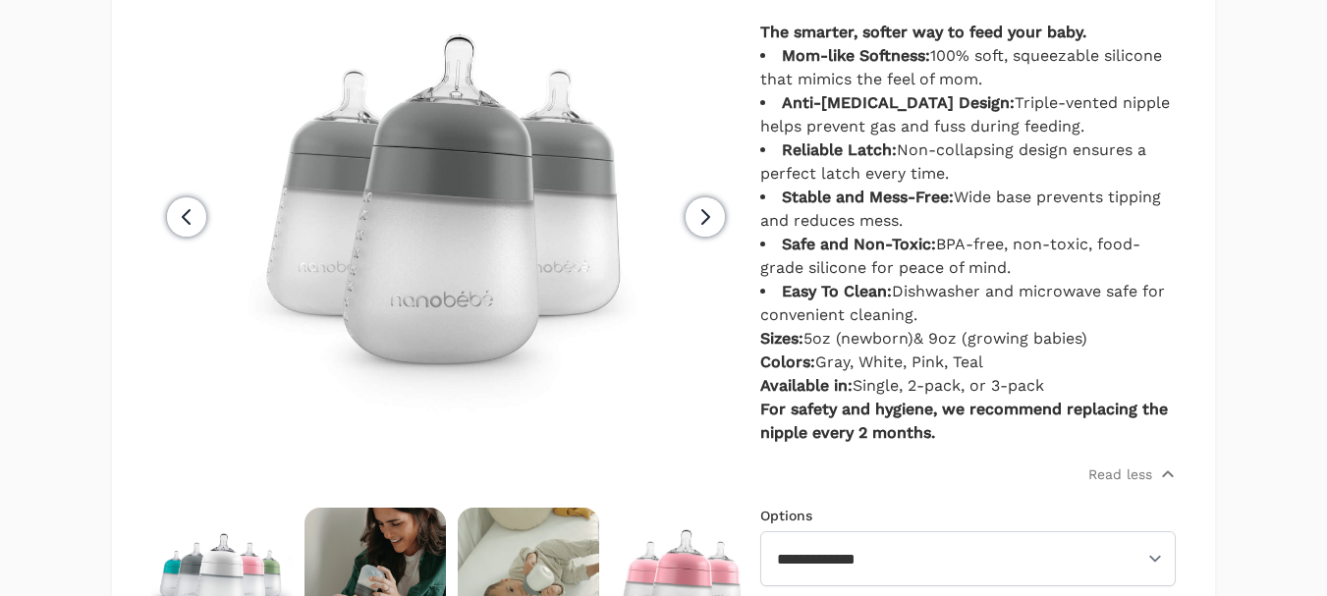
scroll to position [393, 0]
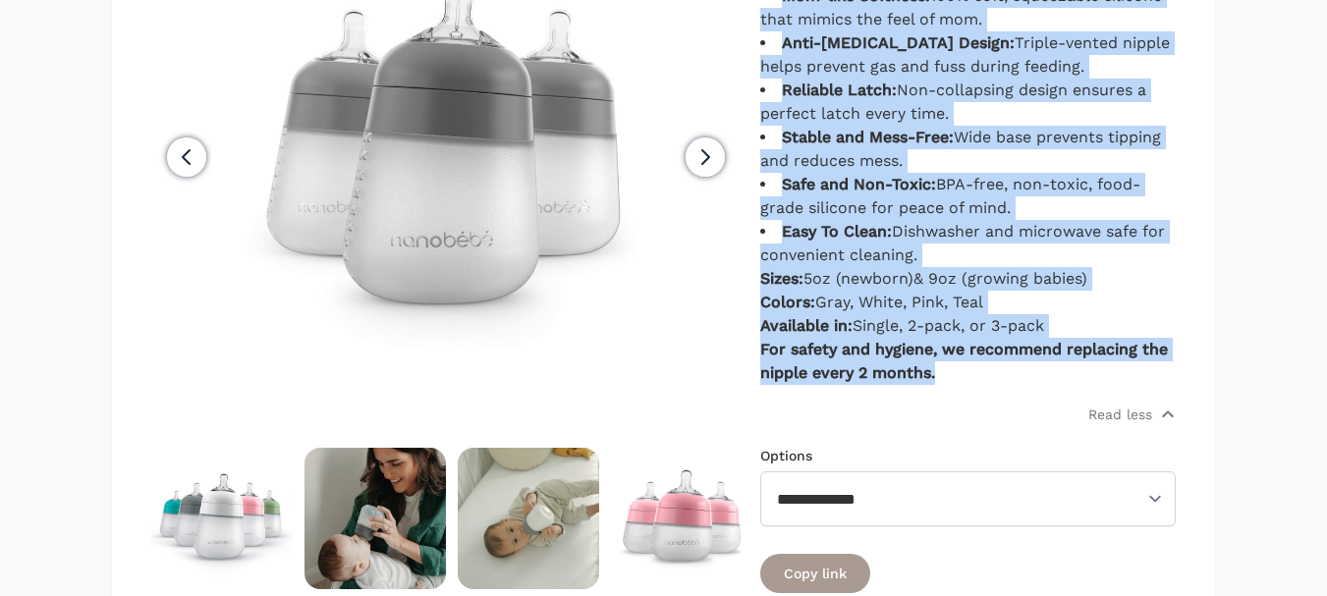
drag, startPoint x: 757, startPoint y: 263, endPoint x: 1152, endPoint y: 372, distance: 409.5
click at [1152, 372] on div "Previous" at bounding box center [663, 290] width 1024 height 801
copy div "The smarter, softer way to feed your baby. Mom-like Softness: 100% soft, squeez…"
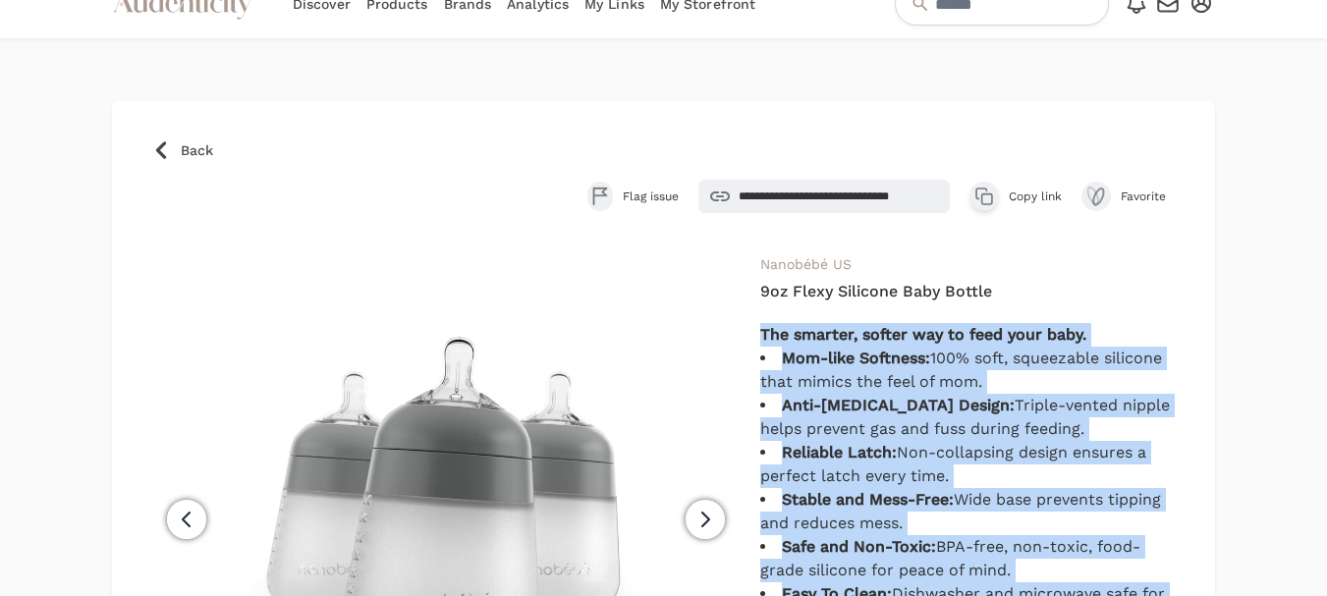
scroll to position [0, 0]
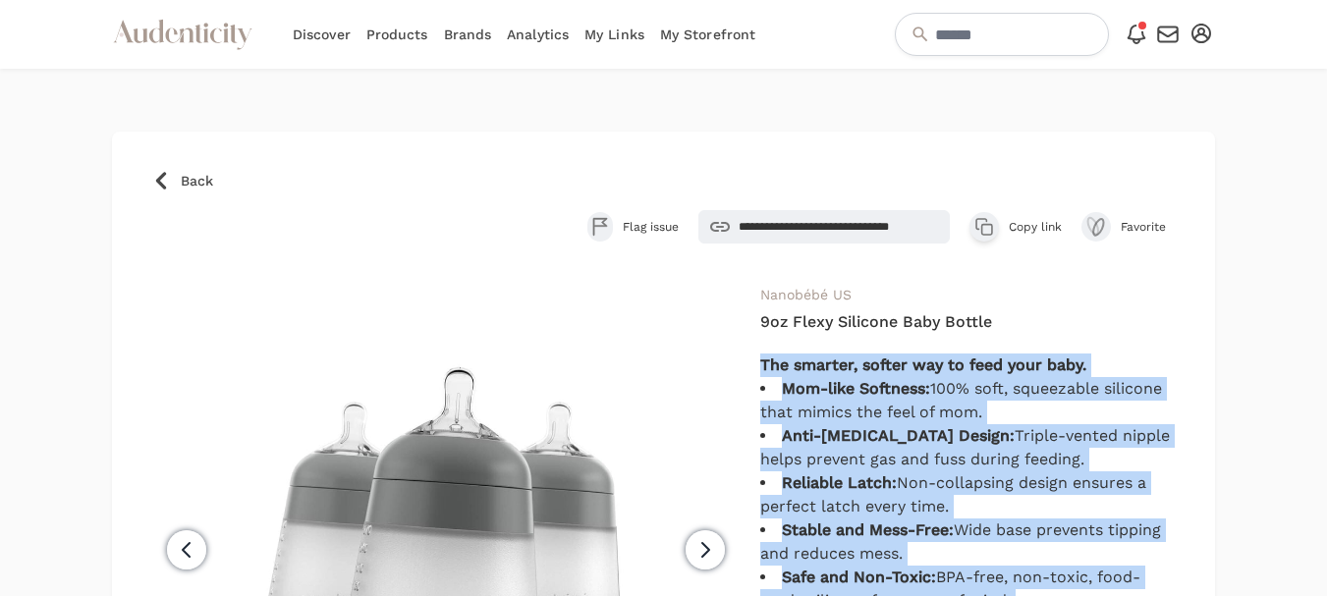
click at [1025, 232] on span "Copy link" at bounding box center [1034, 227] width 53 height 16
click at [1038, 230] on span "Copy link" at bounding box center [1034, 227] width 53 height 16
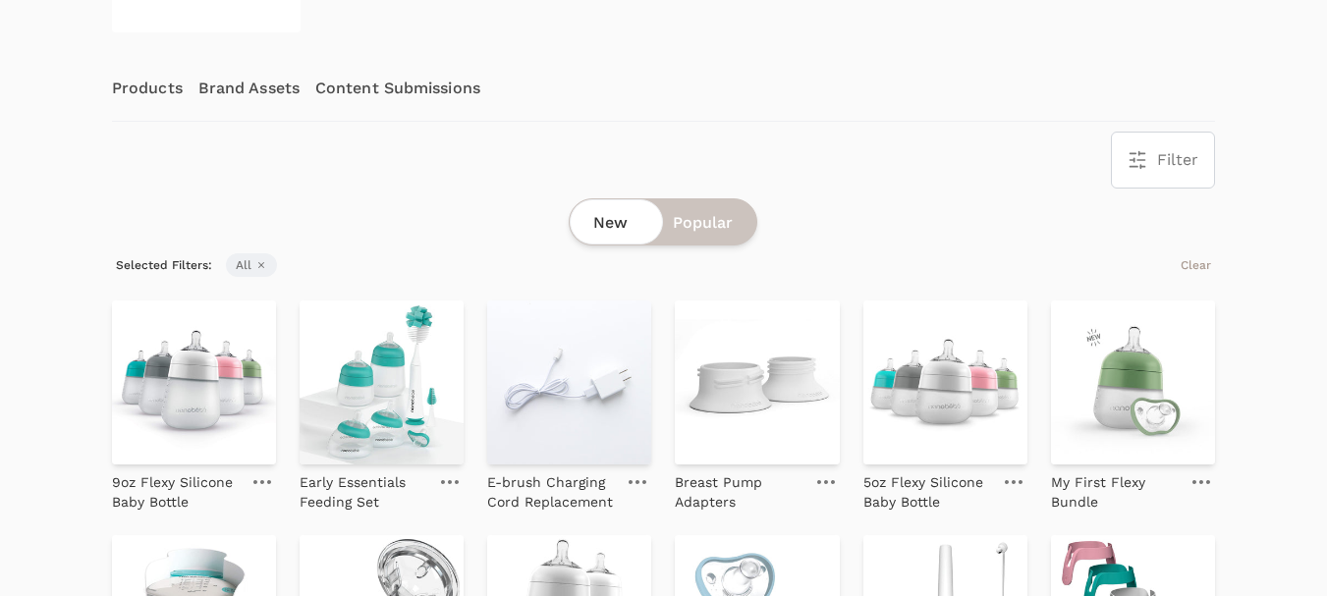
scroll to position [295, 0]
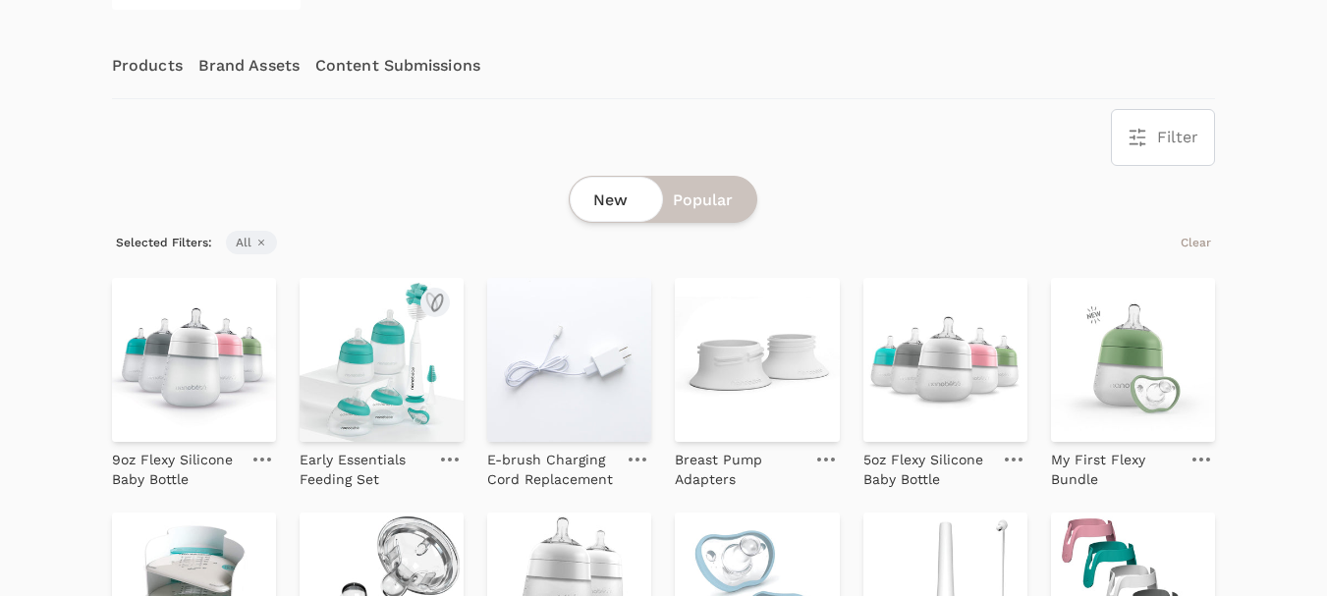
click at [395, 369] on img at bounding box center [381, 360] width 164 height 164
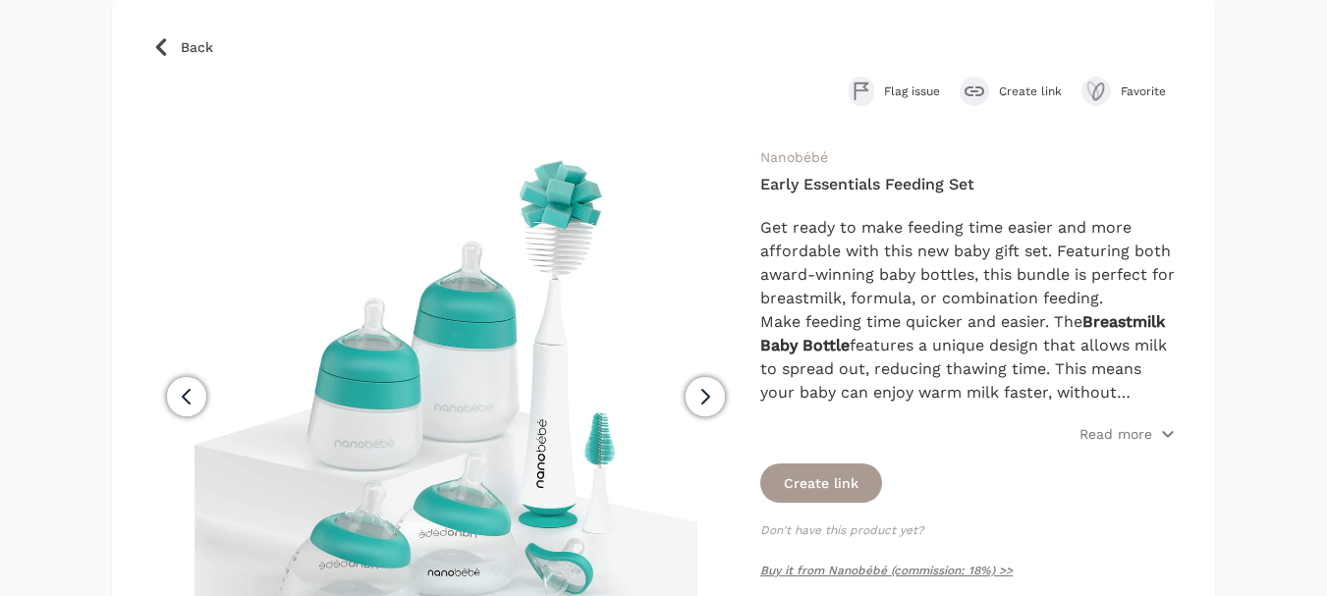
scroll to position [196, 0]
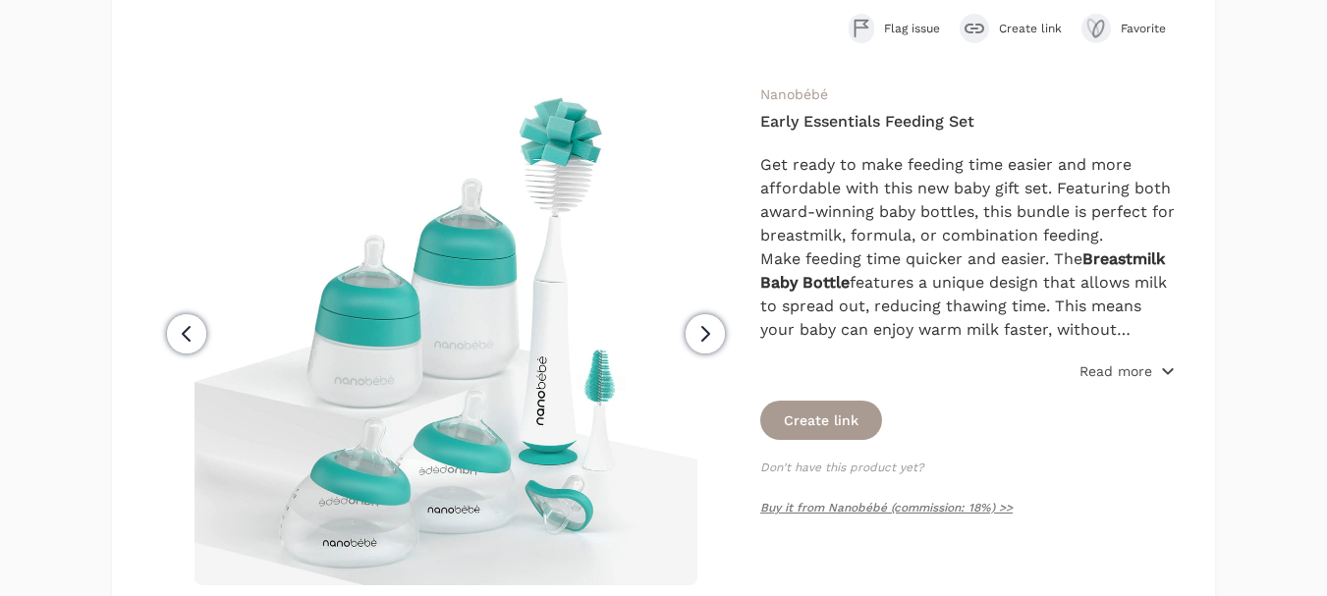
click at [1114, 368] on p "Read more" at bounding box center [1115, 371] width 73 height 20
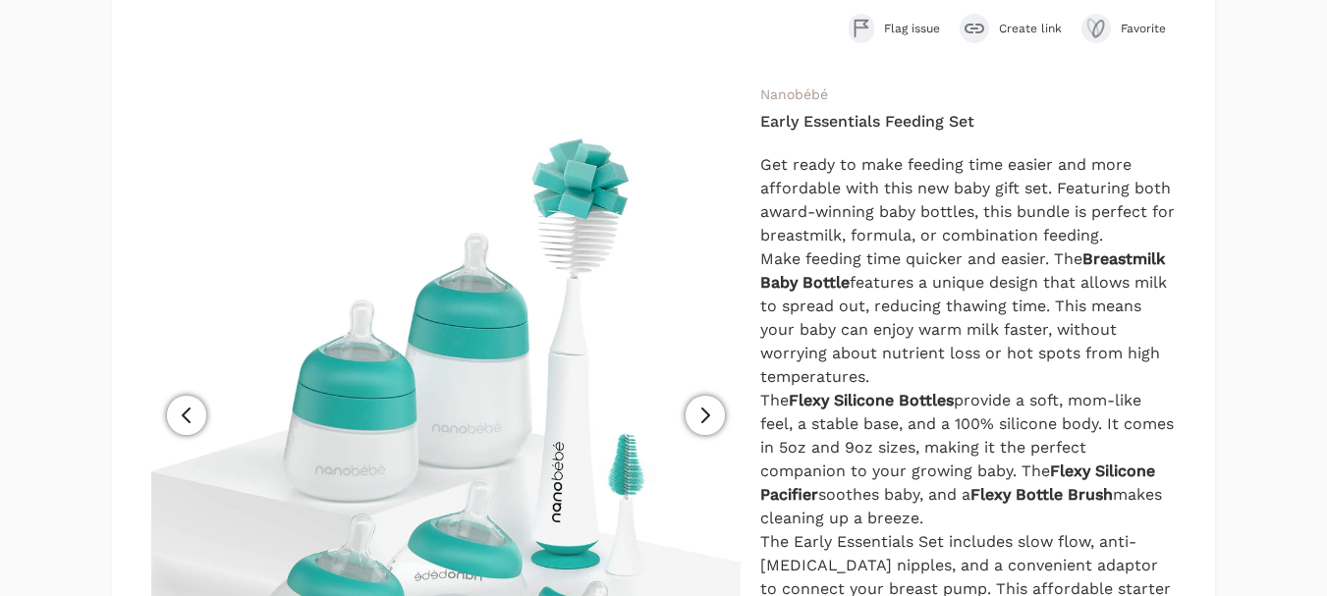
click at [1020, 20] on button "Create link" at bounding box center [1010, 28] width 102 height 29
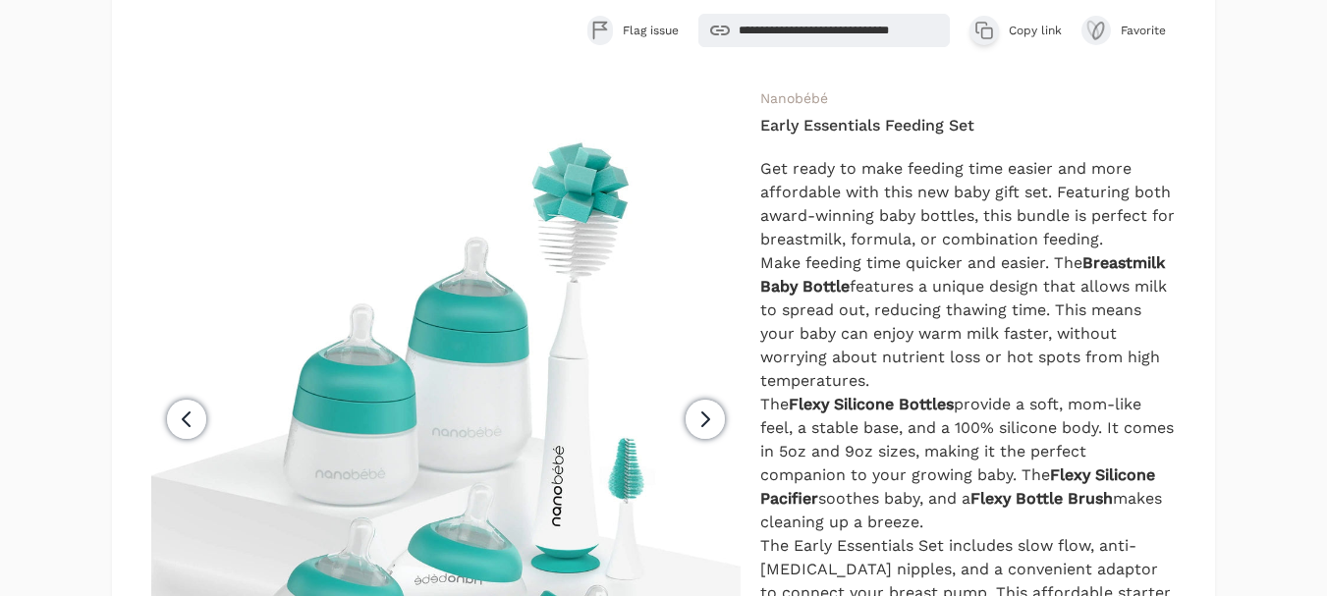
click at [1017, 34] on span "Copy link" at bounding box center [1034, 31] width 53 height 16
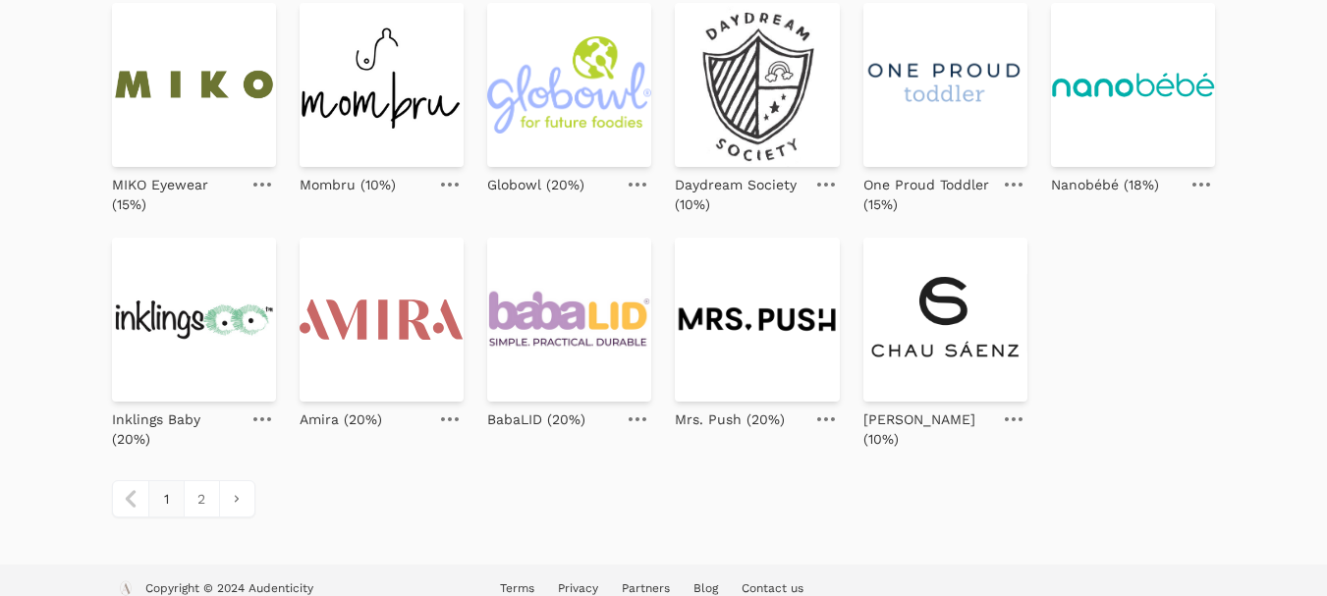
scroll to position [924, 0]
